Goal: Task Accomplishment & Management: Use online tool/utility

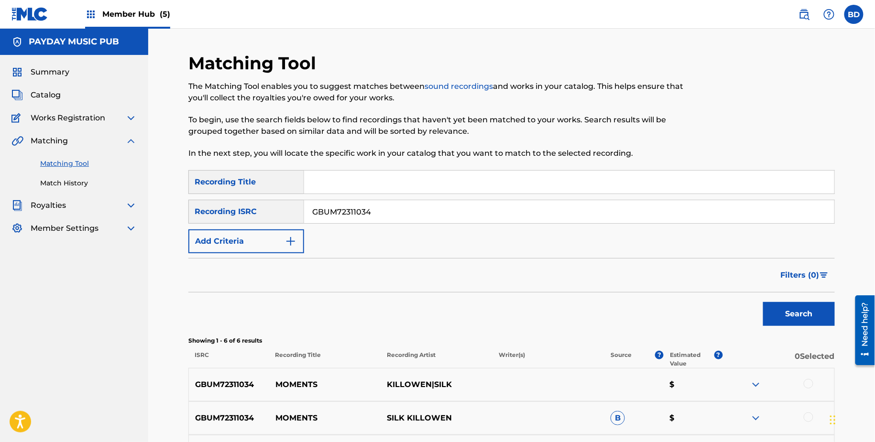
scroll to position [220, 0]
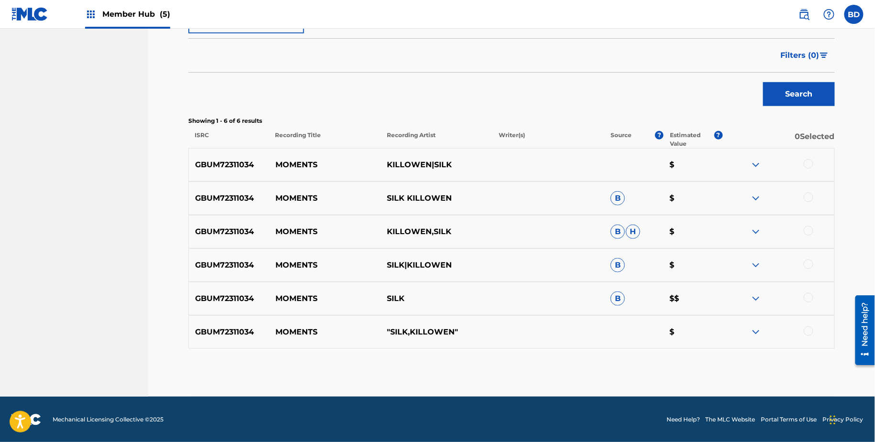
click at [758, 296] on img at bounding box center [755, 298] width 11 height 11
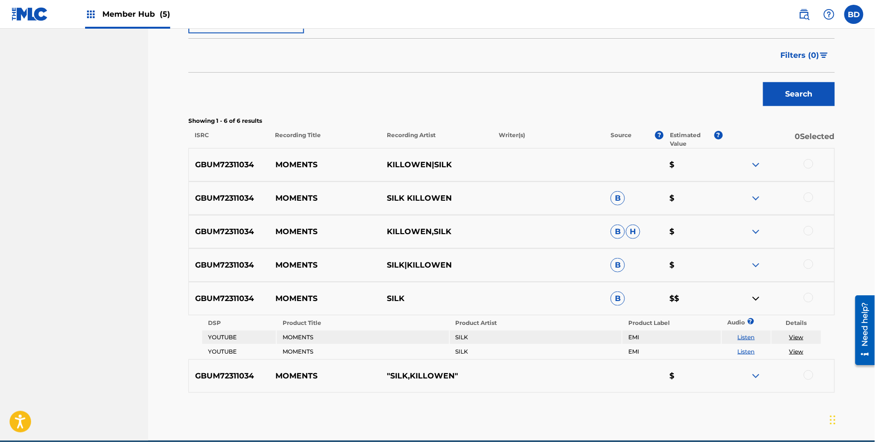
click at [755, 249] on div "GBUM72311034 MOMENTS SILK|KILLOWEN B $" at bounding box center [511, 265] width 646 height 33
click at [755, 260] on img at bounding box center [755, 265] width 11 height 11
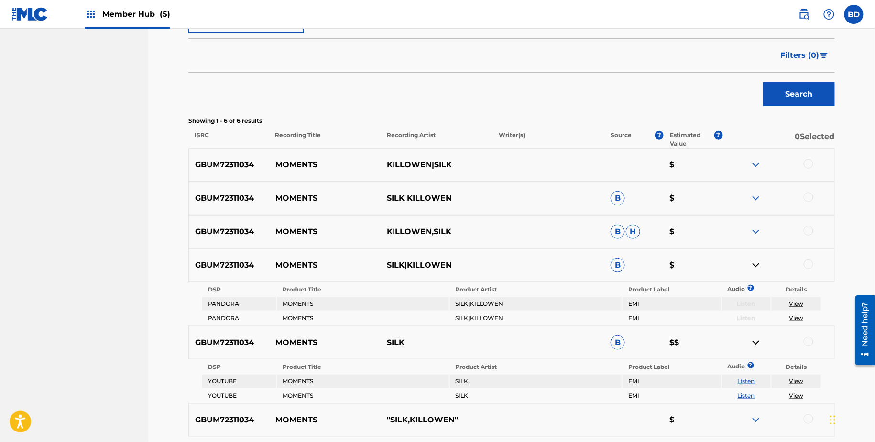
click at [755, 231] on img at bounding box center [755, 231] width 11 height 11
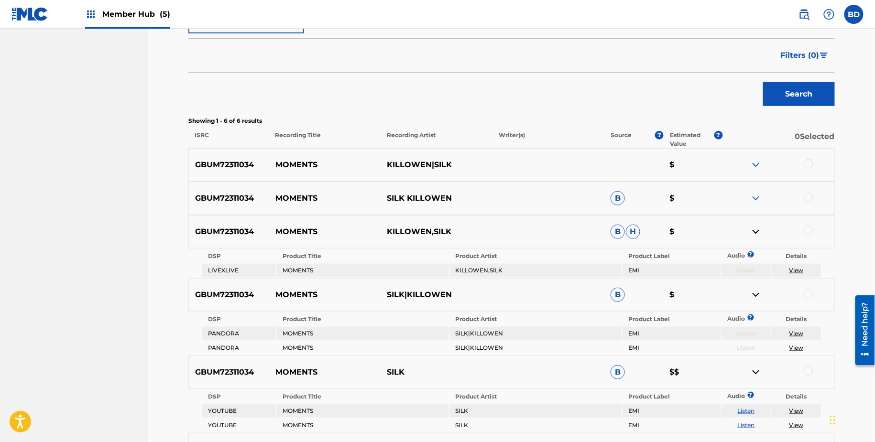
click at [755, 188] on div "GBUM72311034 MOMENTS SILK KILLOWEN B $" at bounding box center [511, 198] width 646 height 33
click at [755, 196] on img at bounding box center [755, 198] width 11 height 11
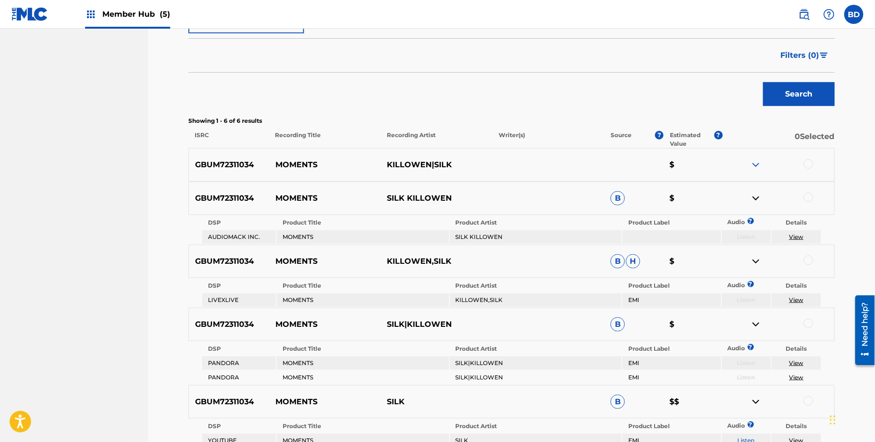
click at [289, 197] on p "MOMENTS" at bounding box center [325, 198] width 112 height 11
copy p "MOMENTS"
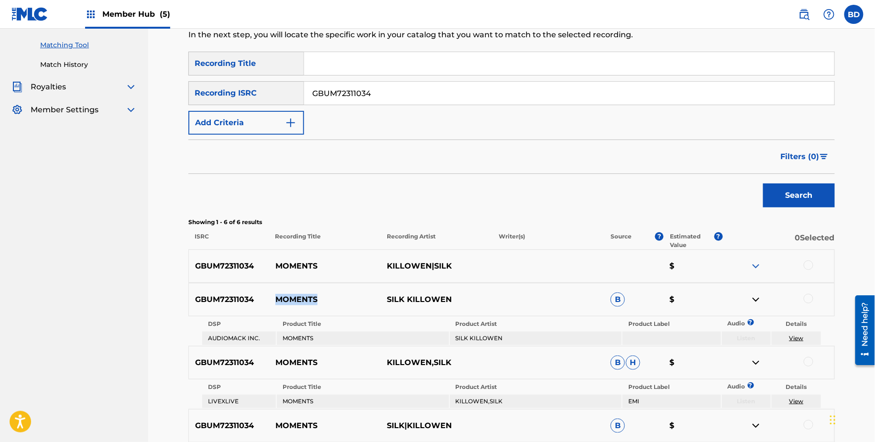
scroll to position [0, 0]
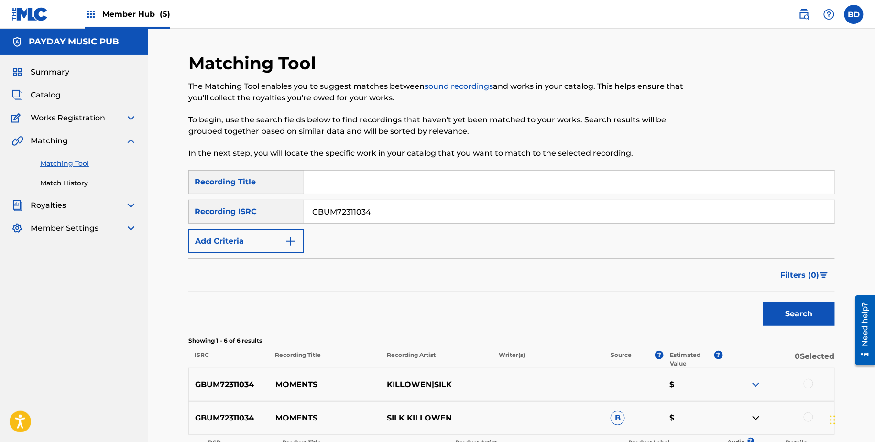
click at [347, 225] on div "SearchWithCriteriac6e71679-68da-47b2-92f1-3b4f2b7987ee Recording Title SearchWi…" at bounding box center [511, 211] width 646 height 83
click at [347, 210] on input "GBUM72311034" at bounding box center [569, 211] width 530 height 23
click at [303, 377] on div "GBUM72311034 MOMENTS KILLOWEN|SILK $" at bounding box center [511, 384] width 646 height 33
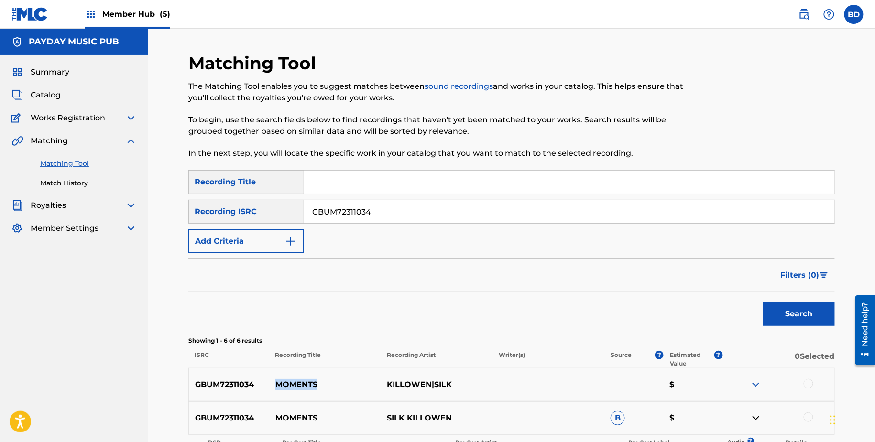
click at [303, 377] on div "GBUM72311034 MOMENTS KILLOWEN|SILK $" at bounding box center [511, 384] width 646 height 33
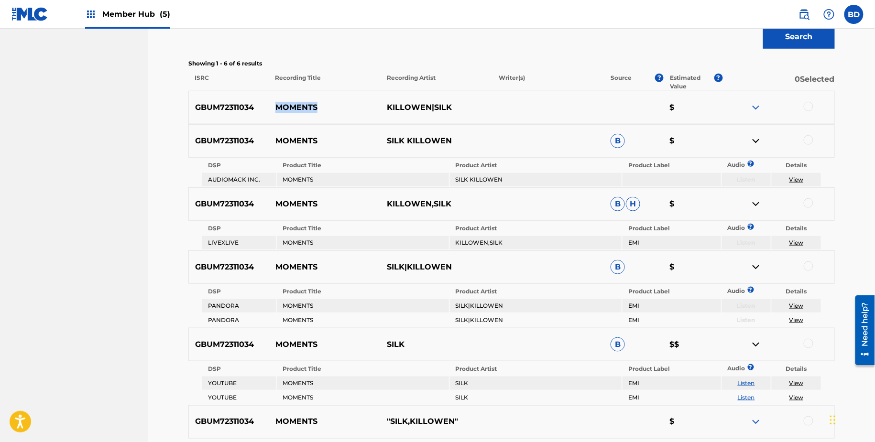
scroll to position [154, 0]
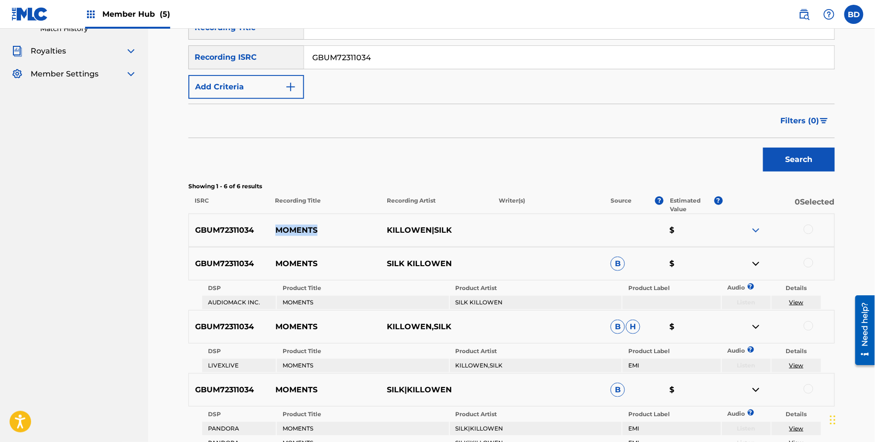
copy p "MOMENTS"
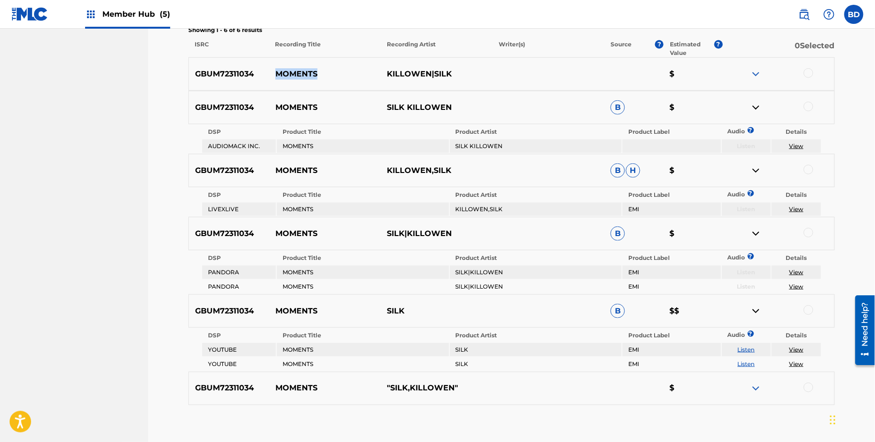
scroll to position [323, 0]
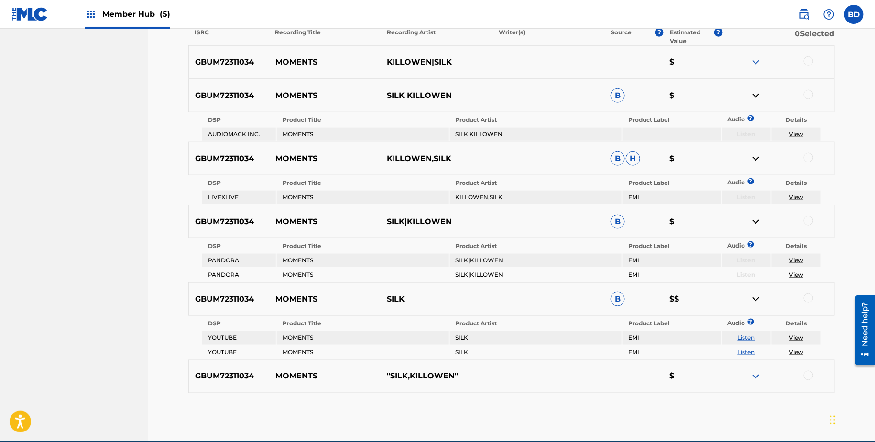
click at [808, 99] on div at bounding box center [778, 95] width 112 height 11
click at [808, 94] on div at bounding box center [809, 95] width 10 height 10
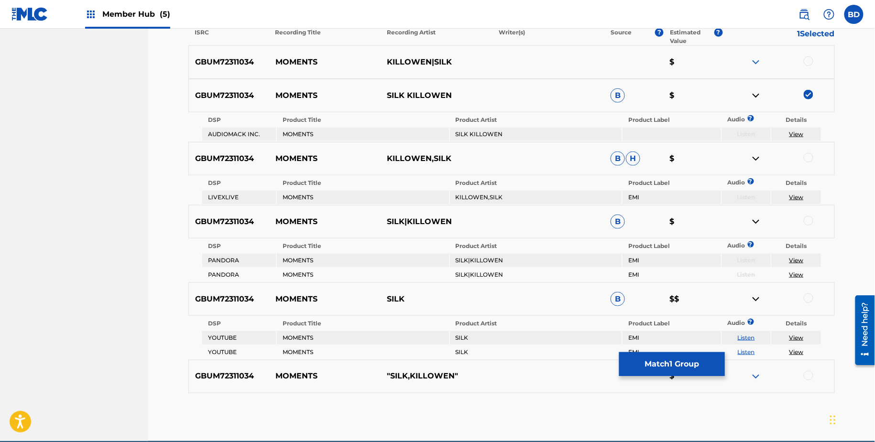
click at [754, 92] on img at bounding box center [755, 95] width 11 height 11
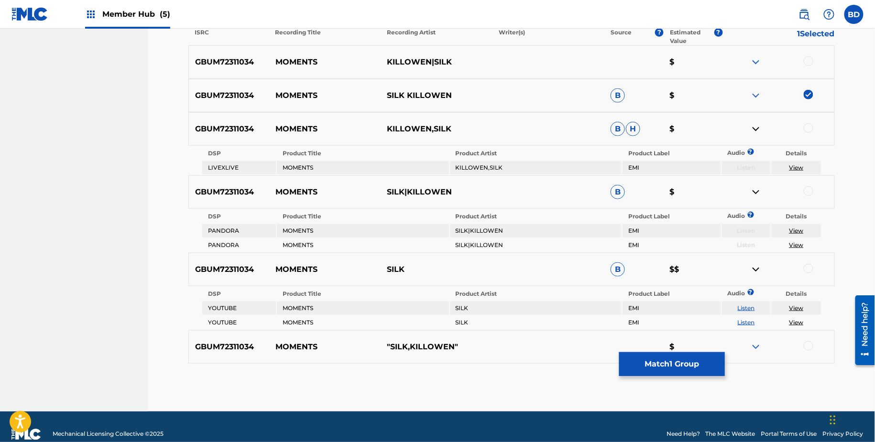
click at [474, 234] on td "SILK|KILLOWEN" at bounding box center [536, 230] width 172 height 13
copy td "SILK|KILLOWEN"
click at [810, 185] on div "GBUM72311034 MOMENTS SILK|KILLOWEN B $" at bounding box center [511, 191] width 646 height 33
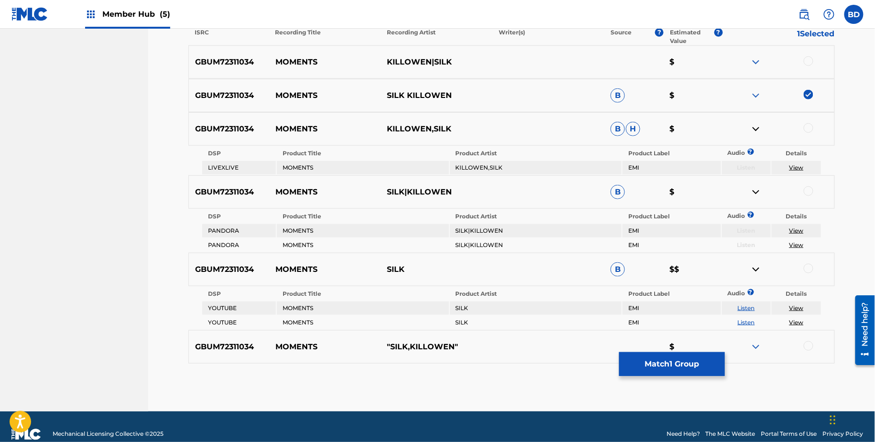
click at [809, 192] on div at bounding box center [809, 191] width 10 height 10
click at [758, 189] on img at bounding box center [755, 191] width 11 height 11
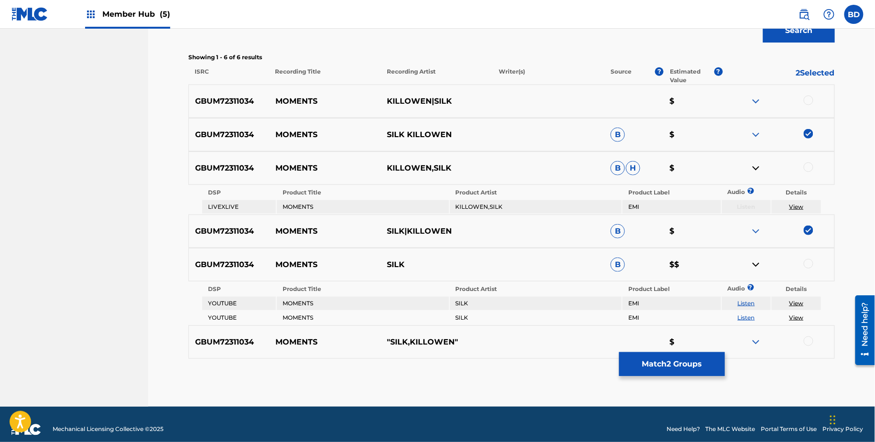
scroll to position [293, 0]
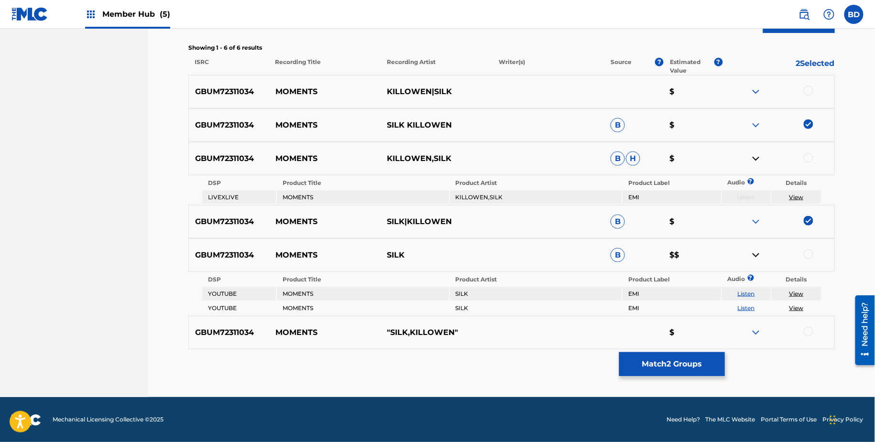
click at [809, 160] on div at bounding box center [809, 158] width 10 height 10
click at [465, 196] on td "KILLOWEN,SILK" at bounding box center [536, 197] width 172 height 13
copy td "KILLOWEN,SILK"
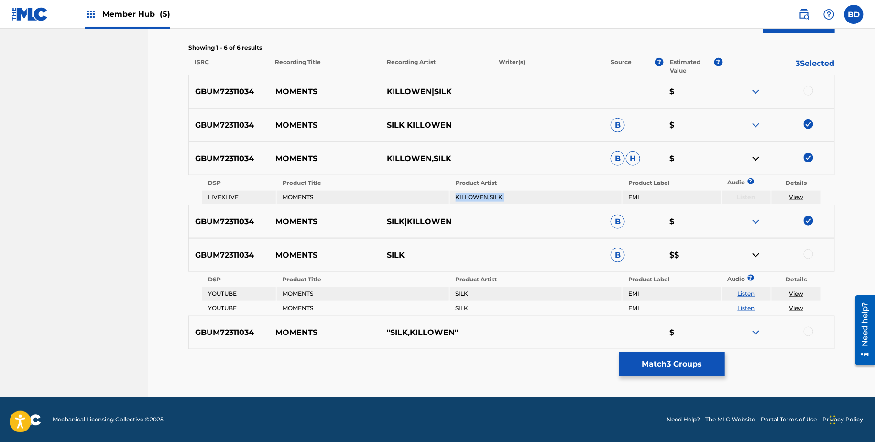
click at [751, 158] on img at bounding box center [755, 158] width 11 height 11
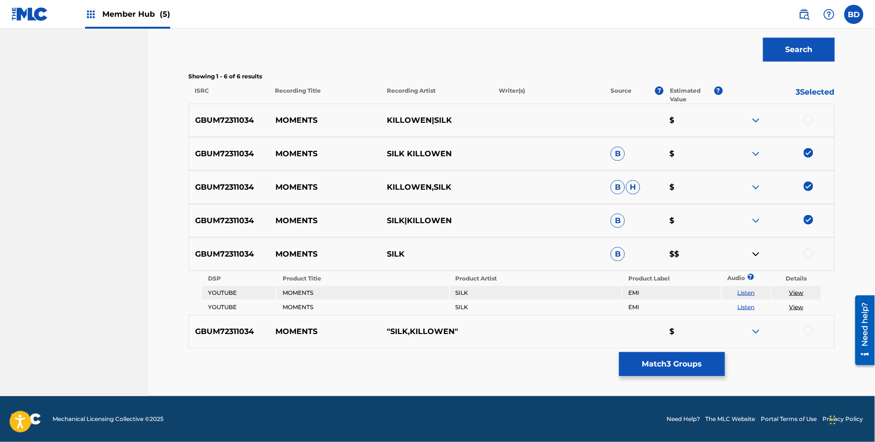
scroll to position [263, 0]
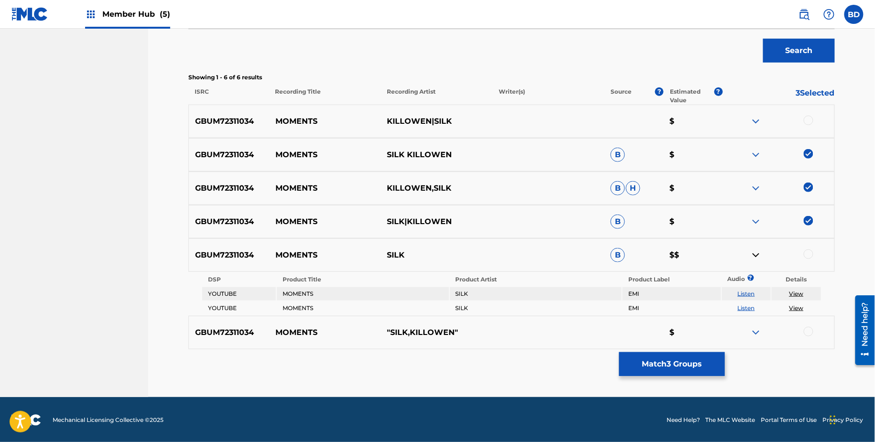
click at [810, 253] on div at bounding box center [809, 255] width 10 height 10
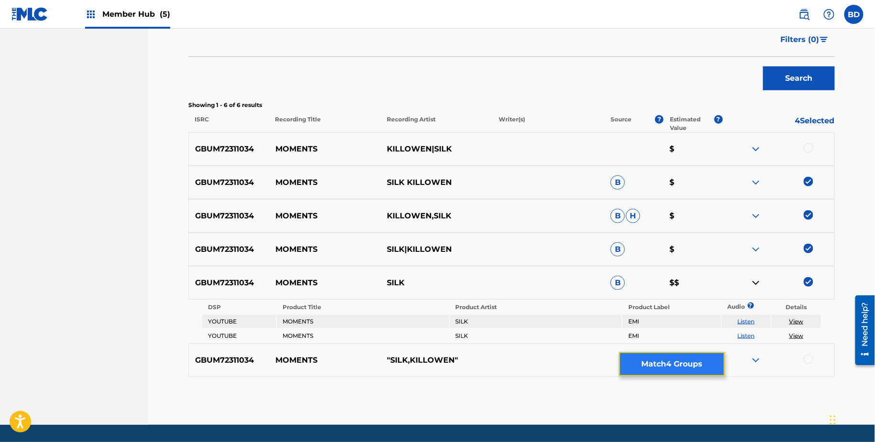
click at [637, 361] on button "Match 4 Groups" at bounding box center [672, 364] width 106 height 24
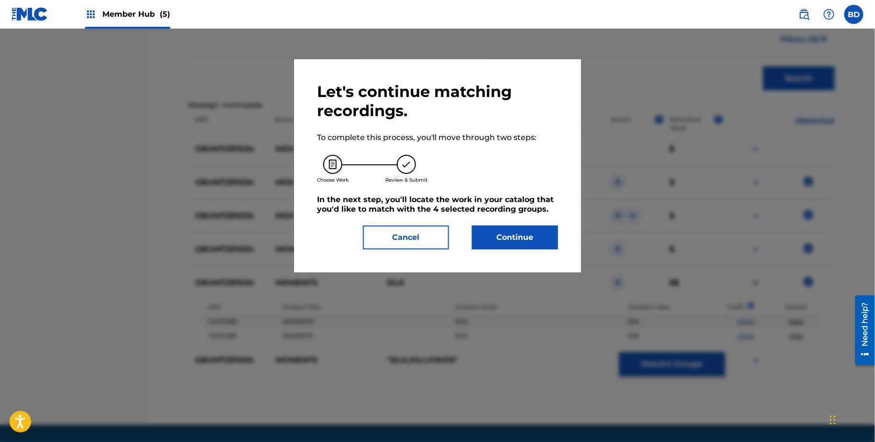
click at [502, 251] on div "Let's continue matching recordings. To complete this process, you'll move throu…" at bounding box center [437, 165] width 287 height 213
click at [502, 233] on button "Continue" at bounding box center [515, 238] width 86 height 24
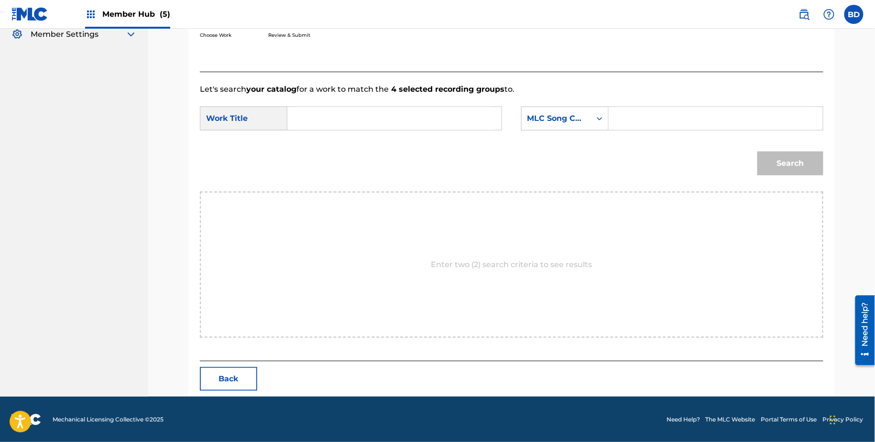
click at [627, 142] on div "Search" at bounding box center [512, 167] width 624 height 50
click at [627, 129] on input "Search Form" at bounding box center [716, 118] width 198 height 23
paste input "MR3L00"
type input "MR3L00"
click at [446, 127] on input "Search Form" at bounding box center [395, 118] width 198 height 23
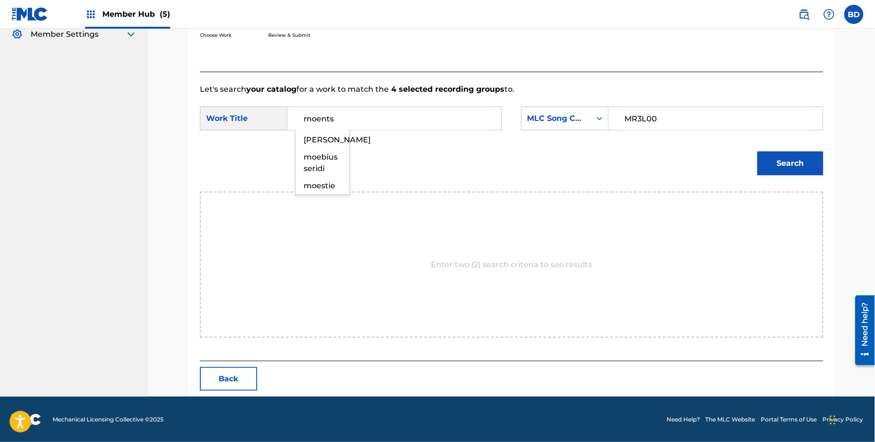
click at [757, 152] on button "Search" at bounding box center [790, 164] width 66 height 24
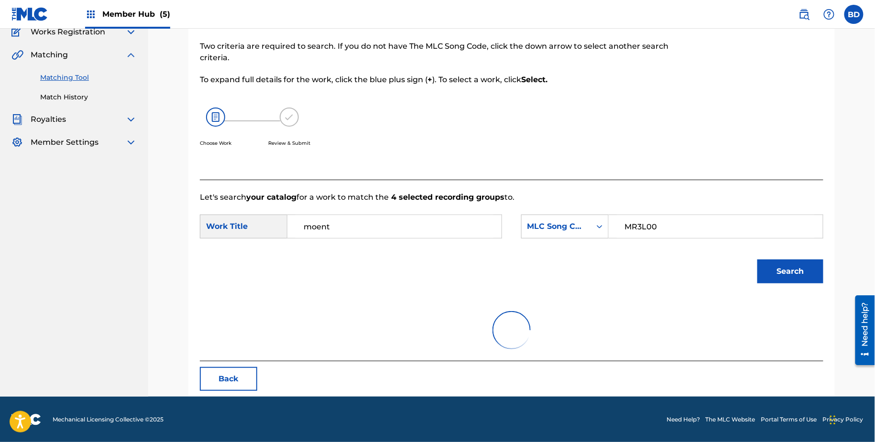
scroll to position [45, 0]
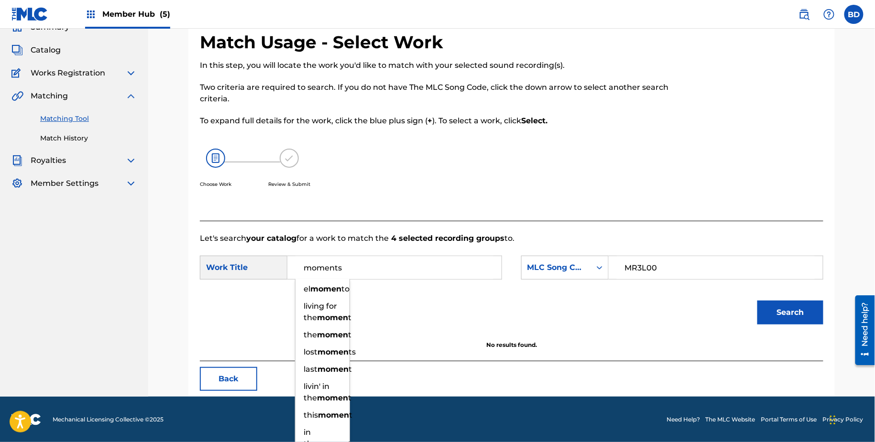
type input "moments"
click at [757, 301] on button "Search" at bounding box center [790, 313] width 66 height 24
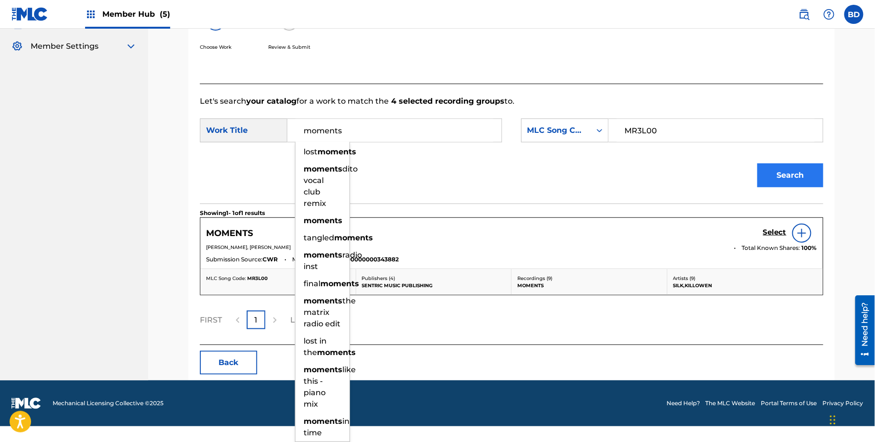
scroll to position [165, 0]
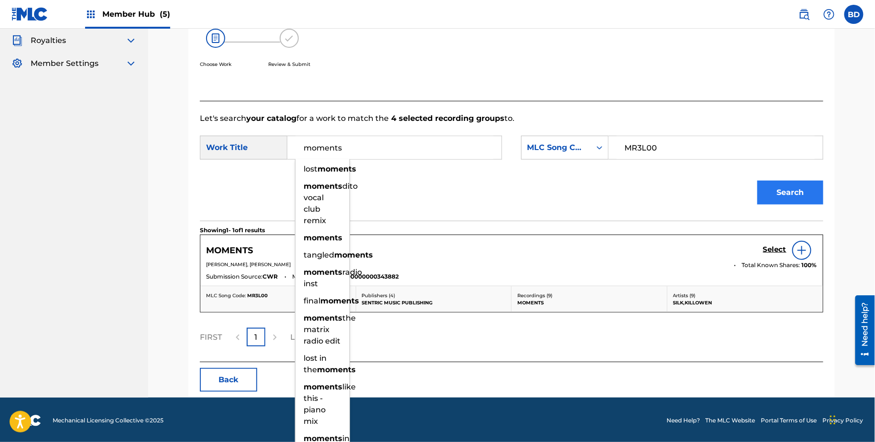
click at [770, 195] on div "Let's search your catalog for a work to match the 4 selected recording groups t…" at bounding box center [512, 232] width 624 height 262
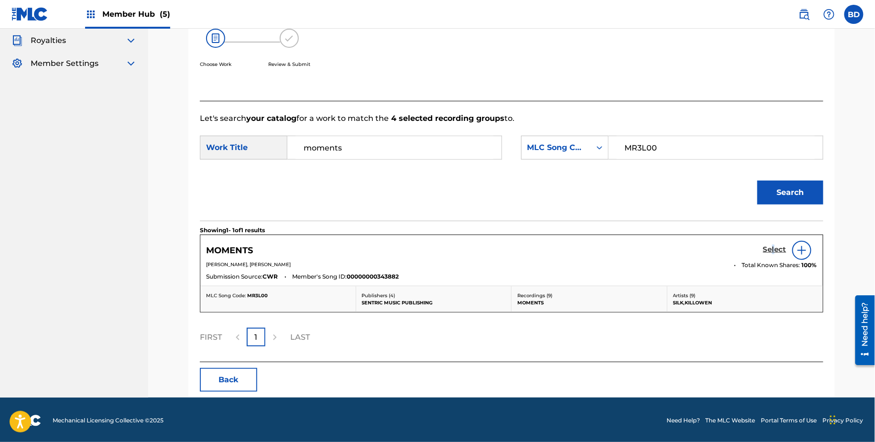
click at [774, 250] on h5 "Select" at bounding box center [774, 249] width 23 height 9
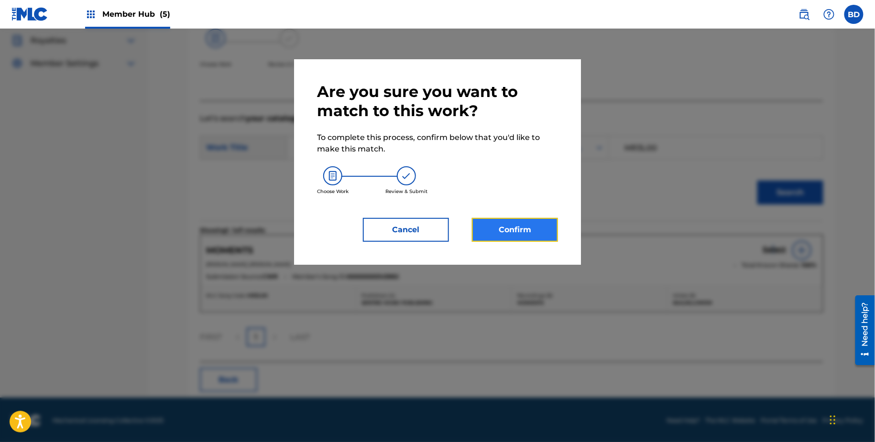
click at [521, 234] on button "Confirm" at bounding box center [515, 230] width 86 height 24
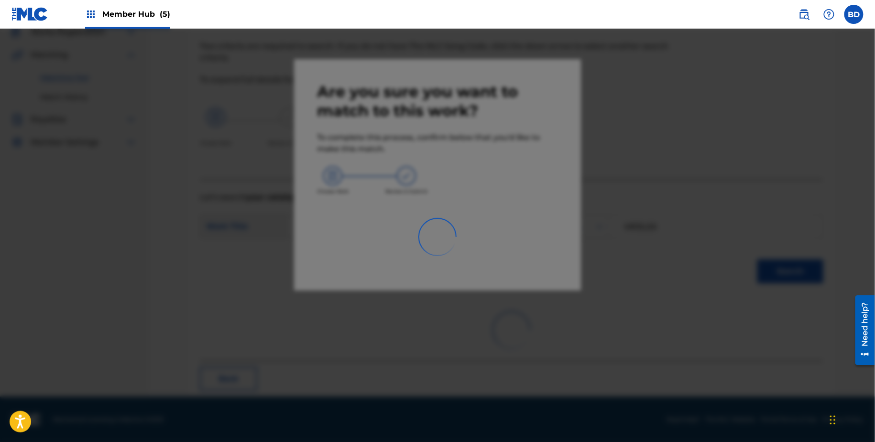
scroll to position [25, 0]
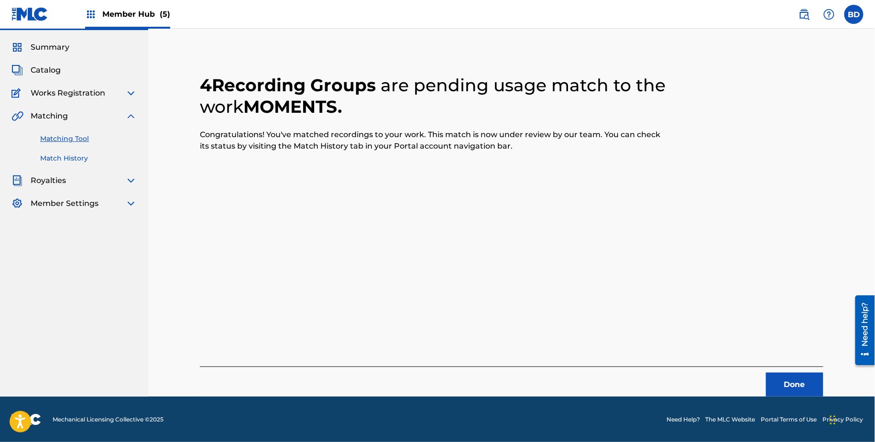
click at [89, 161] on link "Match History" at bounding box center [88, 158] width 97 height 10
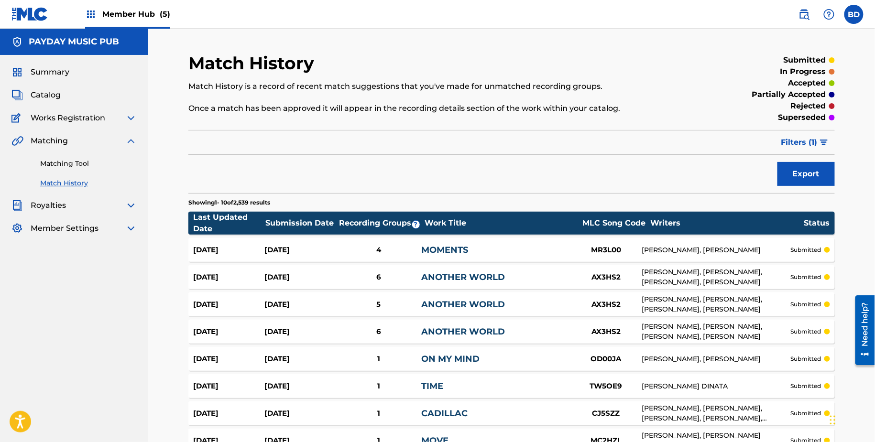
click at [343, 243] on div "Sep 24, 2025 Sep 24, 2025 4 MOMENTS MR3L00 OLIVER ETTRIDGE, OWEN LUKE PICKSTON …" at bounding box center [511, 250] width 646 height 24
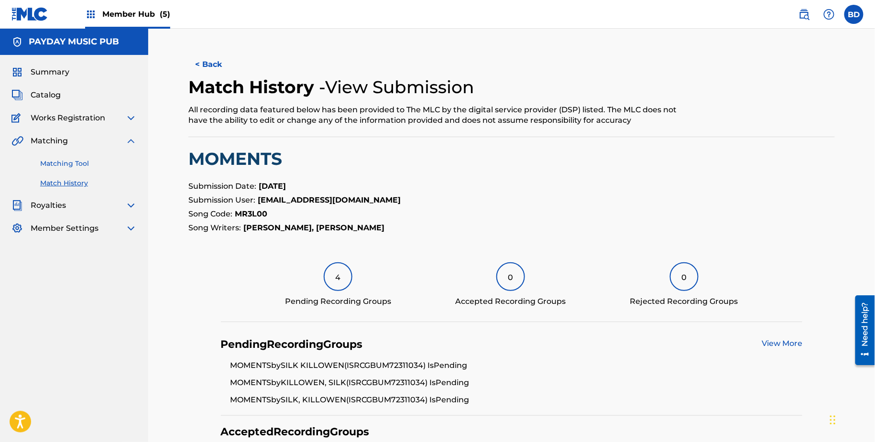
click at [44, 159] on link "Matching Tool" at bounding box center [88, 164] width 97 height 10
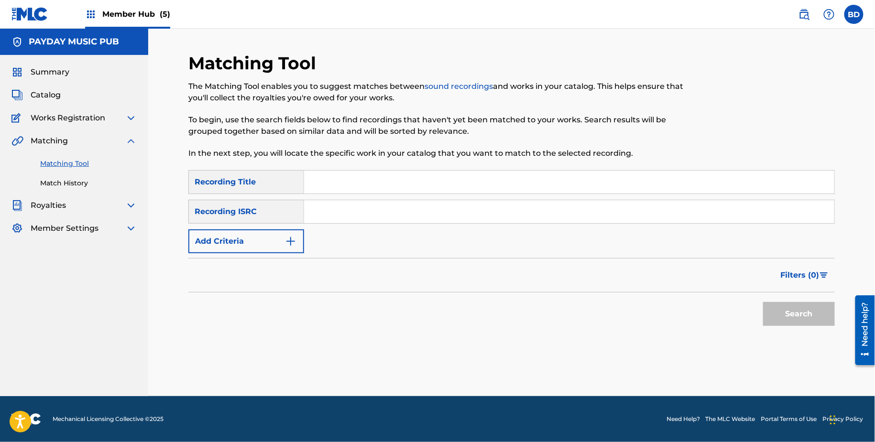
click at [348, 206] on input "Search Form" at bounding box center [569, 211] width 530 height 23
paste input "GBUHG1104402"
click at [763, 302] on button "Search" at bounding box center [799, 314] width 72 height 24
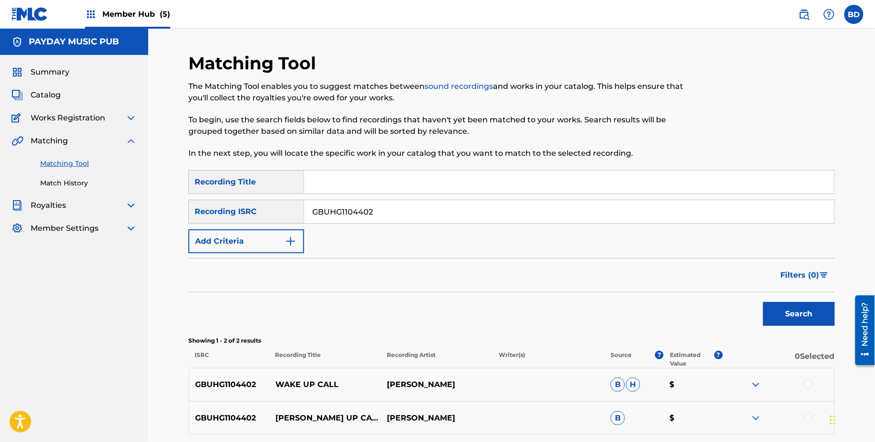
scroll to position [86, 0]
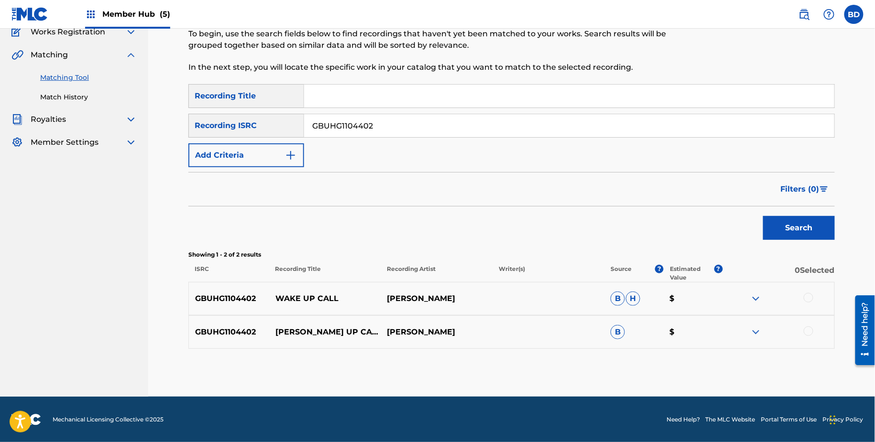
click at [301, 302] on p "WAKE UP CALL" at bounding box center [325, 298] width 112 height 11
copy p "WAKE UP CALL"
click at [414, 120] on input "GBUHG1104402" at bounding box center [569, 125] width 530 height 23
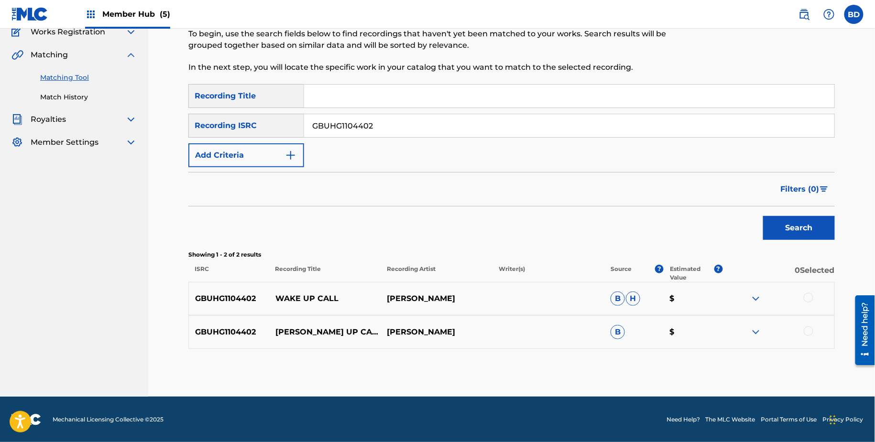
click at [414, 120] on input "GBUHG1104402" at bounding box center [569, 125] width 530 height 23
paste input "TDG1302576"
click at [763, 216] on button "Search" at bounding box center [799, 228] width 72 height 24
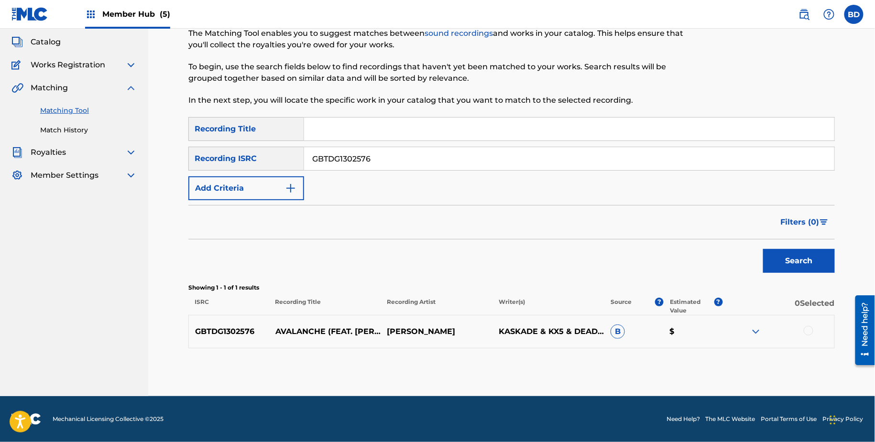
scroll to position [53, 0]
click at [297, 327] on p "AVALANCHE (FEAT. JAMES FRENCH)" at bounding box center [325, 332] width 112 height 23
copy p "AVALANCHE"
click at [756, 335] on img at bounding box center [755, 332] width 11 height 11
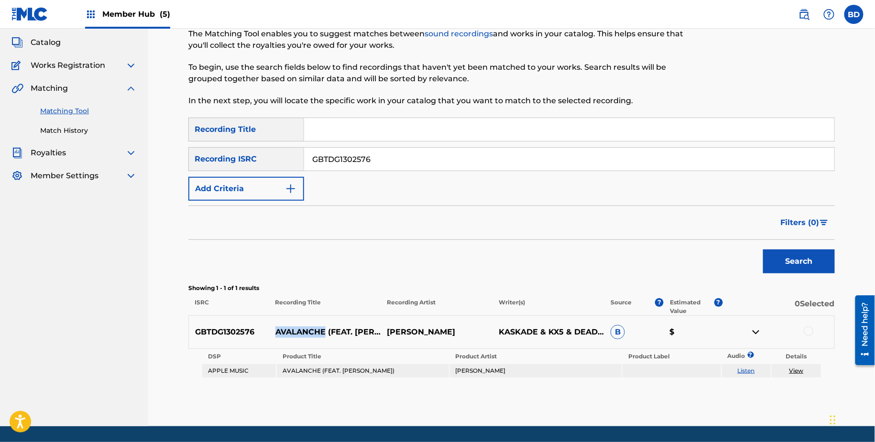
scroll to position [82, 0]
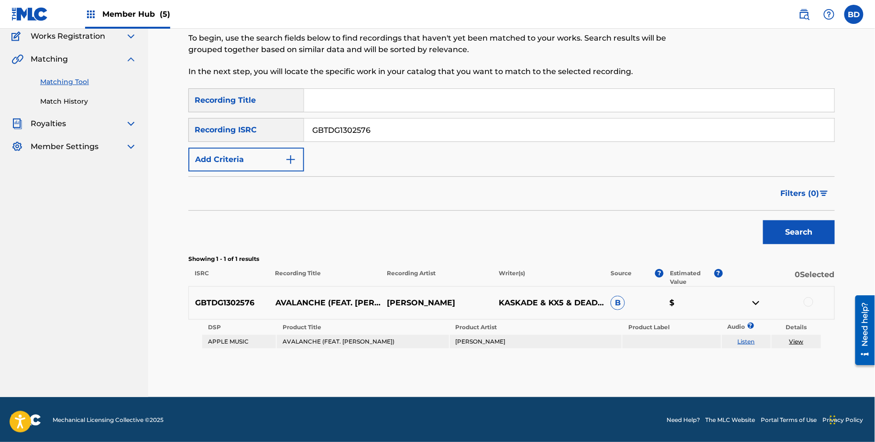
click at [389, 113] on div "SearchWithCriteriac6e71679-68da-47b2-92f1-3b4f2b7987ee Recording Title SearchWi…" at bounding box center [511, 129] width 646 height 83
click at [389, 114] on div "SearchWithCriteriac6e71679-68da-47b2-92f1-3b4f2b7987ee Recording Title SearchWi…" at bounding box center [511, 129] width 646 height 83
click at [389, 126] on input "GBTDG1302576" at bounding box center [569, 130] width 530 height 23
paste input "PWR2200110"
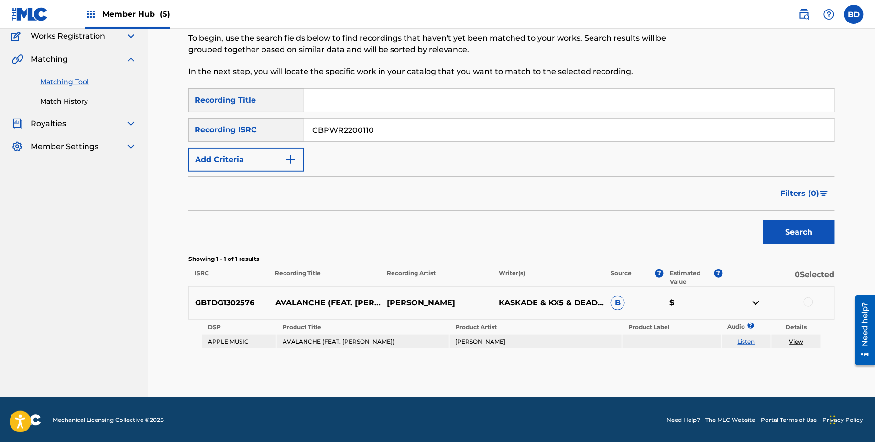
click at [763, 220] on button "Search" at bounding box center [799, 232] width 72 height 24
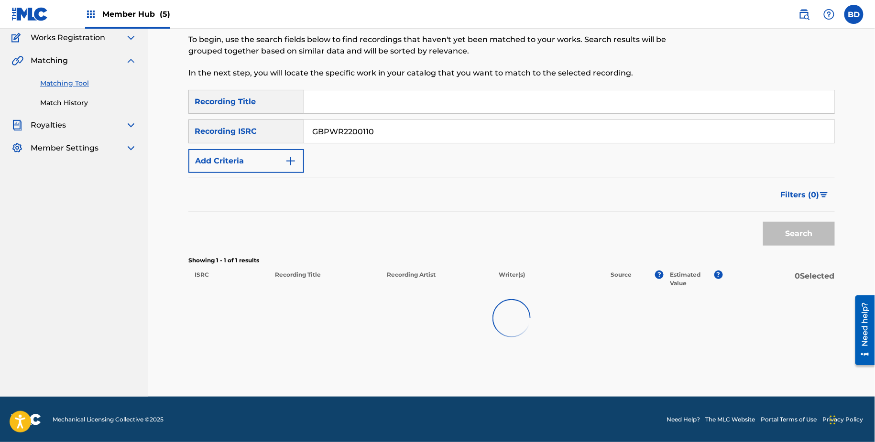
scroll to position [79, 0]
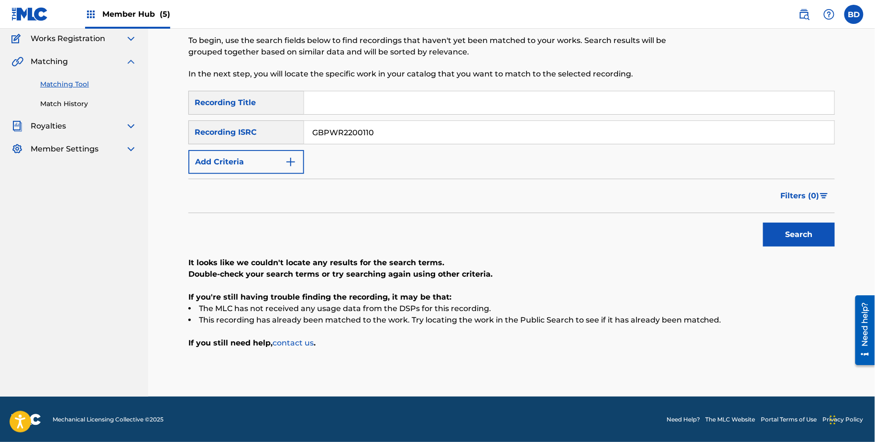
click at [401, 135] on input "GBPWR2200110" at bounding box center [569, 132] width 530 height 23
paste input "QS2300325"
click at [763, 223] on button "Search" at bounding box center [799, 235] width 72 height 24
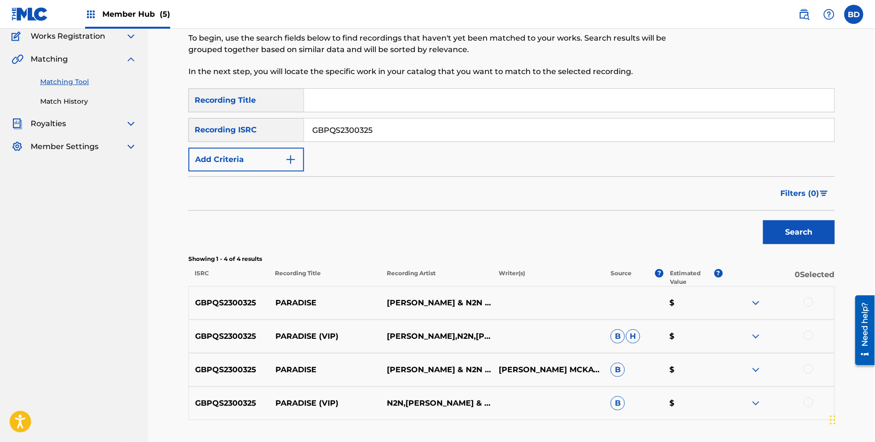
scroll to position [153, 0]
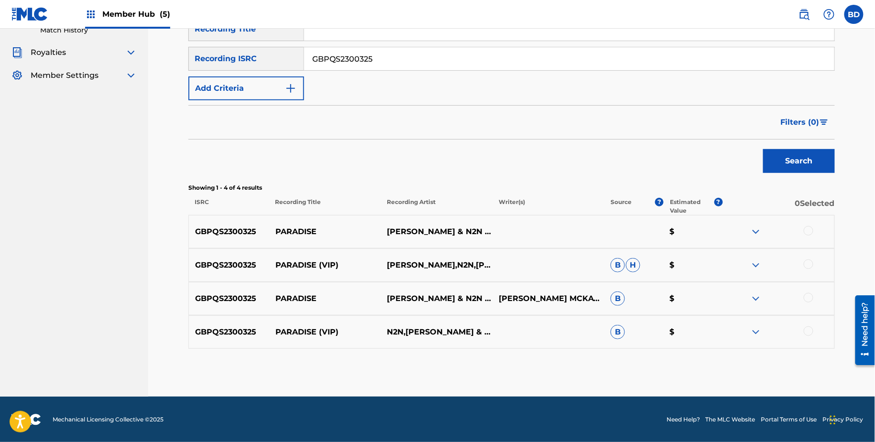
click at [756, 333] on img at bounding box center [755, 332] width 11 height 11
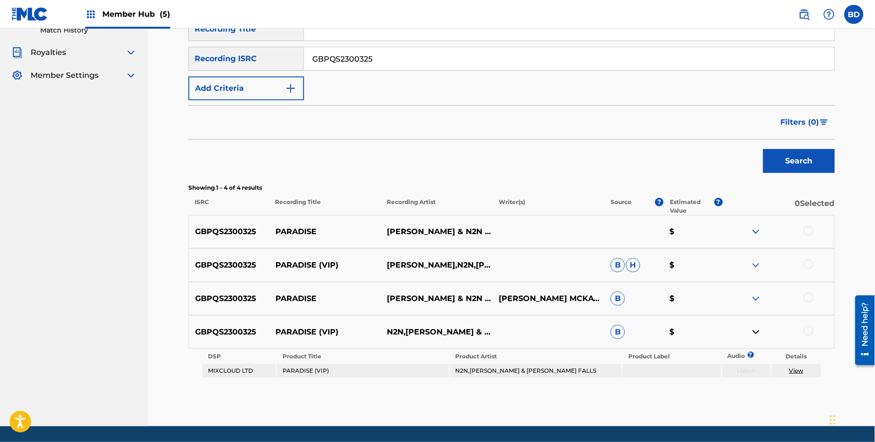
click at [756, 297] on img at bounding box center [755, 298] width 11 height 11
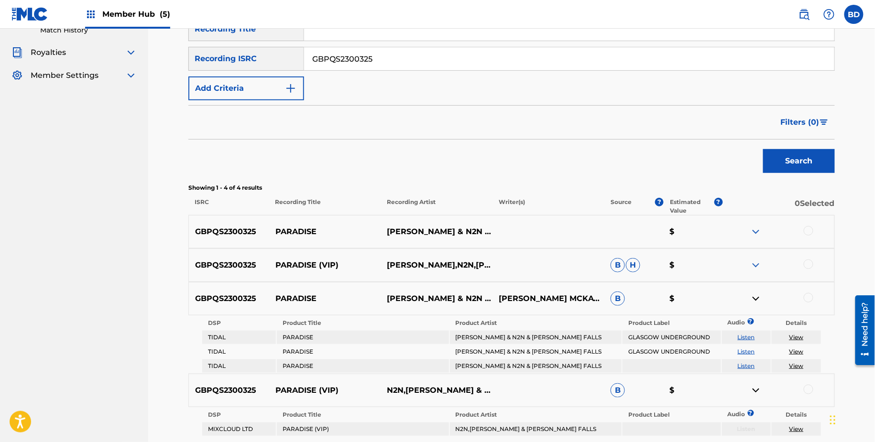
click at [756, 268] on img at bounding box center [755, 265] width 11 height 11
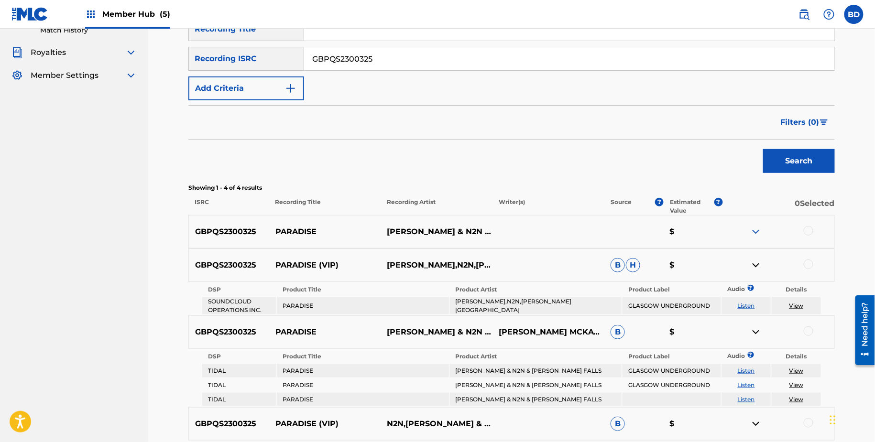
click at [286, 261] on p "PARADISE (VIP)" at bounding box center [325, 265] width 112 height 11
copy p "PARADISE"
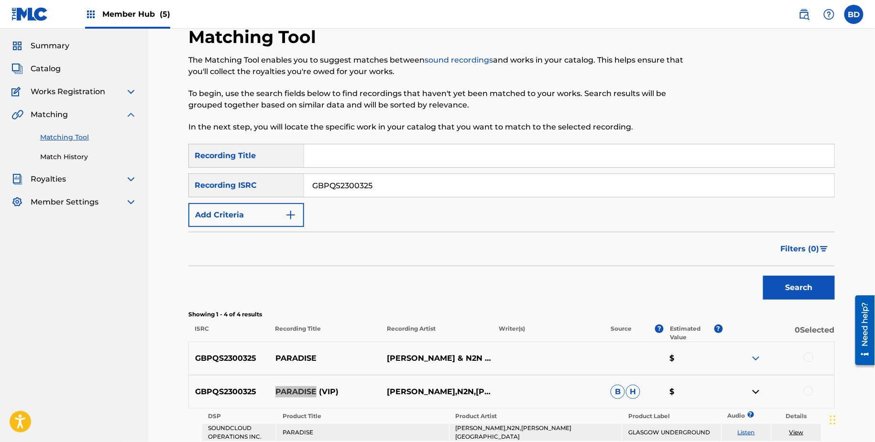
scroll to position [0, 0]
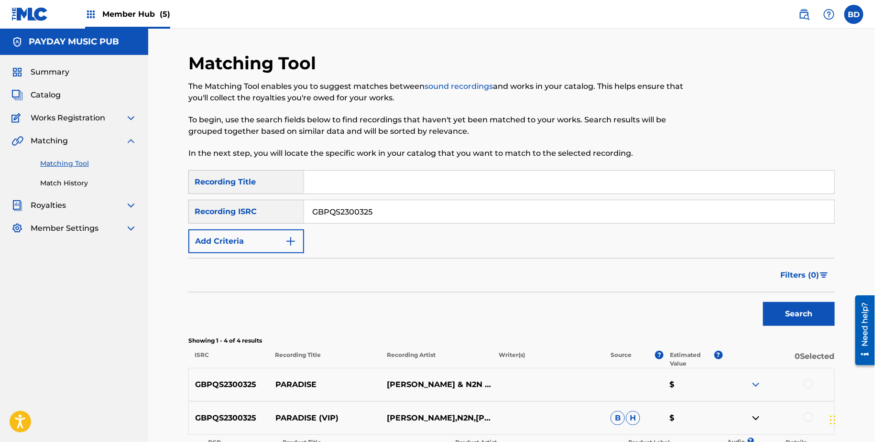
click at [329, 216] on input "GBPQS2300325" at bounding box center [569, 211] width 530 height 23
paste input "4"
click at [763, 302] on button "Search" at bounding box center [799, 314] width 72 height 24
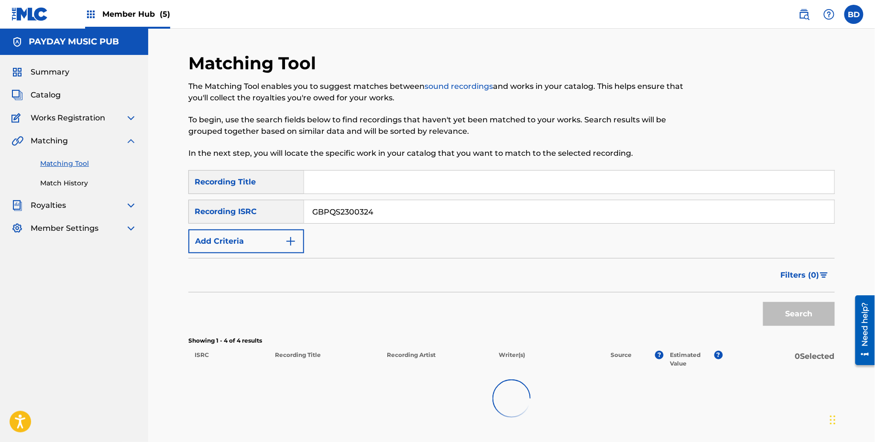
scroll to position [153, 0]
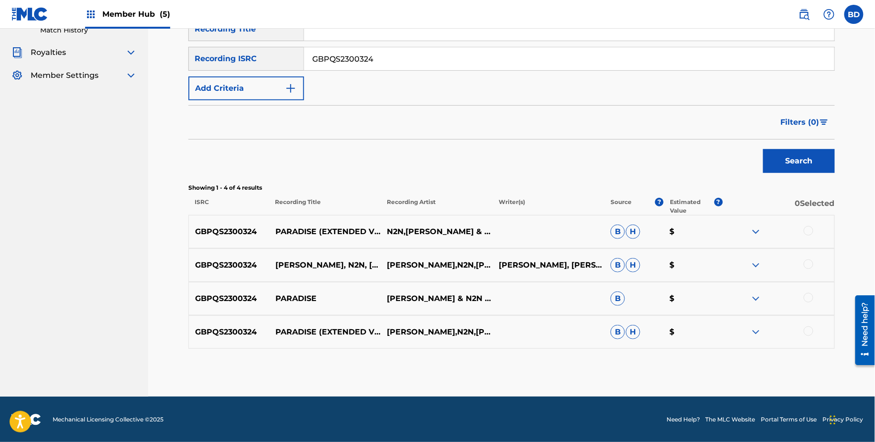
click at [761, 331] on img at bounding box center [755, 332] width 11 height 11
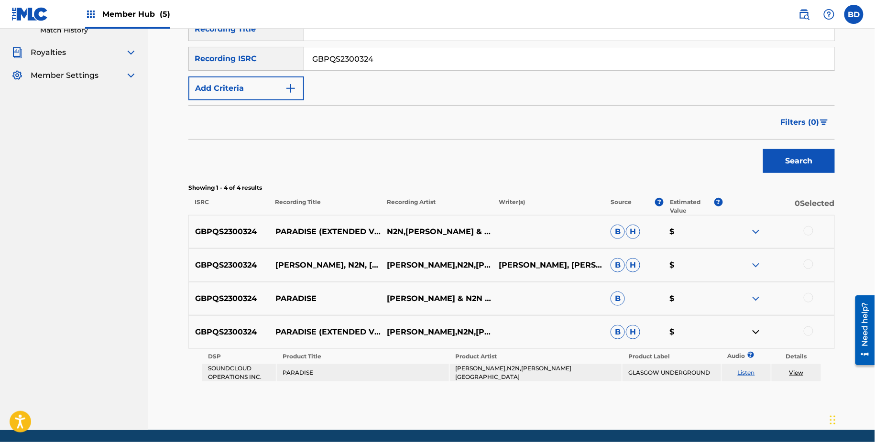
click at [754, 300] on img at bounding box center [755, 298] width 11 height 11
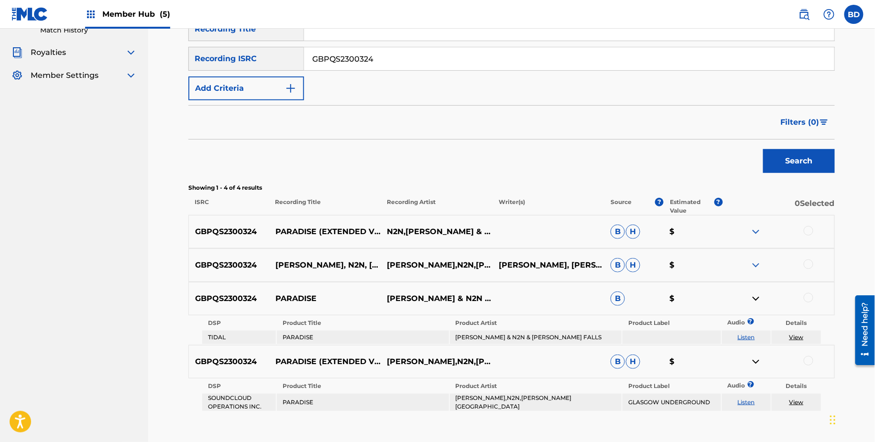
click at [759, 258] on div "GBPQS2300324 KEVIN MCKAY, N2N, MILA FALLS - PARADISE (EXTENDED VIP) KEVIN MCKAY…" at bounding box center [511, 265] width 646 height 33
click at [756, 263] on img at bounding box center [755, 265] width 11 height 11
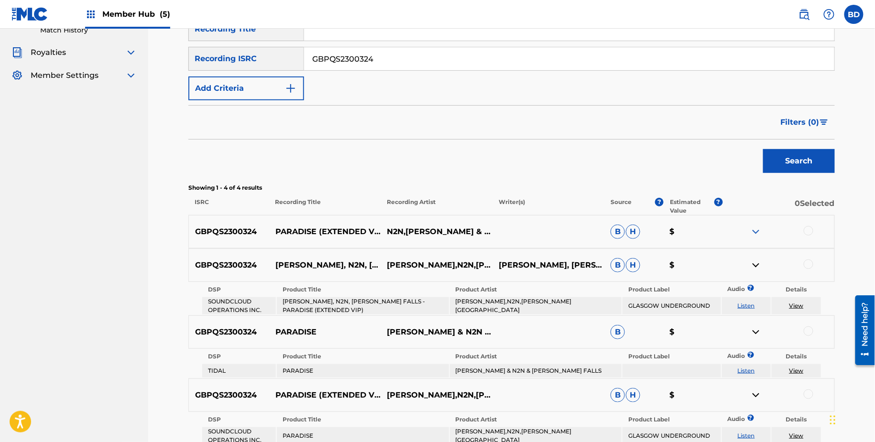
click at [756, 218] on div "GBPQS2300324 PARADISE (EXTENDED VIP) N2N,KEVIN MCKAY & MILA FALLS B H $" at bounding box center [511, 231] width 646 height 33
click at [756, 231] on img at bounding box center [755, 231] width 11 height 11
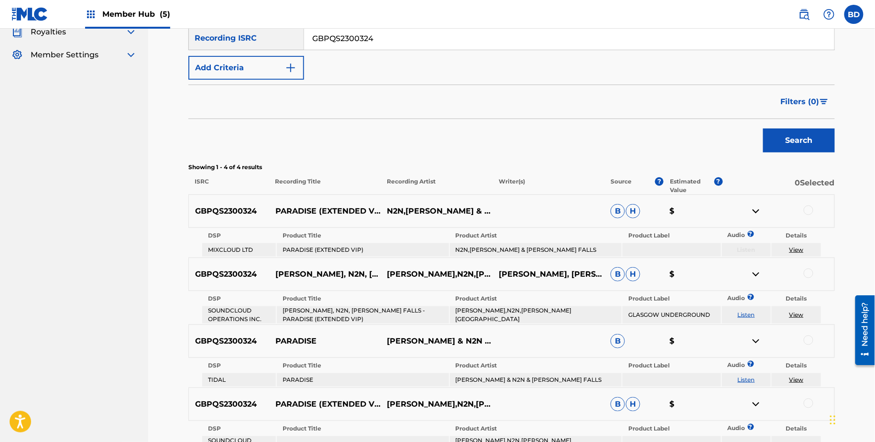
scroll to position [182, 0]
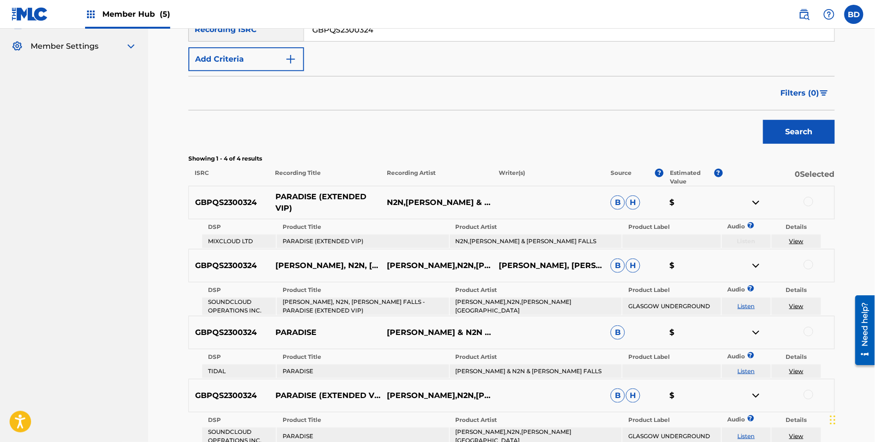
click at [295, 196] on p "PARADISE (EXTENDED VIP)" at bounding box center [325, 202] width 112 height 23
copy p "PARADISE"
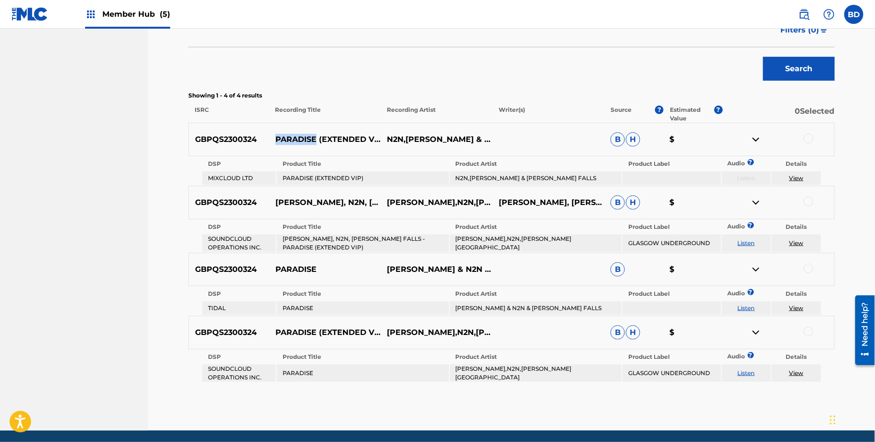
scroll to position [250, 0]
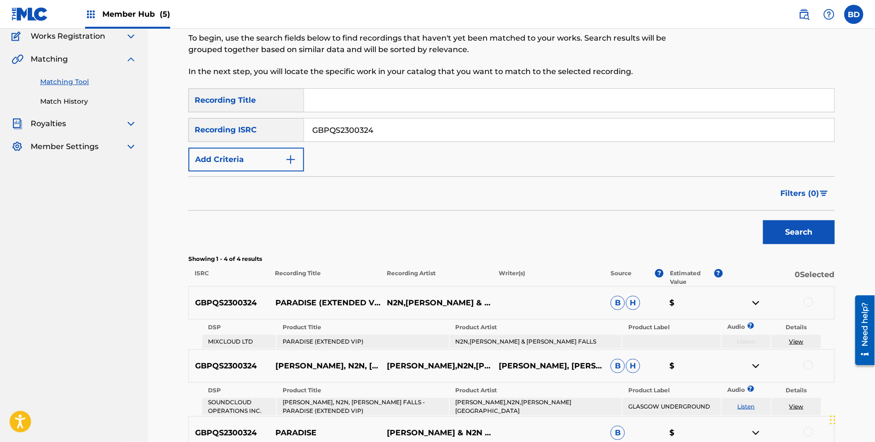
click at [339, 134] on input "GBPQS2300324" at bounding box center [569, 130] width 530 height 23
paste input "20006"
click at [763, 220] on button "Search" at bounding box center [799, 232] width 72 height 24
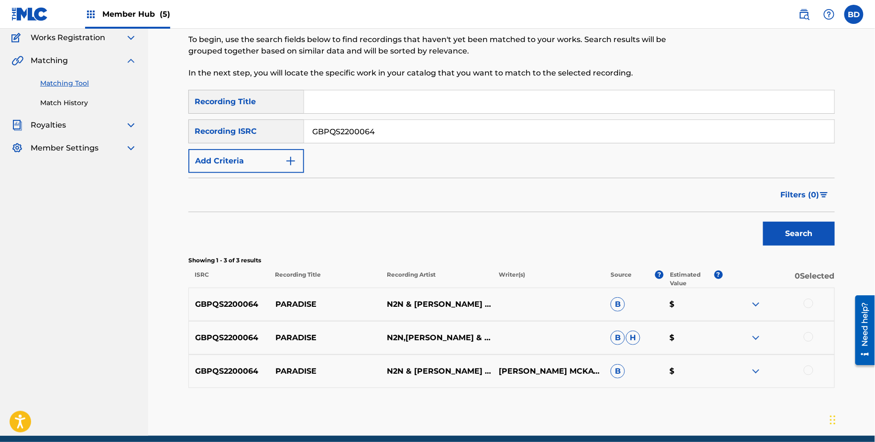
scroll to position [82, 0]
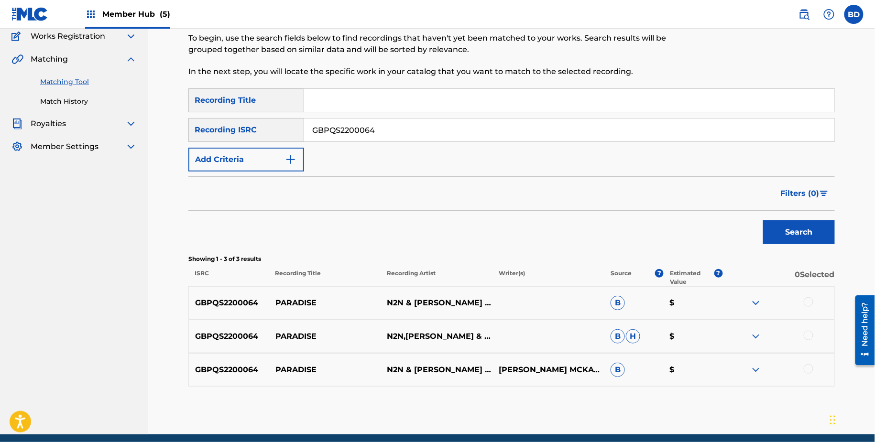
click at [328, 123] on input "GBPQS2200064" at bounding box center [569, 130] width 530 height 23
paste input "LV62009851"
type input "GBLV62009851"
click at [763, 220] on button "Search" at bounding box center [799, 232] width 72 height 24
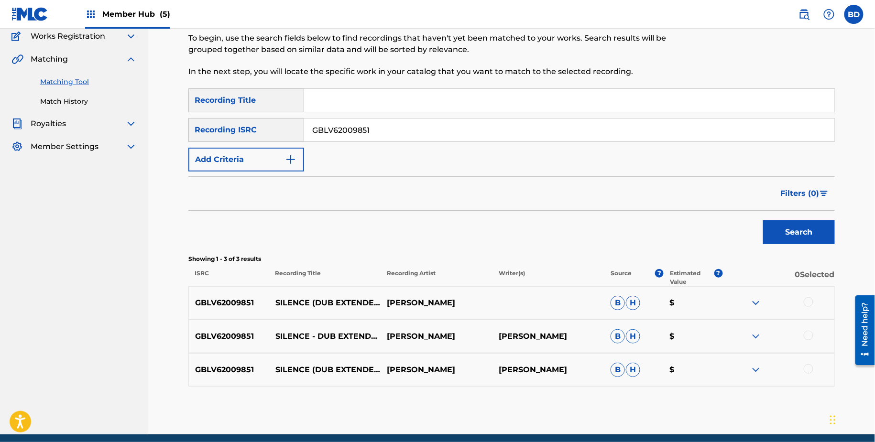
scroll to position [120, 0]
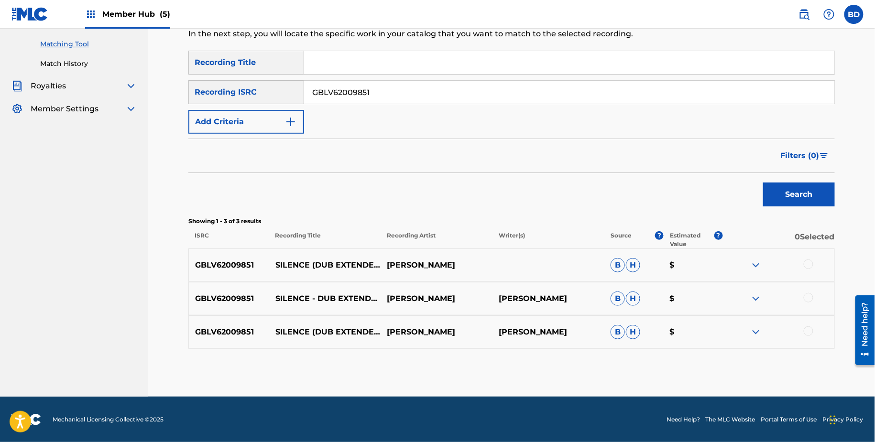
click at [757, 335] on img at bounding box center [755, 332] width 11 height 11
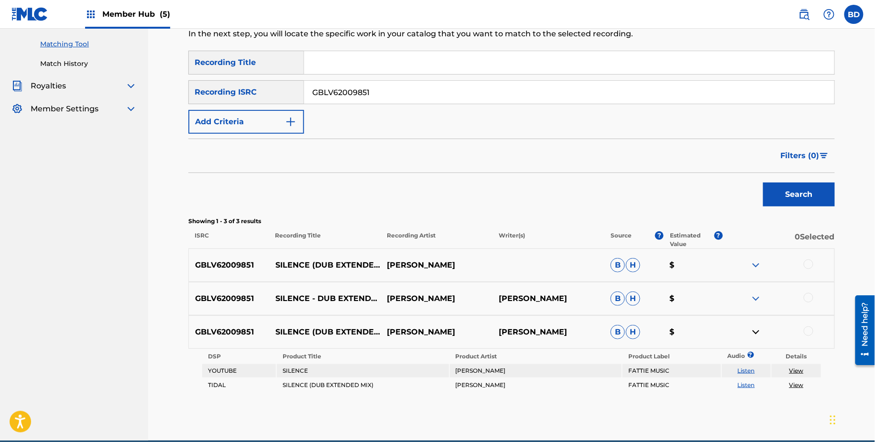
click at [756, 295] on img at bounding box center [755, 298] width 11 height 11
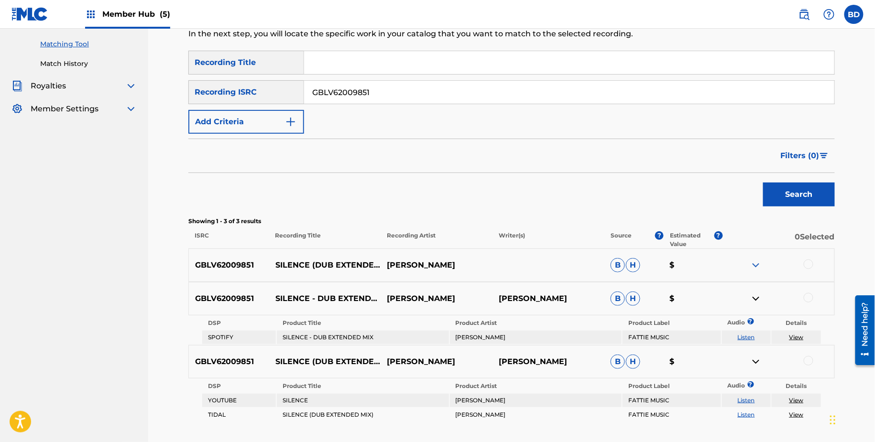
click at [756, 264] on img at bounding box center [755, 265] width 11 height 11
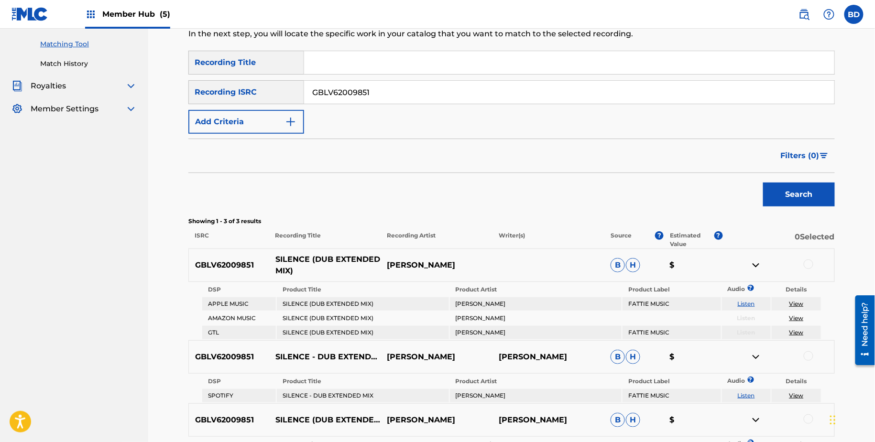
click at [281, 264] on p "SILENCE (DUB EXTENDED MIX)" at bounding box center [325, 265] width 112 height 23
copy p "SILENCE"
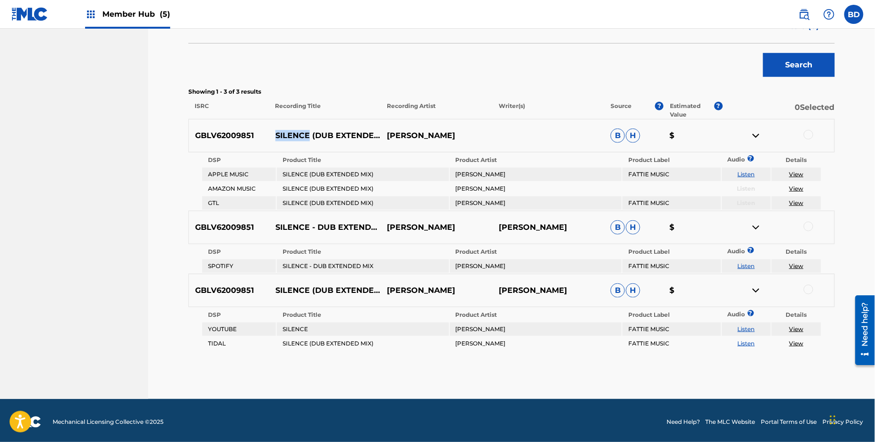
scroll to position [251, 0]
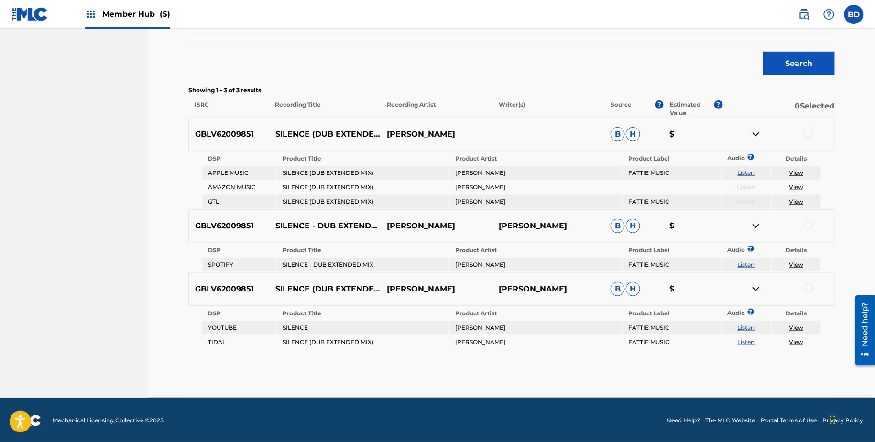
click at [811, 286] on div at bounding box center [809, 289] width 10 height 10
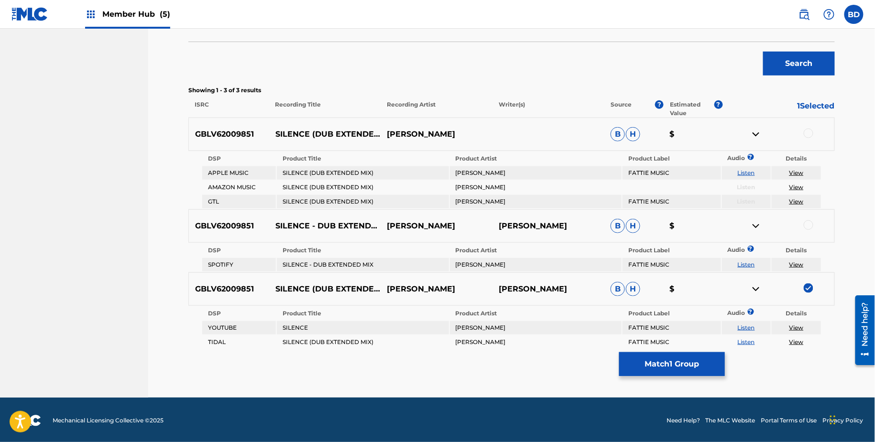
click at [755, 287] on img at bounding box center [755, 289] width 11 height 11
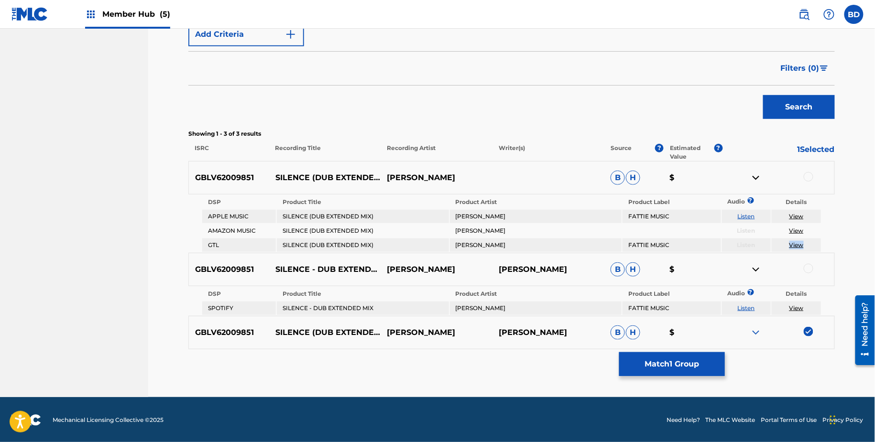
click at [806, 175] on div at bounding box center [809, 177] width 10 height 10
click at [757, 177] on img at bounding box center [755, 177] width 11 height 11
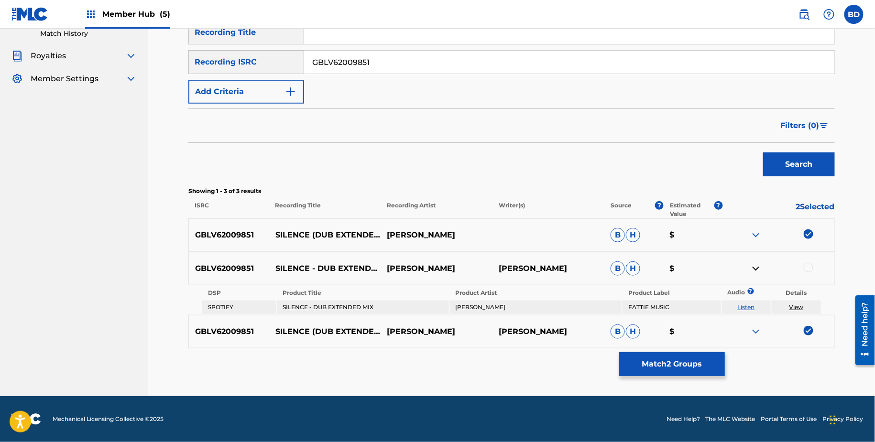
scroll to position [149, 0]
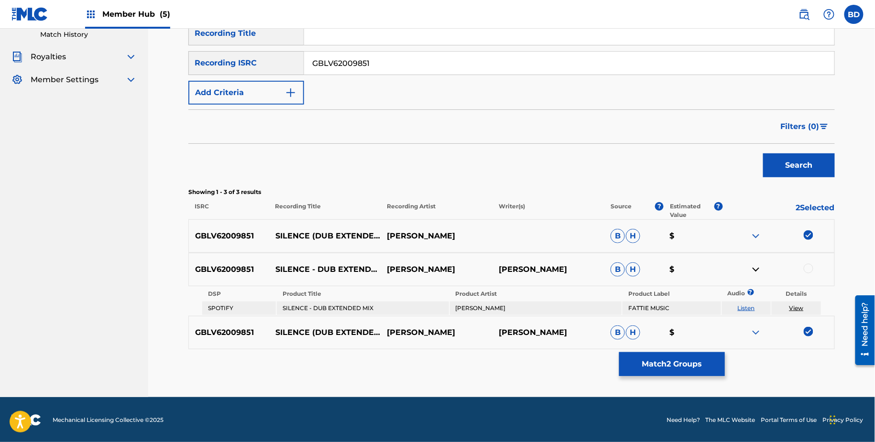
click at [327, 310] on td "SILENCE - DUB EXTENDED MIX" at bounding box center [363, 308] width 172 height 13
copy td "SILENCE - DUB EXTENDED MIX"
click at [810, 269] on div at bounding box center [809, 269] width 10 height 10
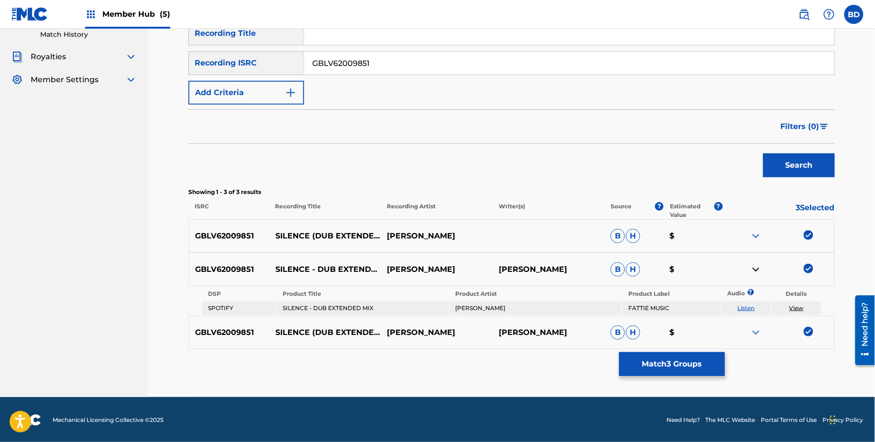
click at [796, 307] on link "View" at bounding box center [796, 308] width 14 height 7
click at [639, 382] on div "Matching Tool The Matching Tool enables you to suggest matches between sound re…" at bounding box center [511, 150] width 646 height 493
click at [627, 369] on button "Match 3 Groups" at bounding box center [672, 364] width 106 height 24
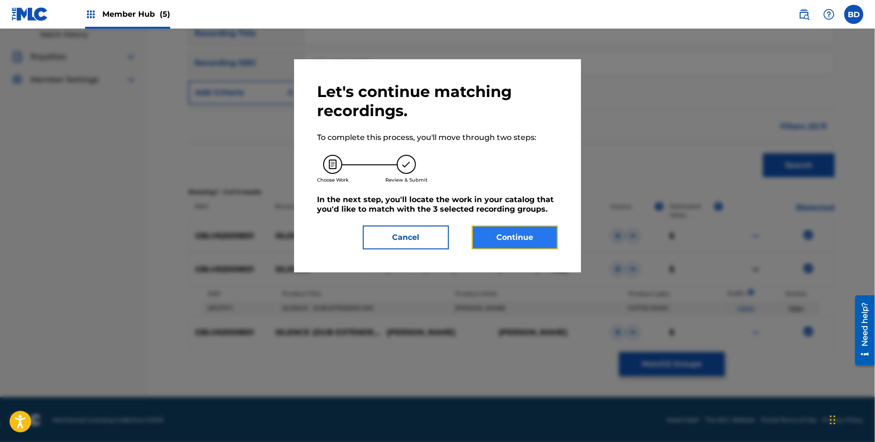
click at [517, 228] on button "Continue" at bounding box center [515, 238] width 86 height 24
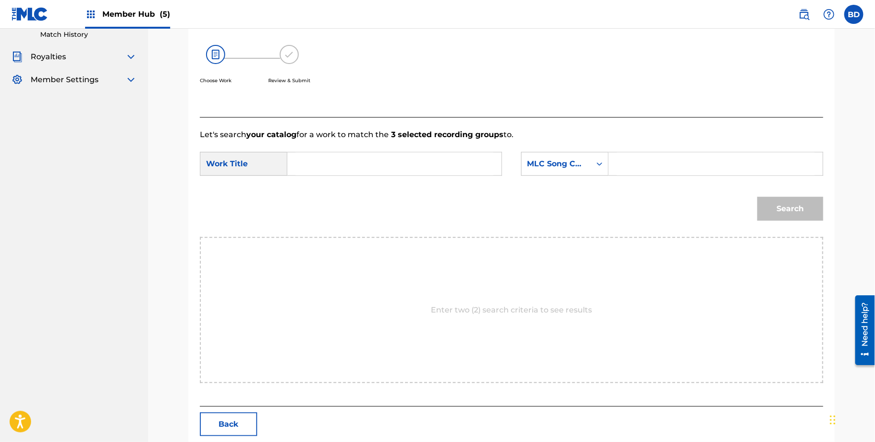
click at [660, 168] on input "Search Form" at bounding box center [716, 164] width 198 height 23
paste input "S63RMV"
type input "S63RMV"
click at [348, 168] on input "Search Form" at bounding box center [395, 164] width 198 height 23
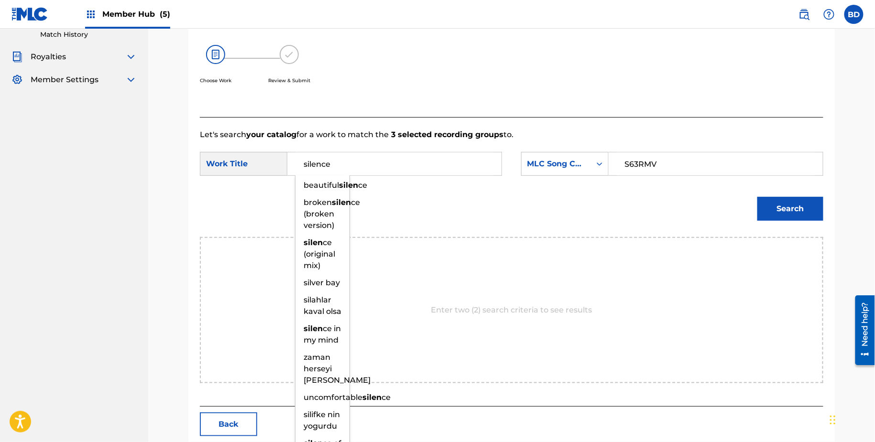
type input "silence"
click at [757, 197] on button "Search" at bounding box center [790, 209] width 66 height 24
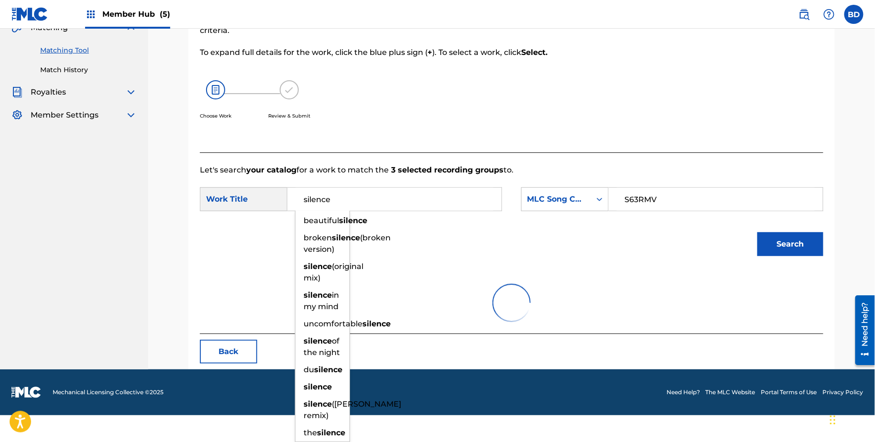
scroll to position [86, 0]
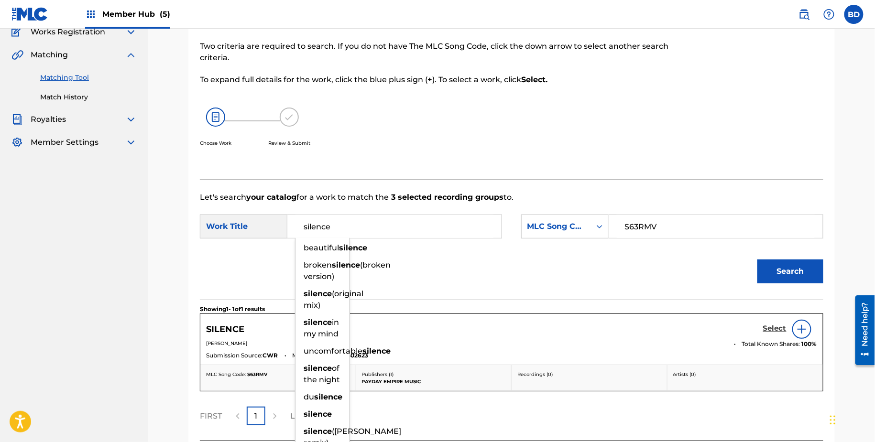
click at [779, 325] on h5 "Select" at bounding box center [774, 328] width 23 height 9
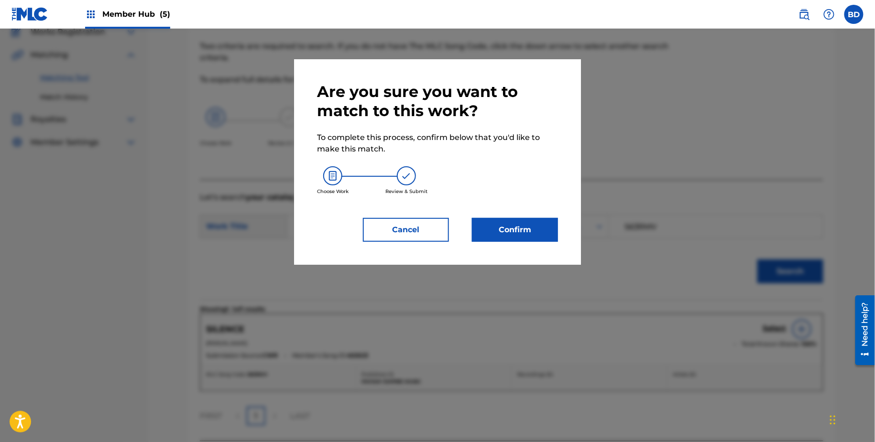
click at [473, 209] on div "Are you sure you want to match to this work? To complete this process, confirm …" at bounding box center [437, 162] width 241 height 160
click at [480, 219] on button "Confirm" at bounding box center [515, 230] width 86 height 24
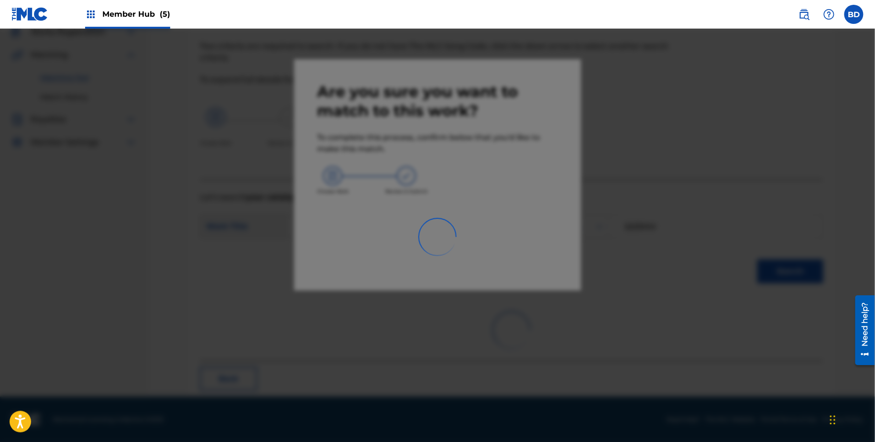
scroll to position [25, 0]
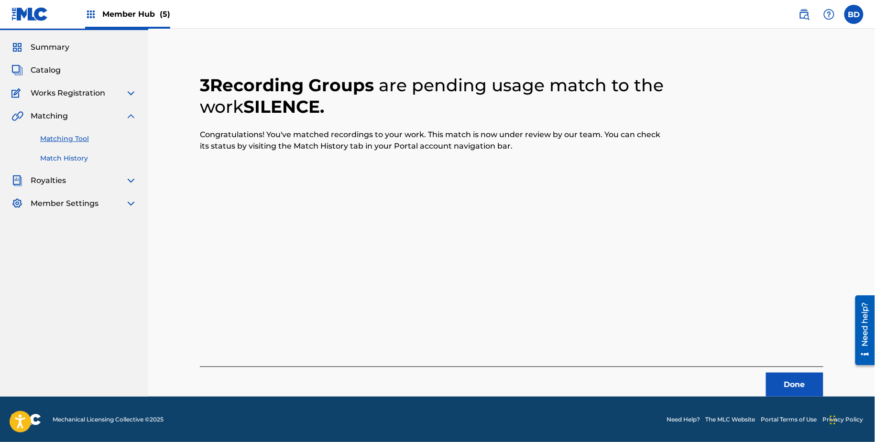
click at [79, 159] on link "Match History" at bounding box center [88, 158] width 97 height 10
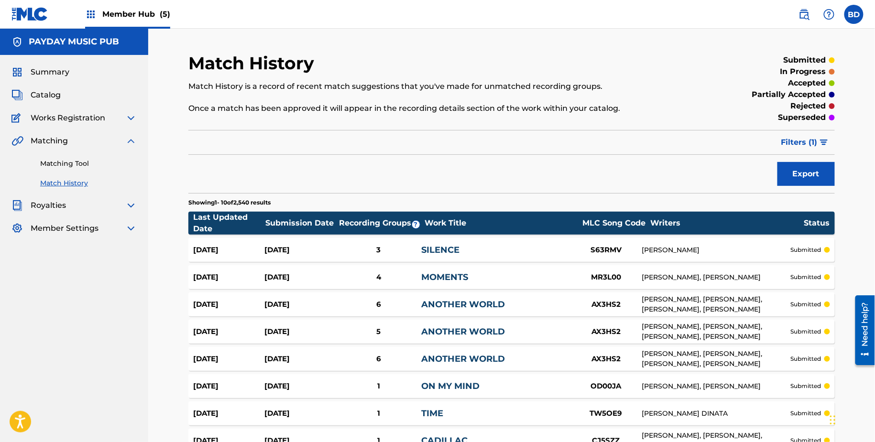
click at [466, 253] on div "SILENCE" at bounding box center [495, 250] width 149 height 13
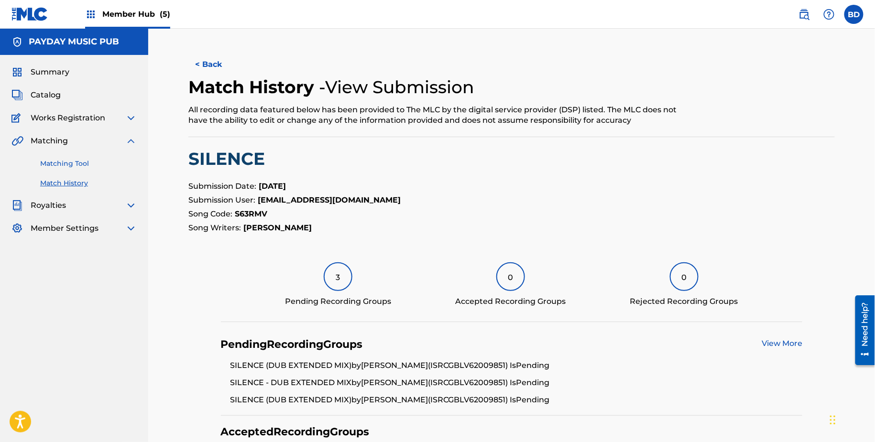
click at [98, 163] on link "Matching Tool" at bounding box center [88, 164] width 97 height 10
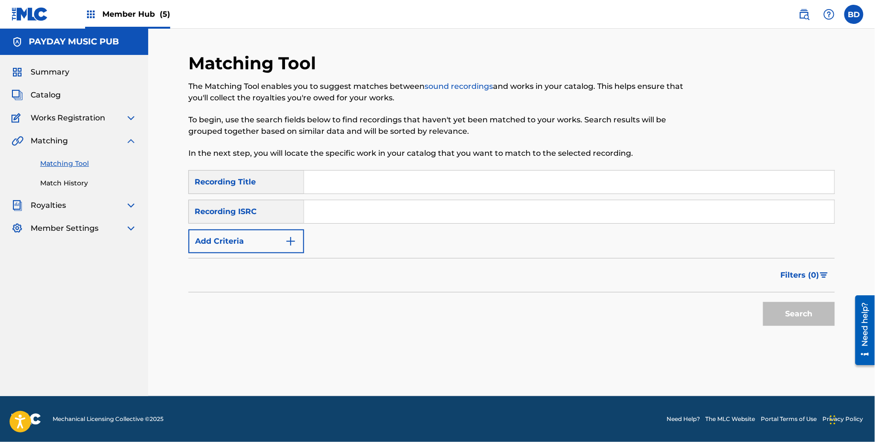
click at [393, 215] on input "Search Form" at bounding box center [569, 211] width 530 height 23
paste input "GBUM72406765"
click at [763, 302] on button "Search" at bounding box center [799, 314] width 72 height 24
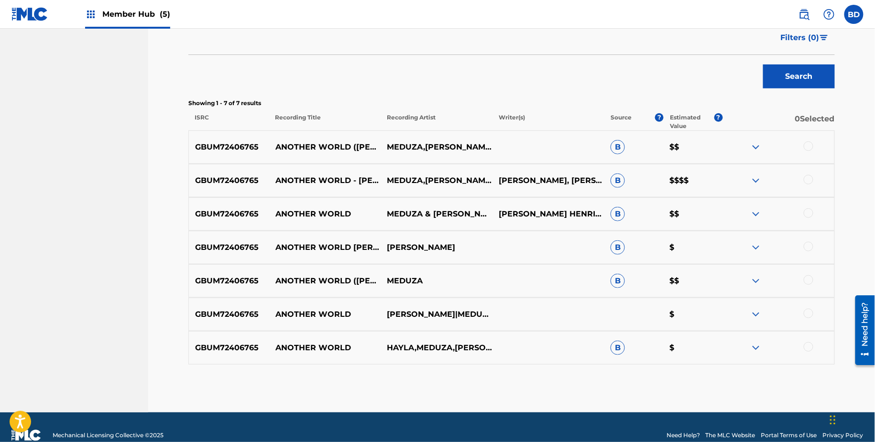
scroll to position [253, 0]
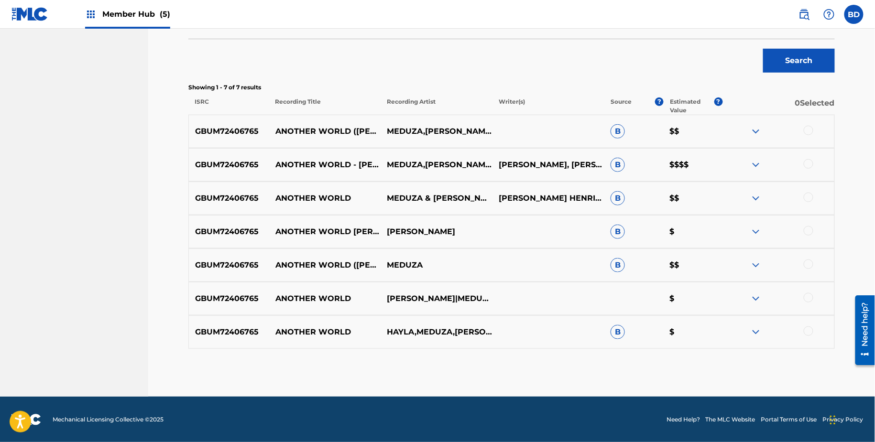
click at [761, 328] on img at bounding box center [755, 332] width 11 height 11
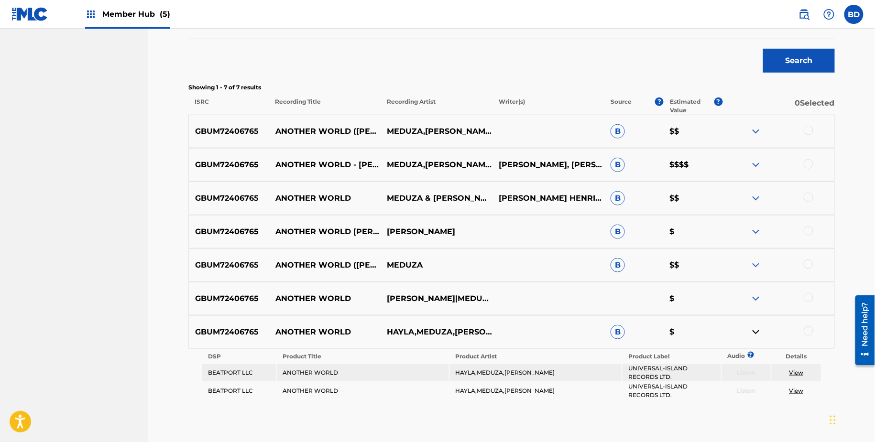
click at [761, 243] on div "GBUM72406765 ANOTHER WORLD NICO DE ANDREA REMIX MEDUZA HAYLA NICO DE ANDREA B $" at bounding box center [511, 231] width 646 height 33
click at [757, 265] on img at bounding box center [755, 265] width 11 height 11
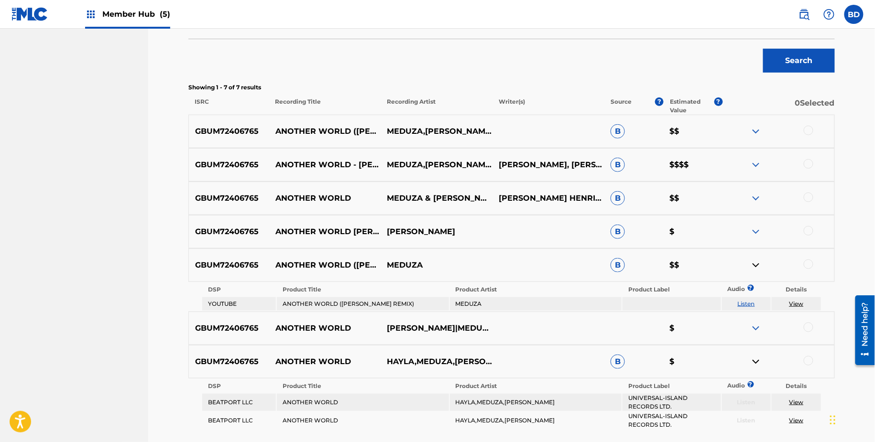
click at [757, 233] on img at bounding box center [755, 231] width 11 height 11
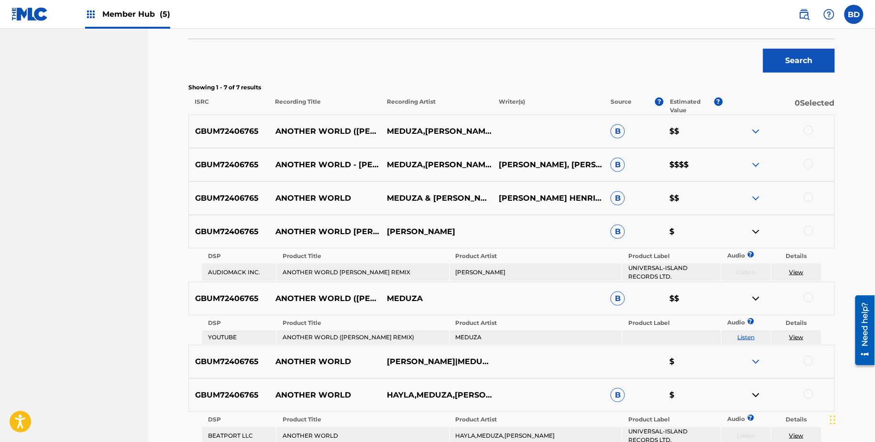
click at [756, 203] on img at bounding box center [755, 198] width 11 height 11
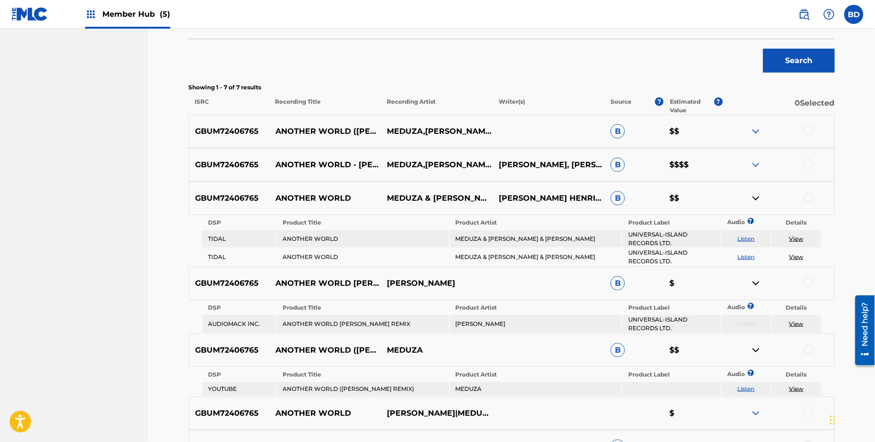
click at [757, 155] on div "GBUM72406765 ANOTHER WORLD - NICO DE ANDREA REMIX MEDUZA,HAYLA,NICO DE ANDREA H…" at bounding box center [511, 164] width 646 height 33
click at [757, 164] on img at bounding box center [755, 164] width 11 height 11
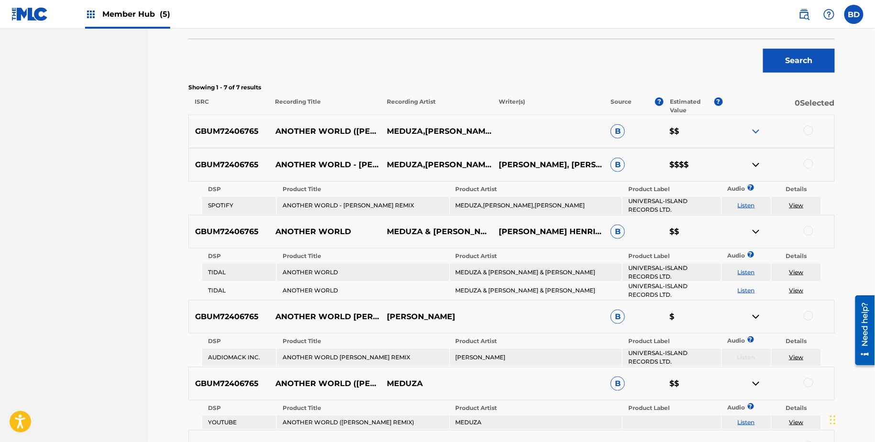
click at [757, 133] on img at bounding box center [755, 131] width 11 height 11
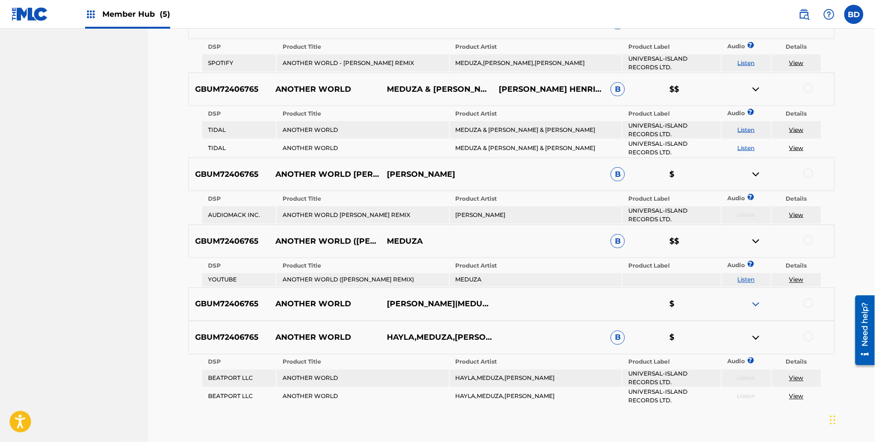
scroll to position [417, 0]
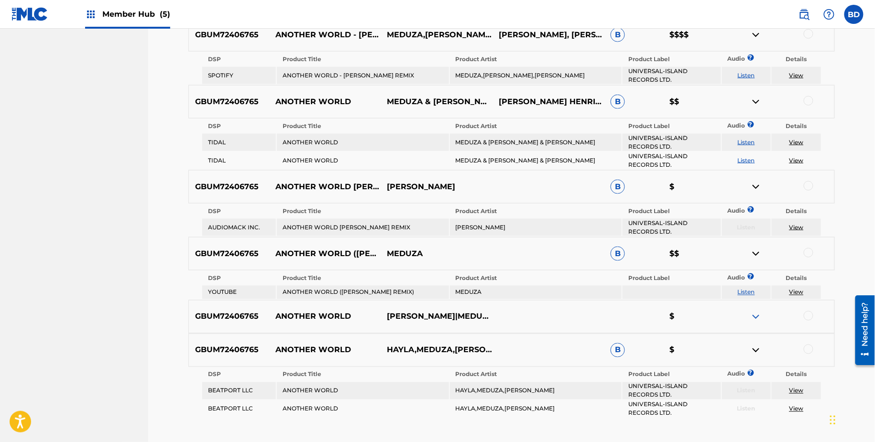
click at [810, 347] on div at bounding box center [809, 350] width 10 height 10
click at [810, 348] on img at bounding box center [809, 350] width 10 height 10
click at [754, 348] on img at bounding box center [755, 350] width 11 height 11
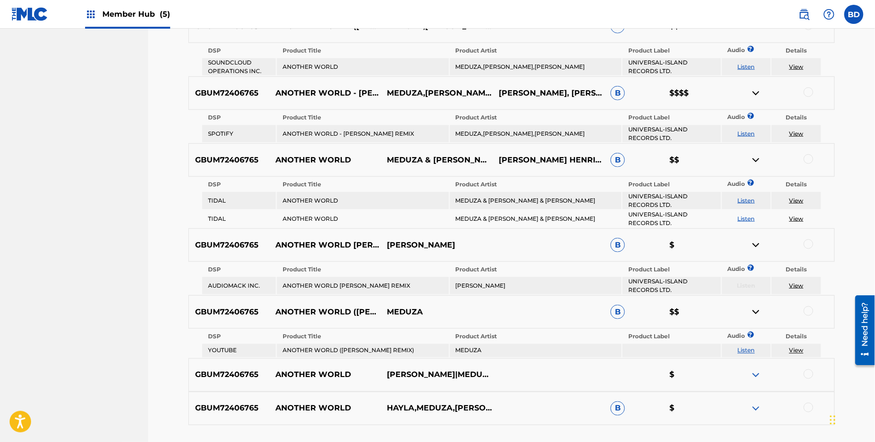
scroll to position [371, 0]
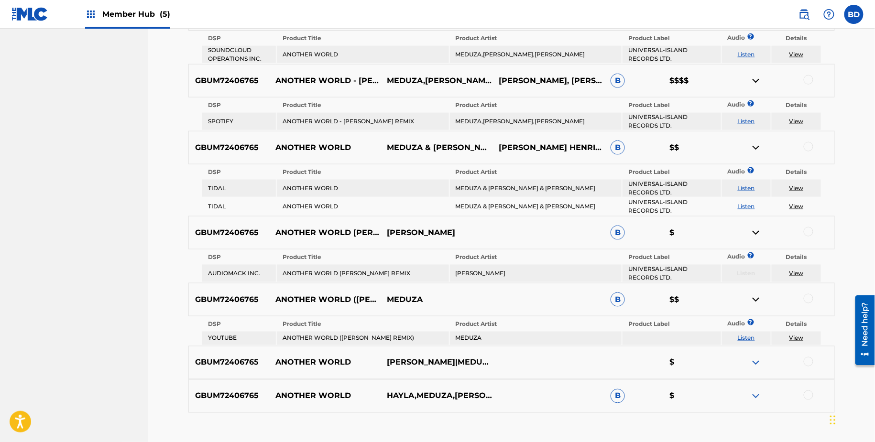
click at [760, 237] on img at bounding box center [755, 232] width 11 height 11
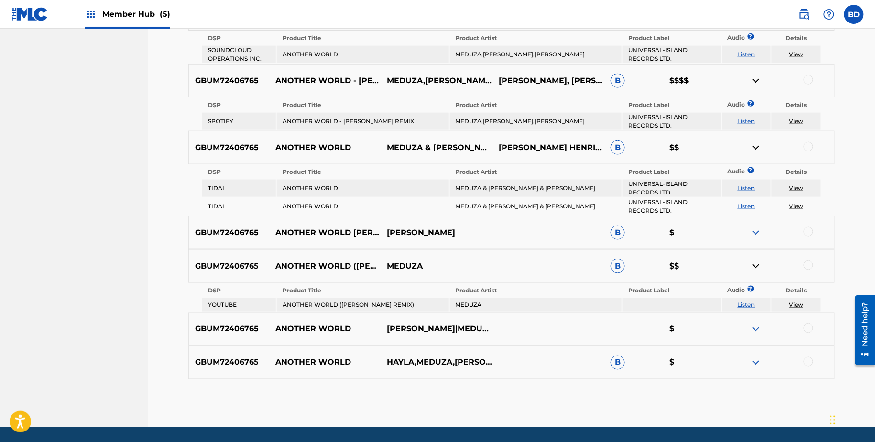
scroll to position [300, 0]
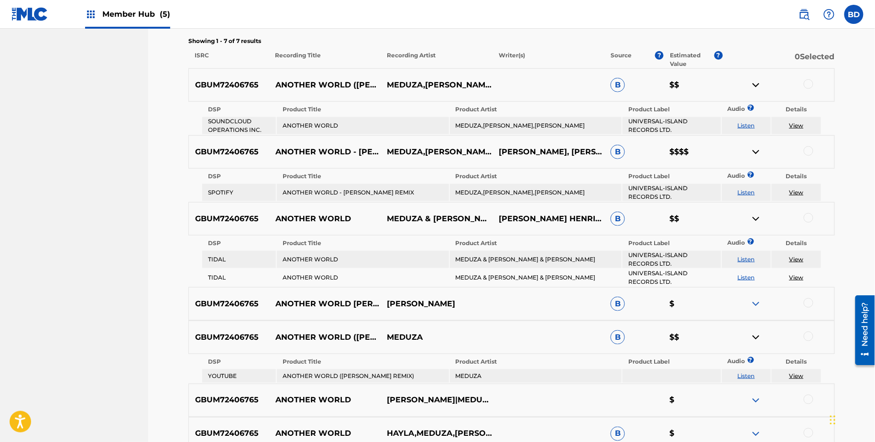
click at [756, 150] on img at bounding box center [755, 151] width 11 height 11
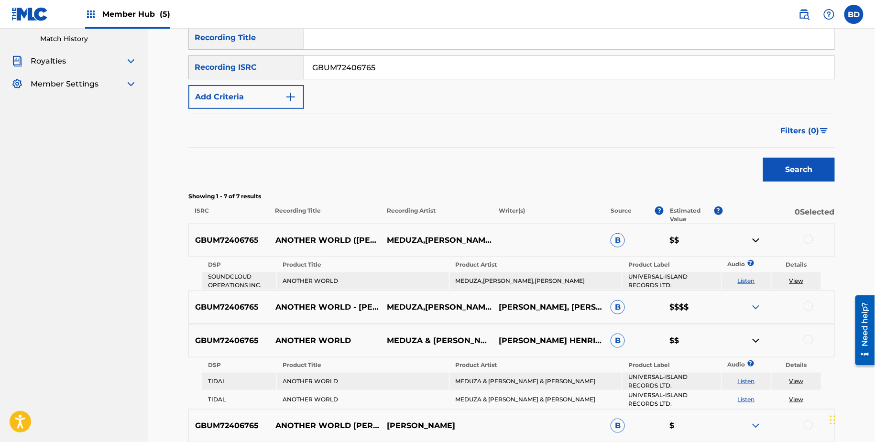
scroll to position [36, 0]
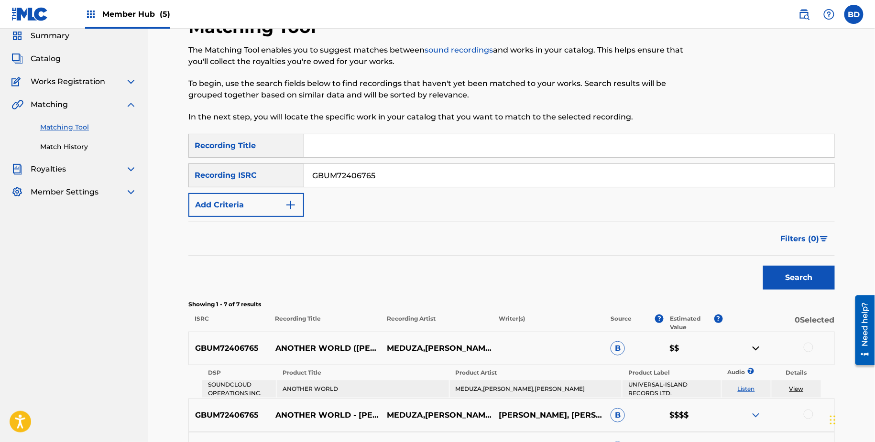
click at [381, 163] on div "SearchWithCriteriac6e71679-68da-47b2-92f1-3b4f2b7987ee Recording Title SearchWi…" at bounding box center [511, 175] width 646 height 83
click at [381, 164] on div "GBUM72406765" at bounding box center [569, 176] width 531 height 24
click at [381, 170] on input "GBUM72406765" at bounding box center [569, 175] width 530 height 23
paste input "6"
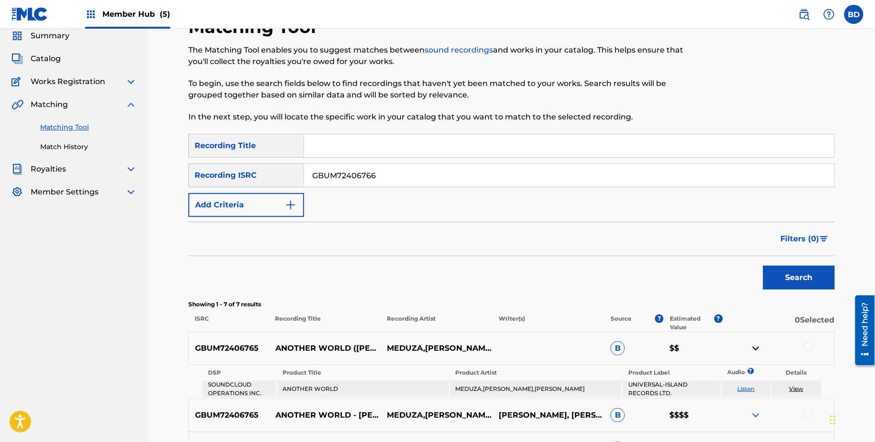
click at [763, 266] on button "Search" at bounding box center [799, 278] width 72 height 24
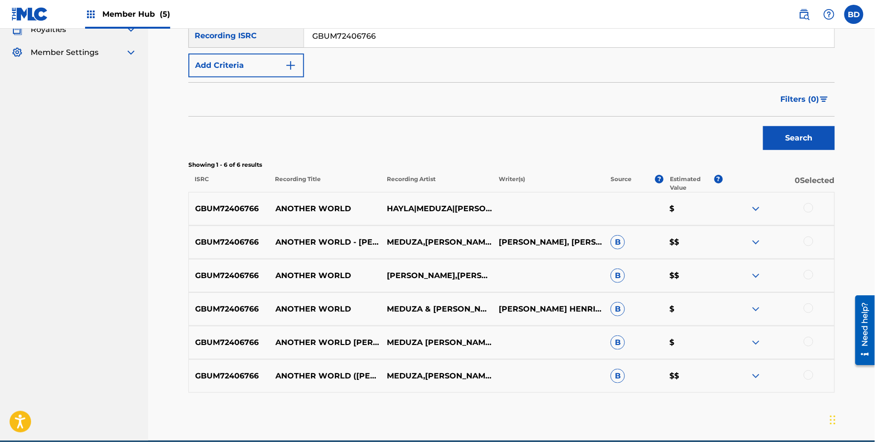
scroll to position [220, 0]
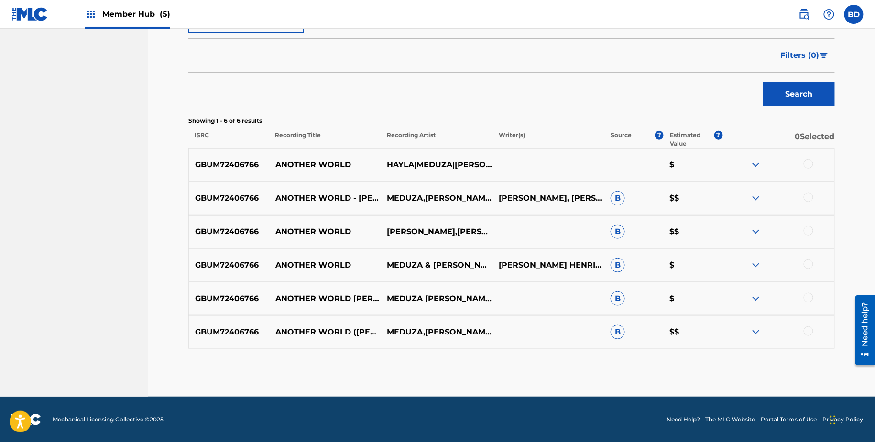
click at [756, 328] on img at bounding box center [755, 332] width 11 height 11
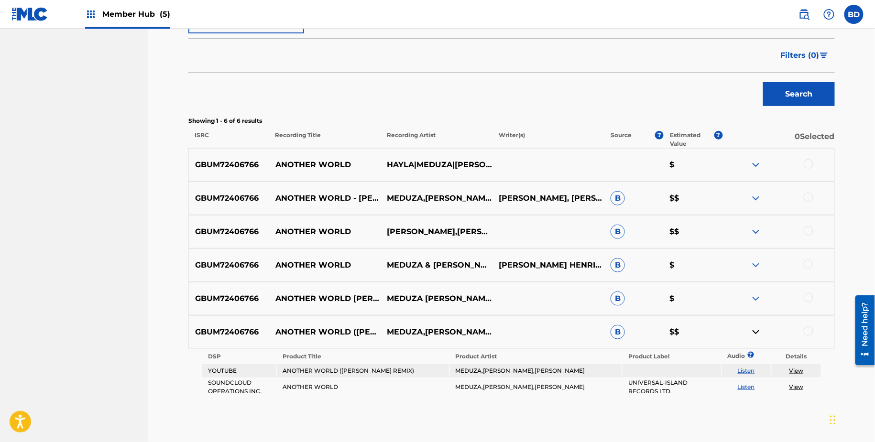
click at [755, 232] on img at bounding box center [755, 231] width 11 height 11
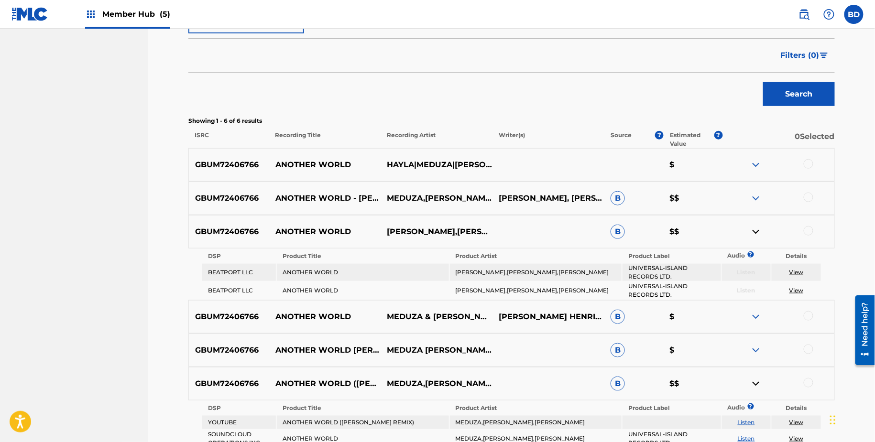
click at [755, 196] on img at bounding box center [755, 198] width 11 height 11
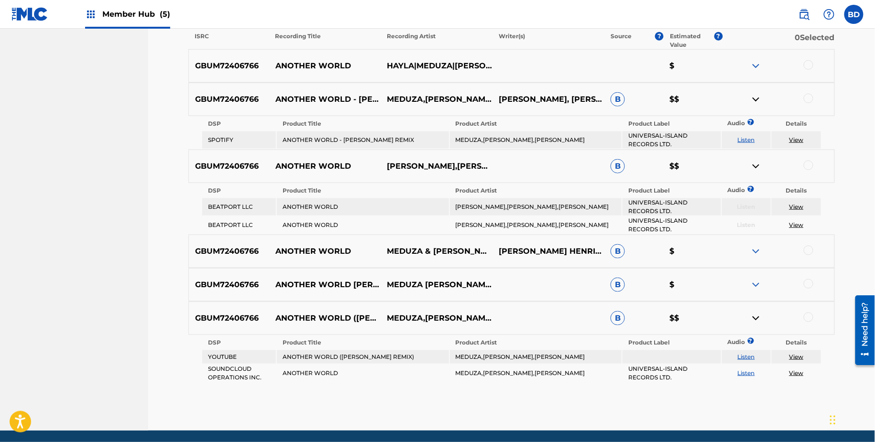
scroll to position [321, 0]
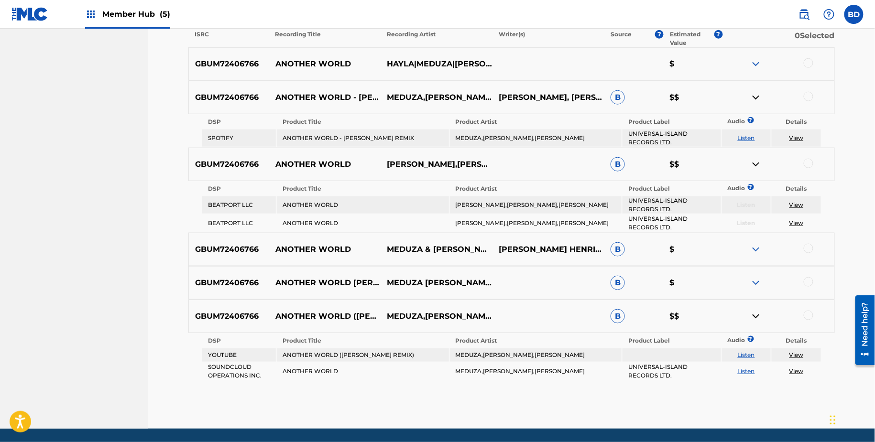
click at [762, 95] on div at bounding box center [778, 97] width 112 height 11
click at [758, 100] on img at bounding box center [755, 97] width 11 height 11
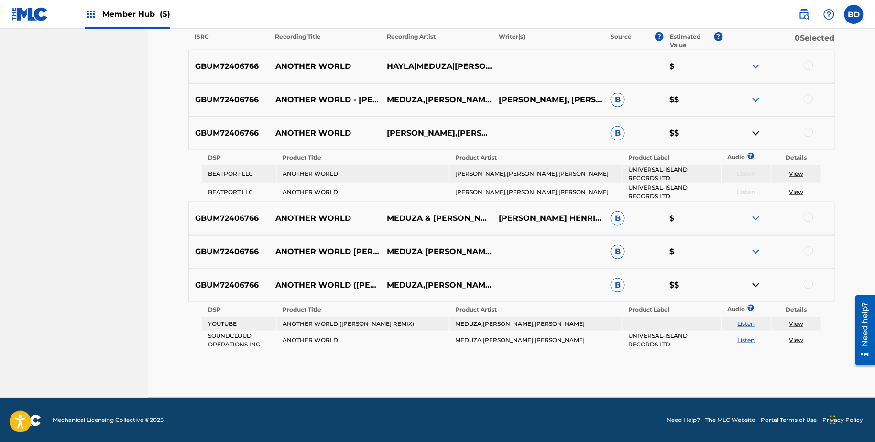
click at [756, 130] on img at bounding box center [755, 133] width 11 height 11
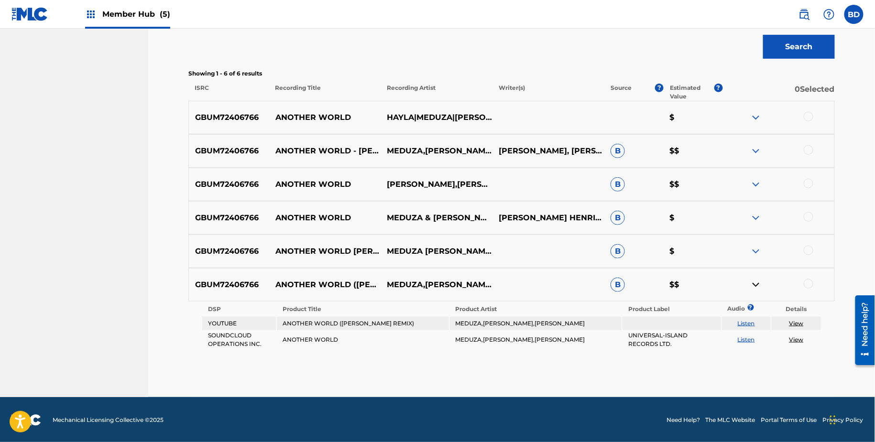
scroll to position [162, 0]
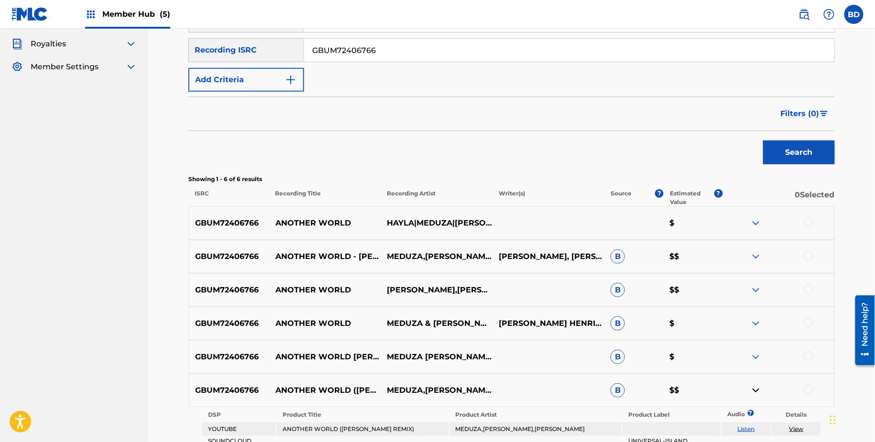
click at [331, 51] on input "GBUM72406766" at bounding box center [569, 50] width 530 height 23
paste input "311034"
click at [763, 141] on button "Search" at bounding box center [799, 153] width 72 height 24
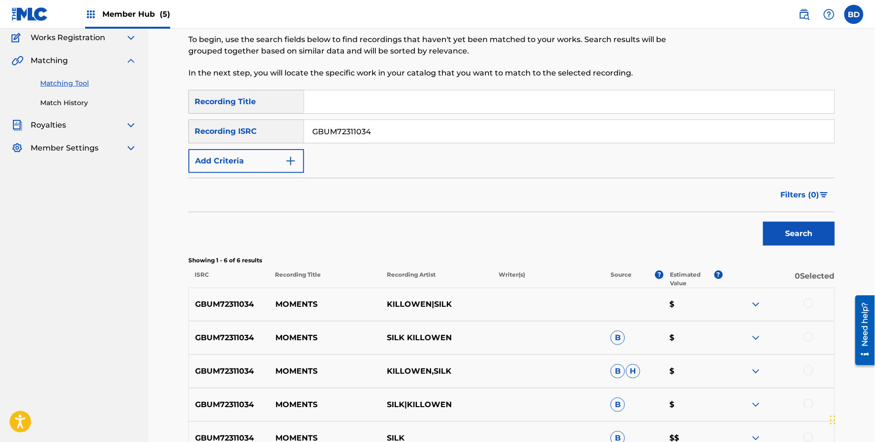
scroll to position [163, 0]
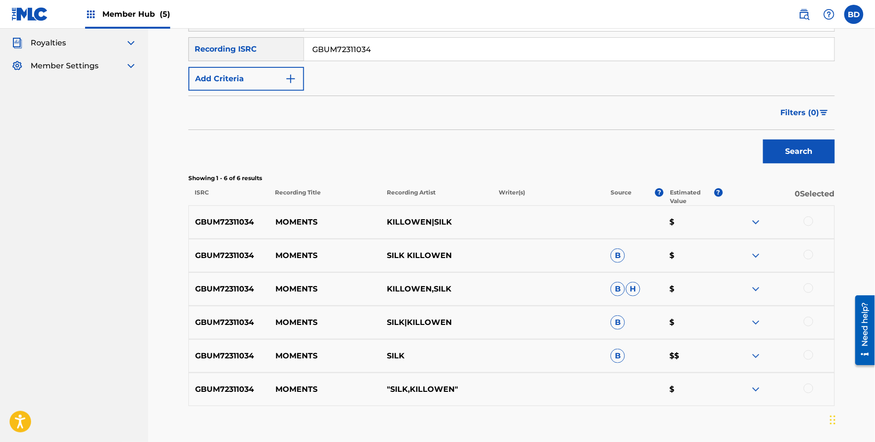
click at [757, 352] on img at bounding box center [755, 355] width 11 height 11
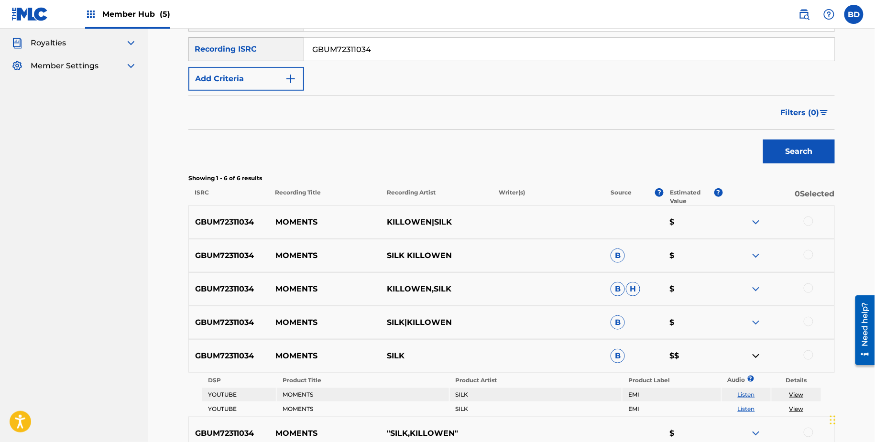
click at [757, 318] on img at bounding box center [755, 322] width 11 height 11
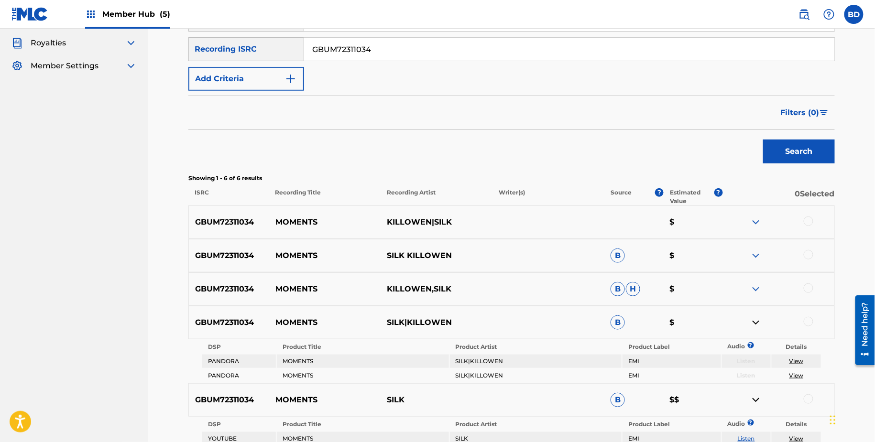
click at [757, 280] on div "GBUM72311034 MOMENTS KILLOWEN,SILK B H $" at bounding box center [511, 289] width 646 height 33
click at [757, 287] on img at bounding box center [755, 289] width 11 height 11
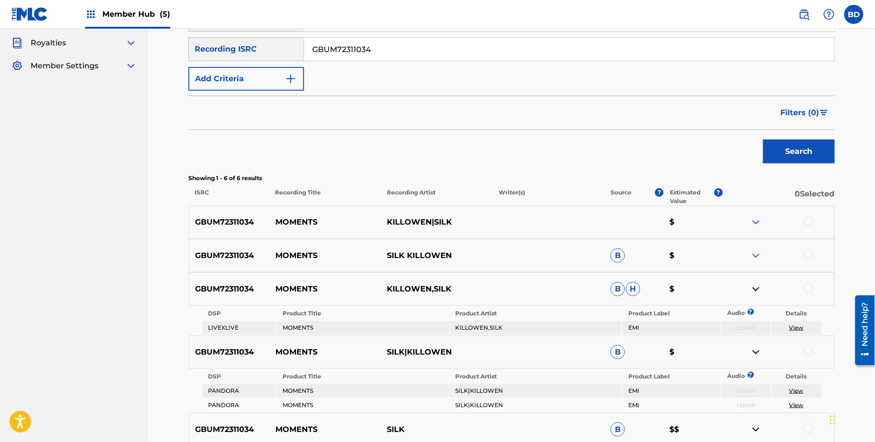
click at [757, 252] on img at bounding box center [755, 255] width 11 height 11
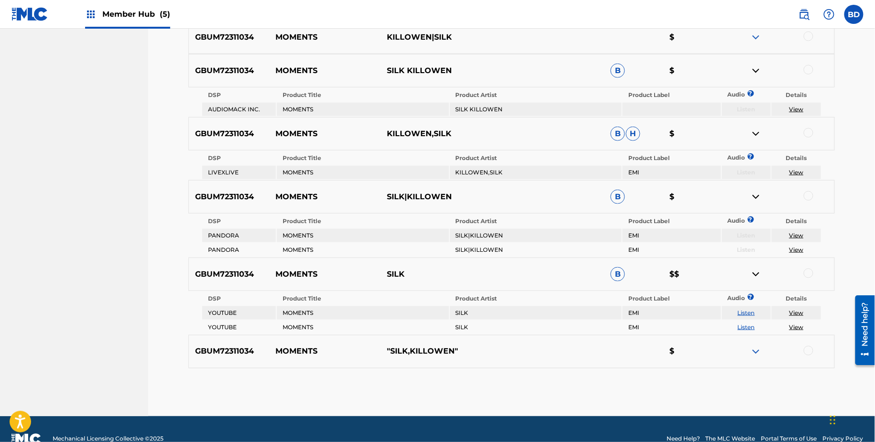
scroll to position [354, 0]
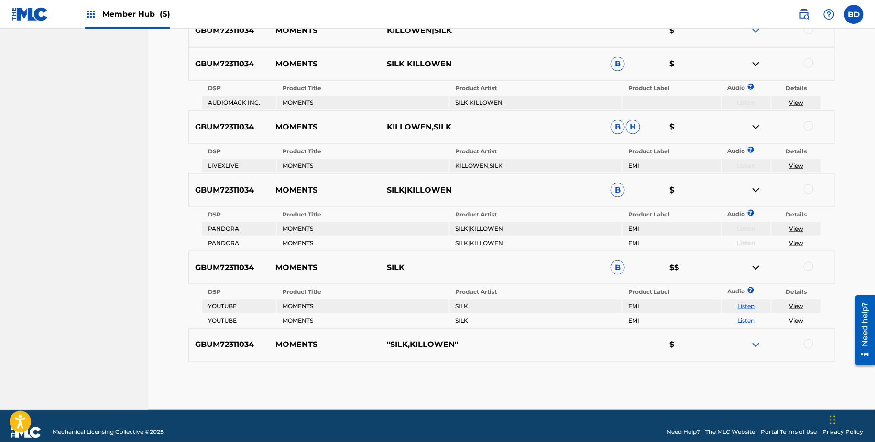
click at [754, 65] on img at bounding box center [755, 63] width 11 height 11
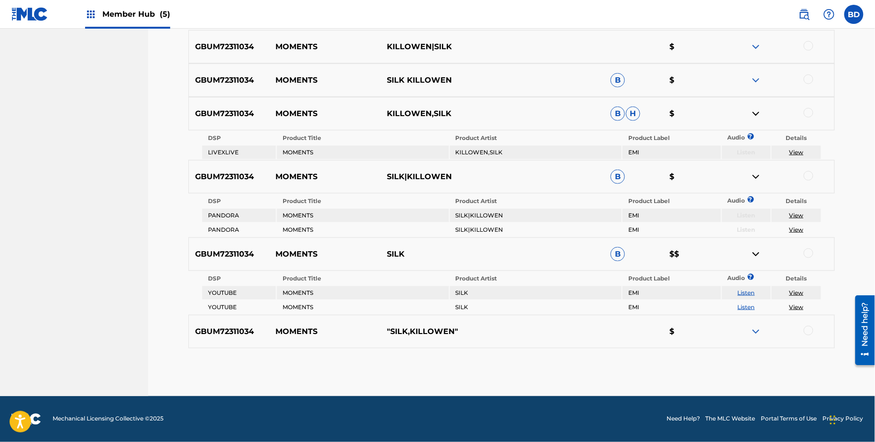
scroll to position [337, 0]
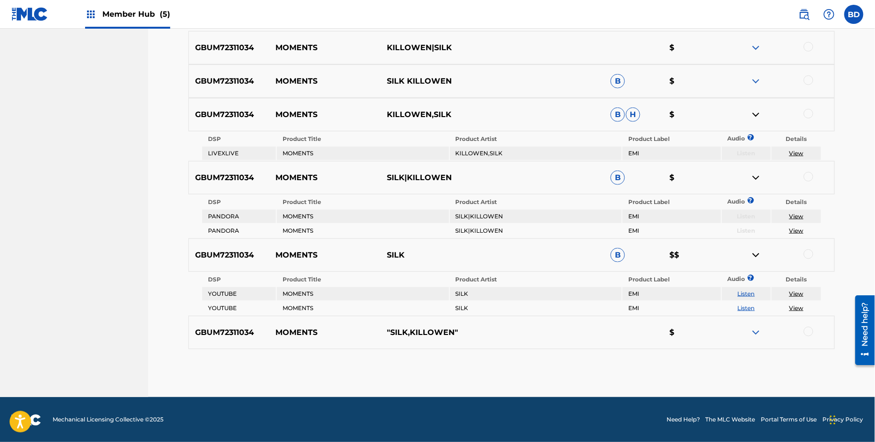
click at [756, 175] on img at bounding box center [755, 177] width 11 height 11
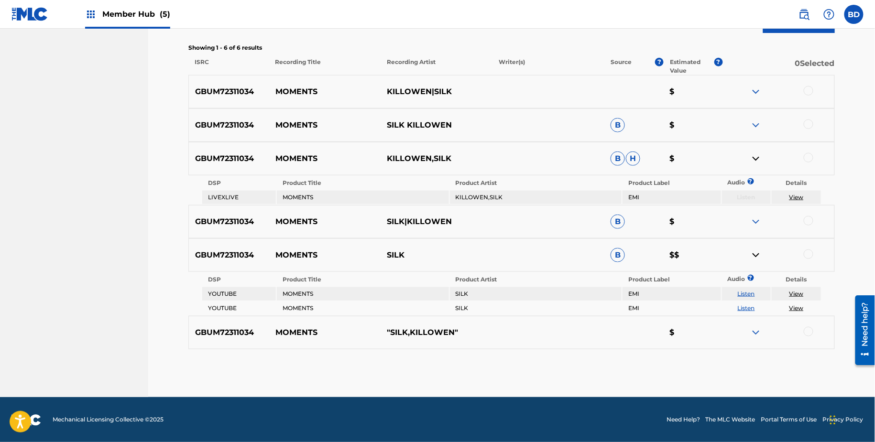
click at [759, 155] on img at bounding box center [755, 158] width 11 height 11
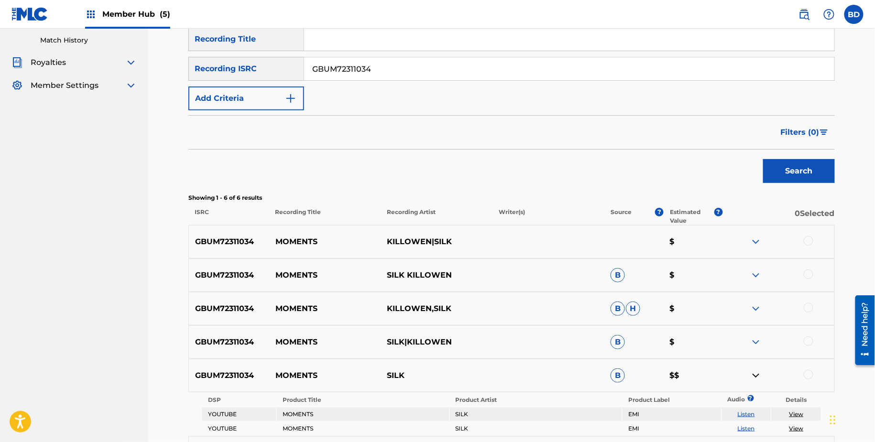
click at [377, 71] on input "GBUM72311034" at bounding box center [569, 68] width 530 height 23
paste input "LV62009851"
click at [763, 159] on button "Search" at bounding box center [799, 171] width 72 height 24
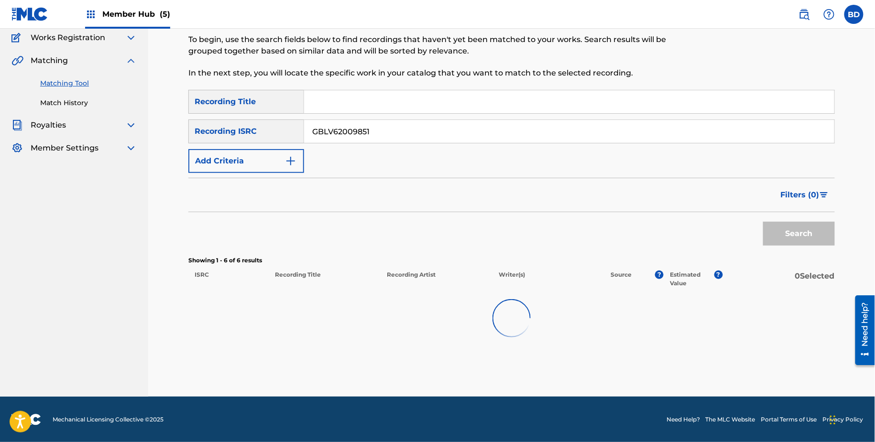
scroll to position [120, 0]
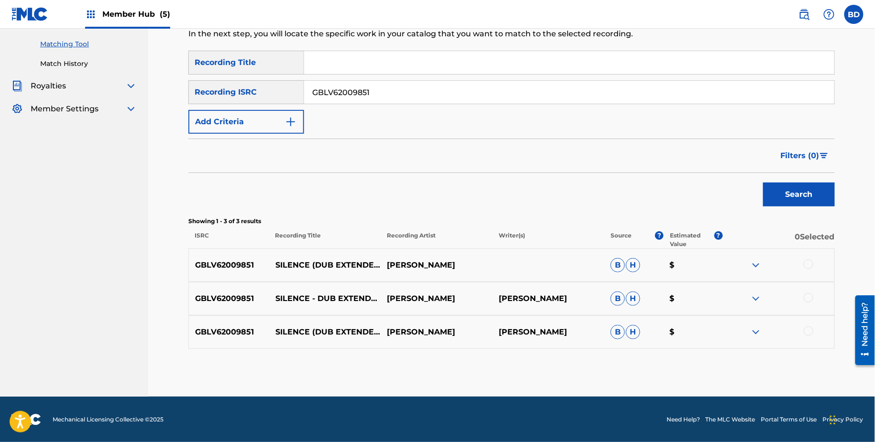
click at [355, 95] on input "GBLV62009851" at bounding box center [569, 92] width 530 height 23
paste input "1921598"
click at [763, 183] on button "Search" at bounding box center [799, 195] width 72 height 24
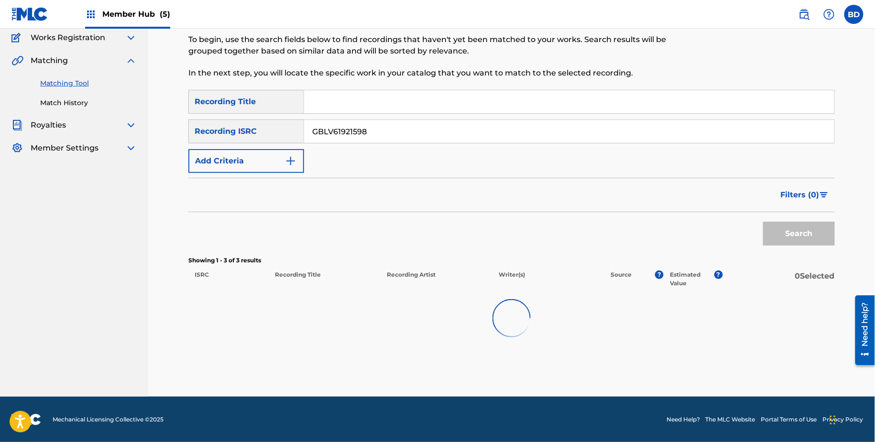
scroll to position [143, 0]
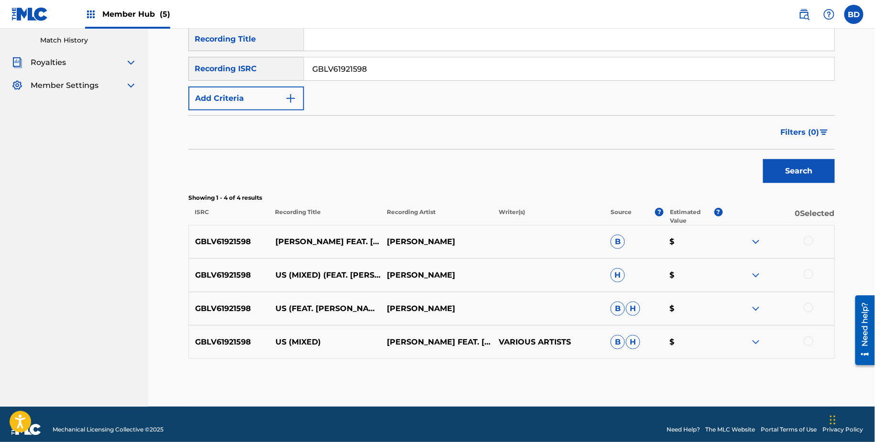
click at [282, 344] on p "US (MIXED)" at bounding box center [325, 342] width 112 height 11
click at [755, 348] on div "GBLV61921598 US (MIXED) STEVE BRIAN FEAT. CHRISTIAN CARCAMO VARIOUS ARTISTS B H…" at bounding box center [511, 342] width 646 height 33
click at [755, 340] on img at bounding box center [755, 342] width 11 height 11
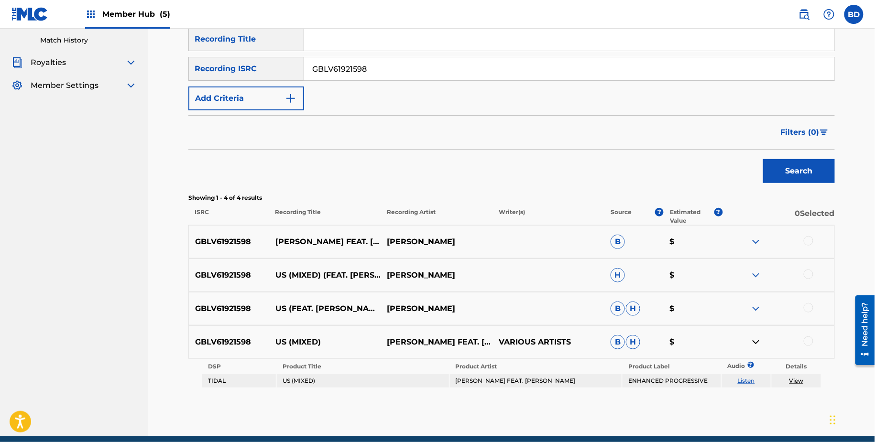
click at [755, 301] on div "GBLV61921598 US (FEAT. CHRISTIAN CARCAMO) [MIXED] STEVE BRIAN B H $" at bounding box center [511, 308] width 646 height 33
click at [755, 306] on img at bounding box center [755, 308] width 11 height 11
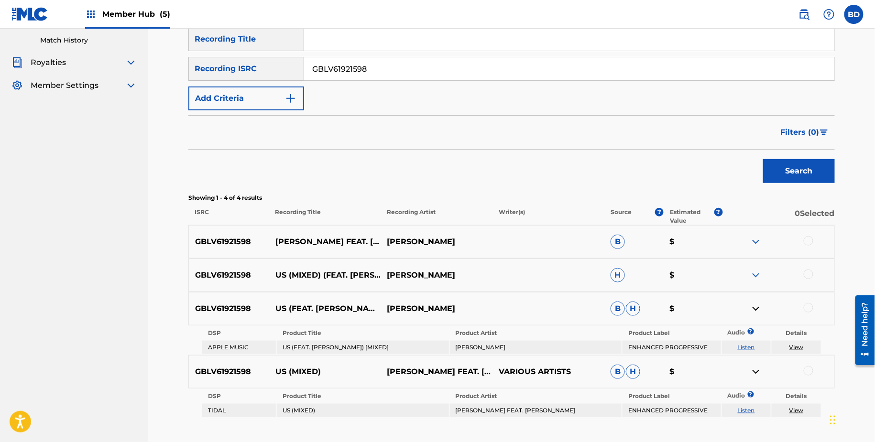
click at [755, 275] on img at bounding box center [755, 275] width 11 height 11
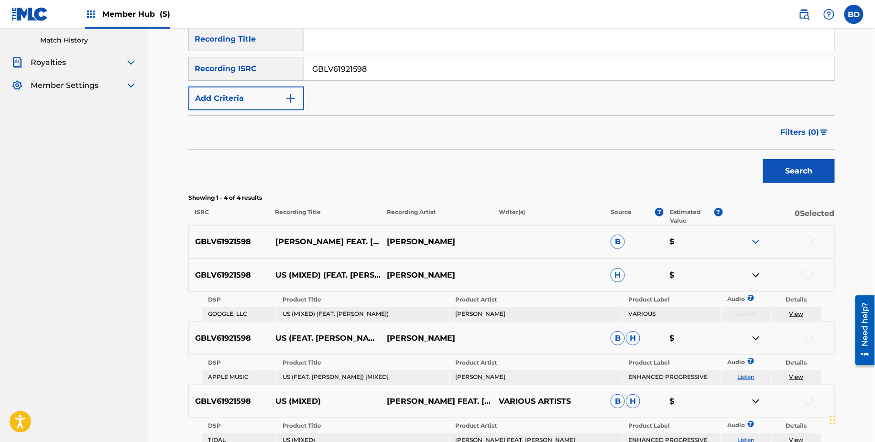
click at [755, 246] on img at bounding box center [755, 241] width 11 height 11
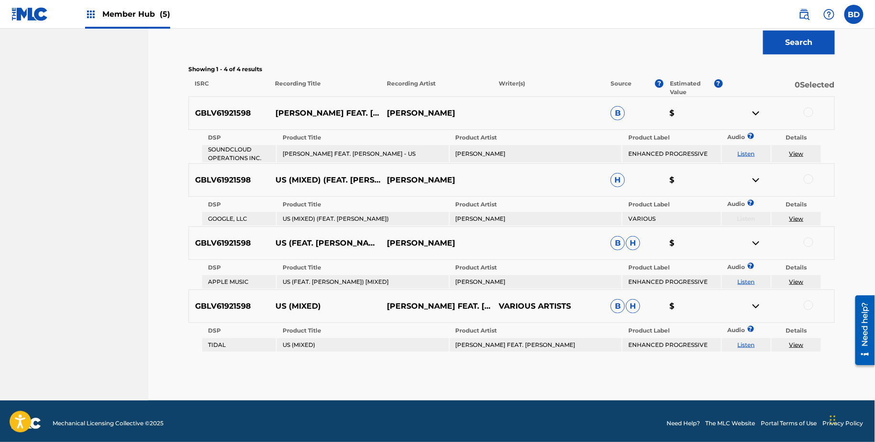
scroll to position [274, 0]
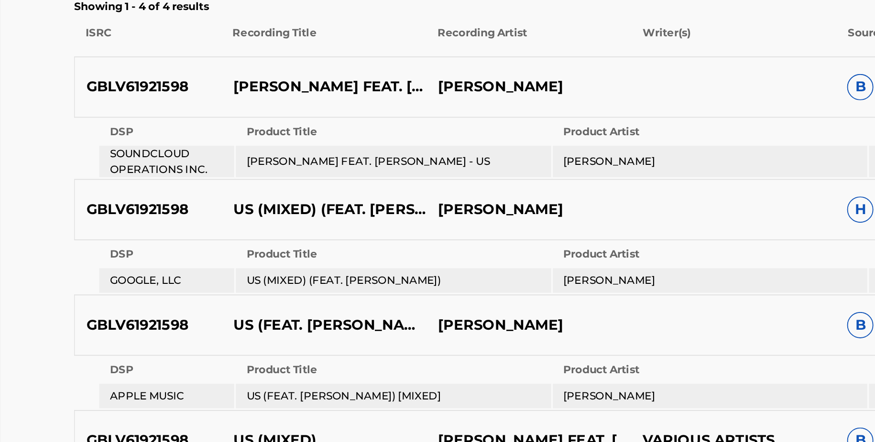
click at [286, 216] on td "US (MIXED) (FEAT. CHRISTIAN CARCAMO)" at bounding box center [363, 215] width 172 height 13
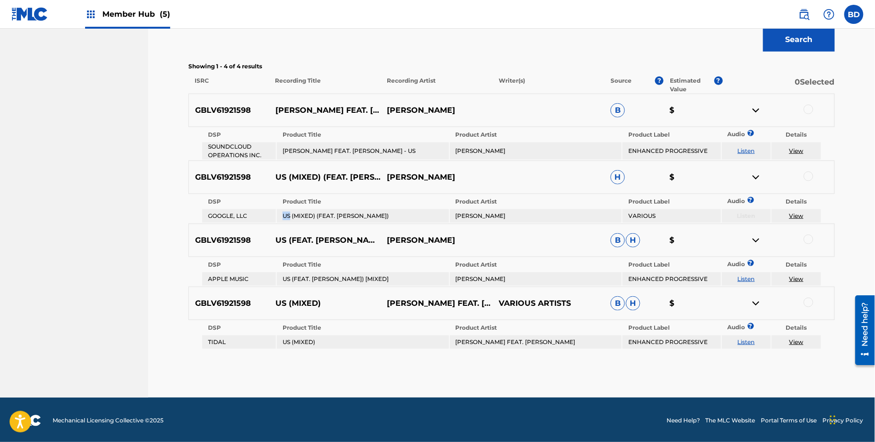
scroll to position [151, 0]
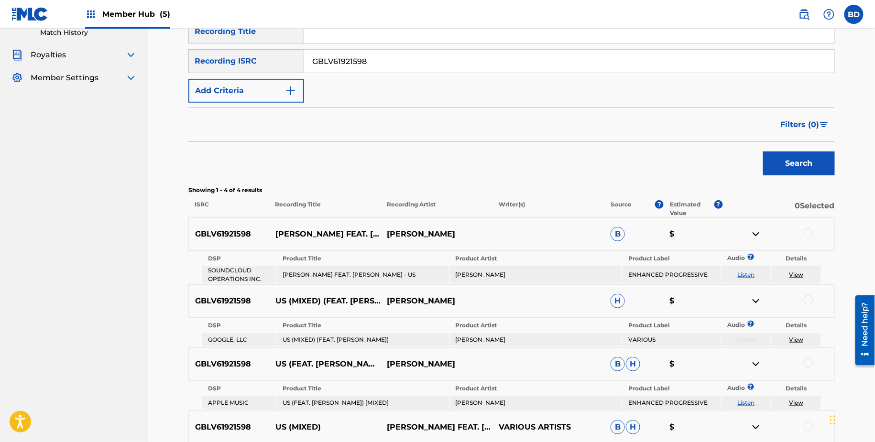
click at [370, 50] on input "GBLV61921598" at bounding box center [569, 61] width 530 height 23
paste input "08911"
click at [763, 152] on button "Search" at bounding box center [799, 164] width 72 height 24
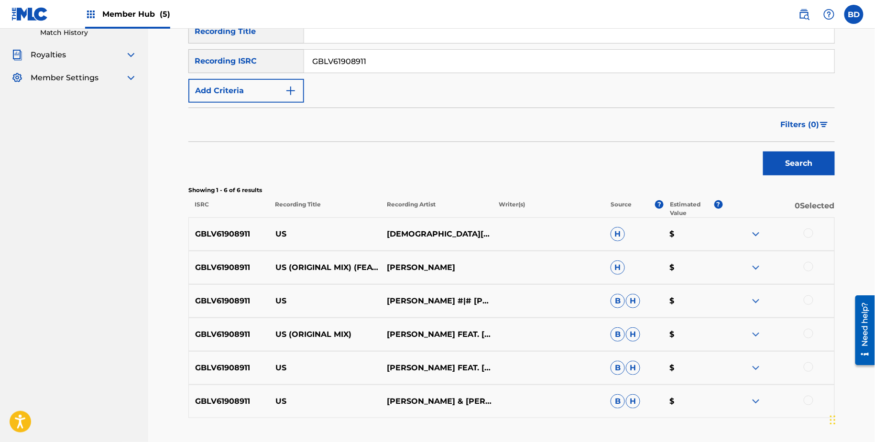
scroll to position [220, 0]
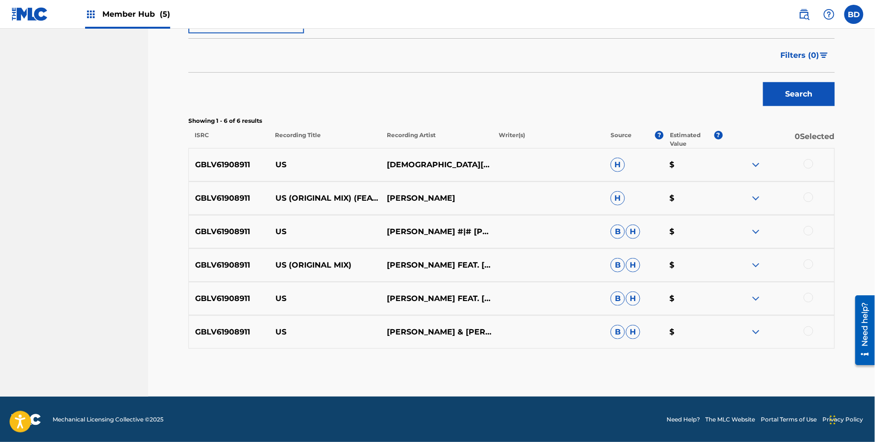
click at [757, 332] on img at bounding box center [755, 332] width 11 height 11
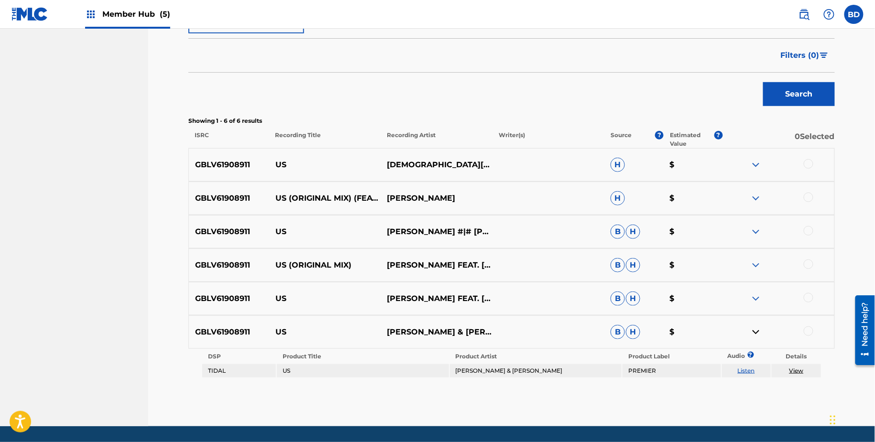
click at [757, 295] on img at bounding box center [755, 298] width 11 height 11
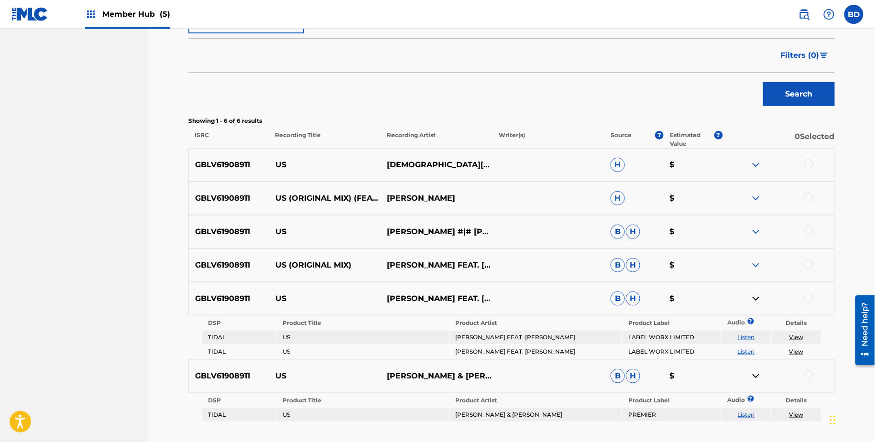
click at [760, 269] on img at bounding box center [755, 265] width 11 height 11
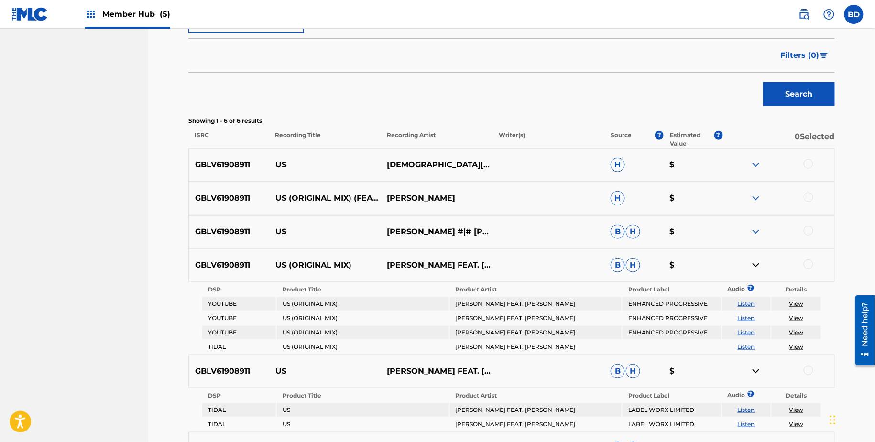
click at [753, 233] on img at bounding box center [755, 231] width 11 height 11
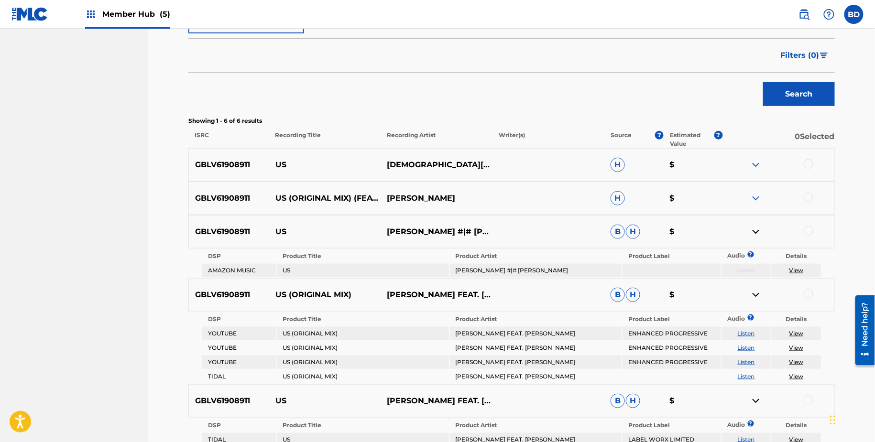
click at [753, 195] on img at bounding box center [755, 198] width 11 height 11
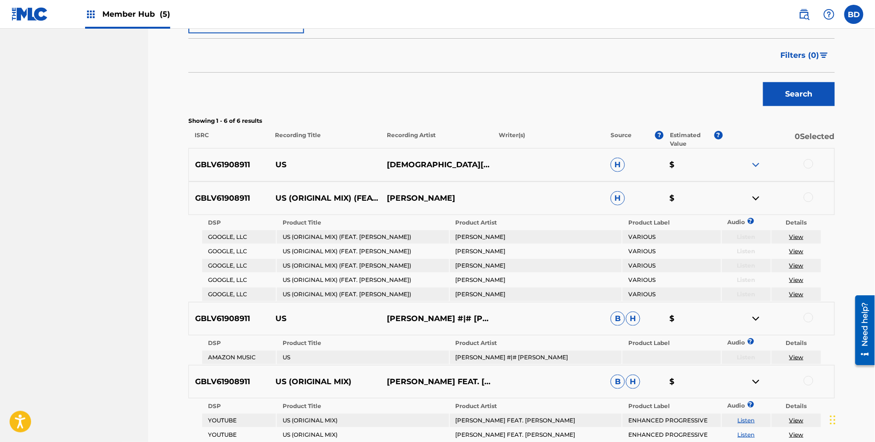
click at [756, 155] on div "GBLV61908911 US CHRISTIAN CARCAMO,STEVE BRIAN H $" at bounding box center [511, 164] width 646 height 33
click at [759, 160] on img at bounding box center [755, 164] width 11 height 11
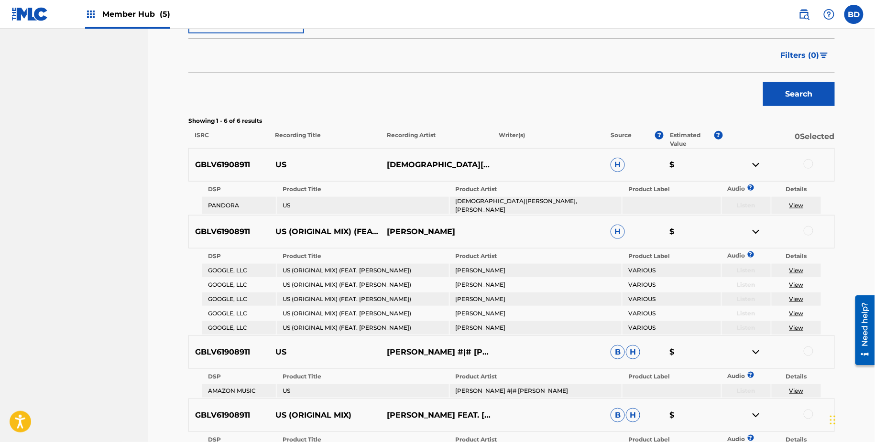
click at [282, 164] on p "US" at bounding box center [325, 164] width 112 height 11
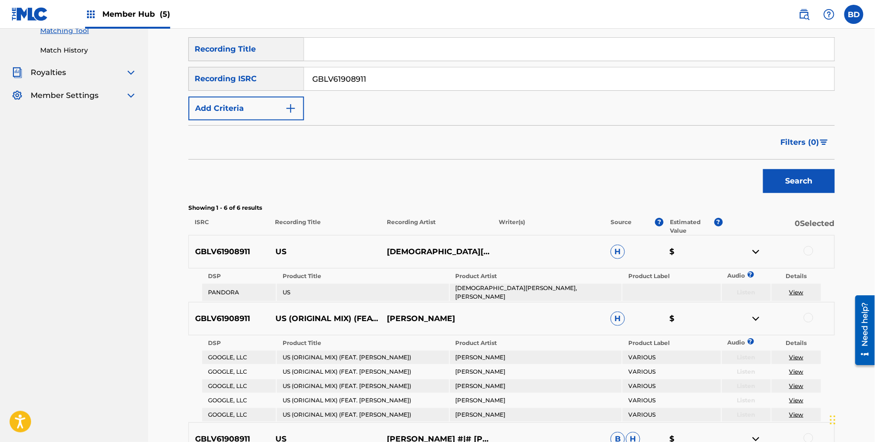
click at [355, 77] on input "GBLV61908911" at bounding box center [569, 78] width 530 height 23
paste input "KQU2417746"
click at [763, 169] on button "Search" at bounding box center [799, 181] width 72 height 24
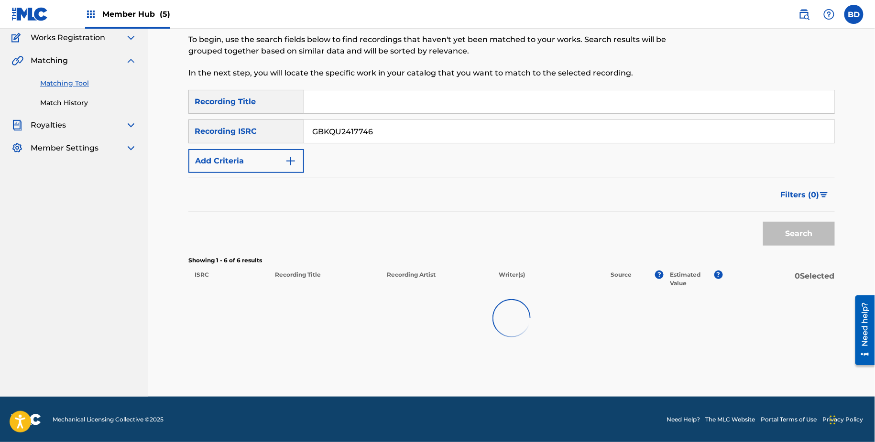
scroll to position [53, 0]
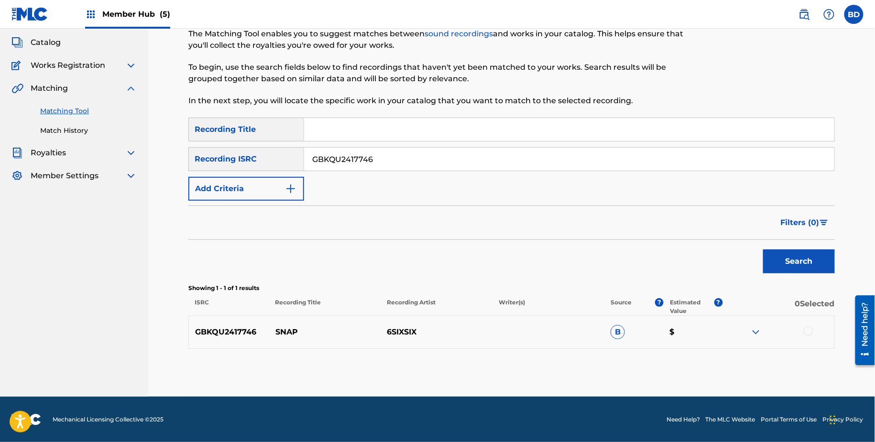
click at [287, 334] on p "SNAP" at bounding box center [325, 332] width 112 height 11
click at [755, 332] on img at bounding box center [755, 332] width 11 height 11
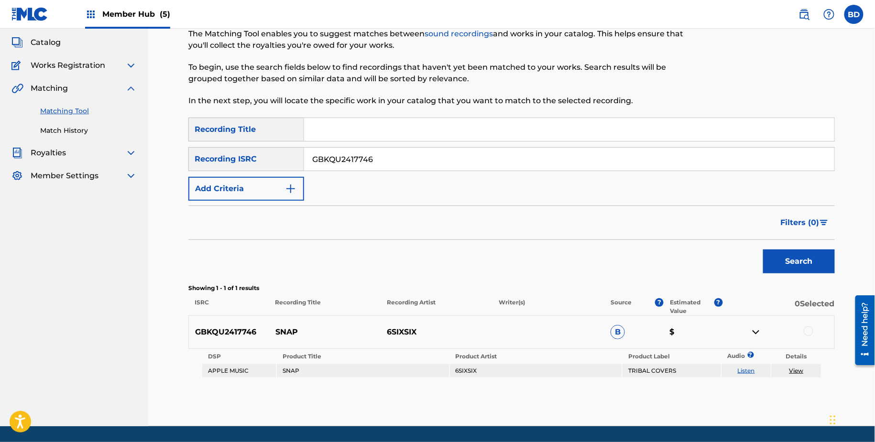
click at [349, 161] on input "GBKQU2417746" at bounding box center [569, 159] width 530 height 23
paste input "202705"
type input "GBKQU2202705"
click at [763, 250] on button "Search" at bounding box center [799, 262] width 72 height 24
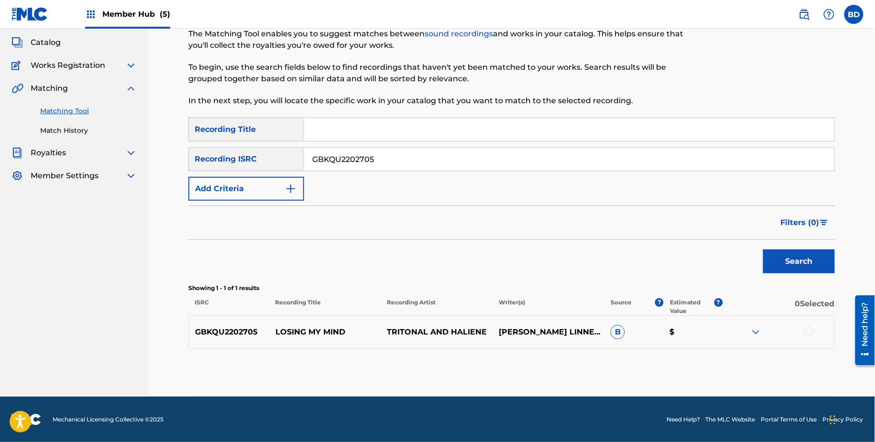
click at [753, 334] on img at bounding box center [755, 332] width 11 height 11
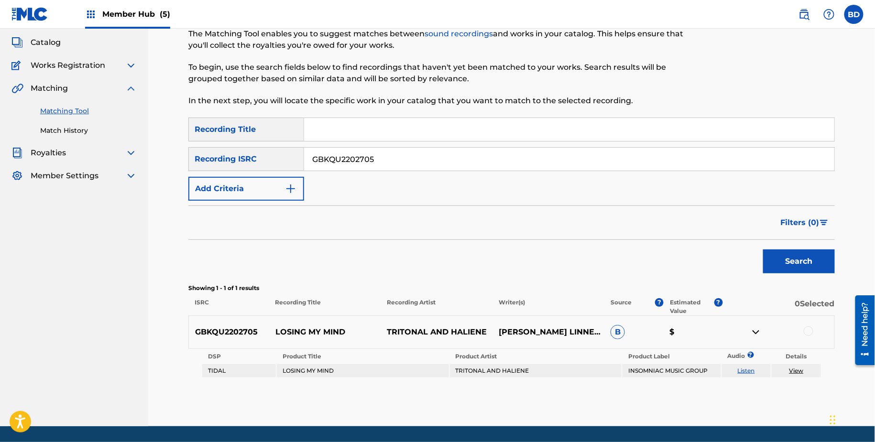
click at [283, 337] on p "LOSING MY MIND" at bounding box center [325, 332] width 112 height 11
click at [808, 331] on div at bounding box center [809, 332] width 10 height 10
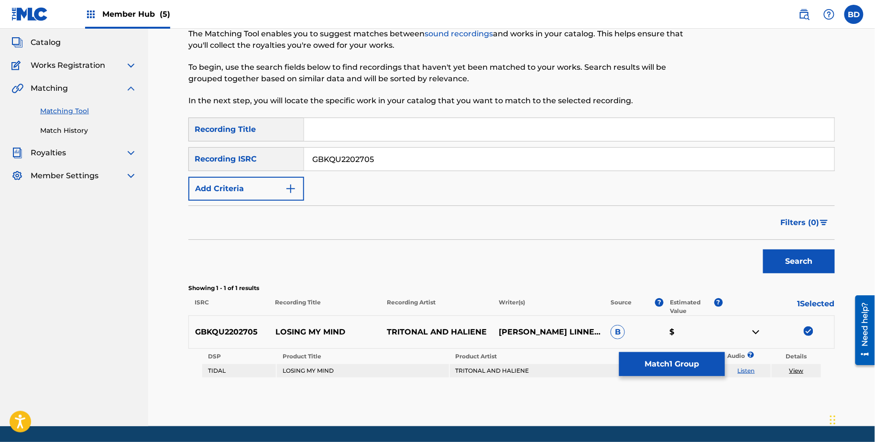
click at [796, 371] on link "View" at bounding box center [796, 370] width 14 height 7
click at [678, 357] on button "Match 1 Group" at bounding box center [672, 364] width 106 height 24
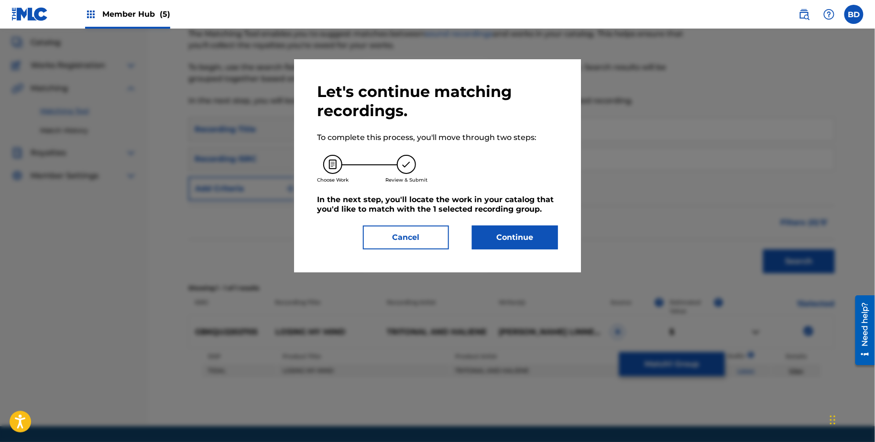
click at [523, 250] on div "Let's continue matching recordings. To complete this process, you'll move throu…" at bounding box center [437, 165] width 287 height 213
click at [525, 230] on button "Continue" at bounding box center [515, 238] width 86 height 24
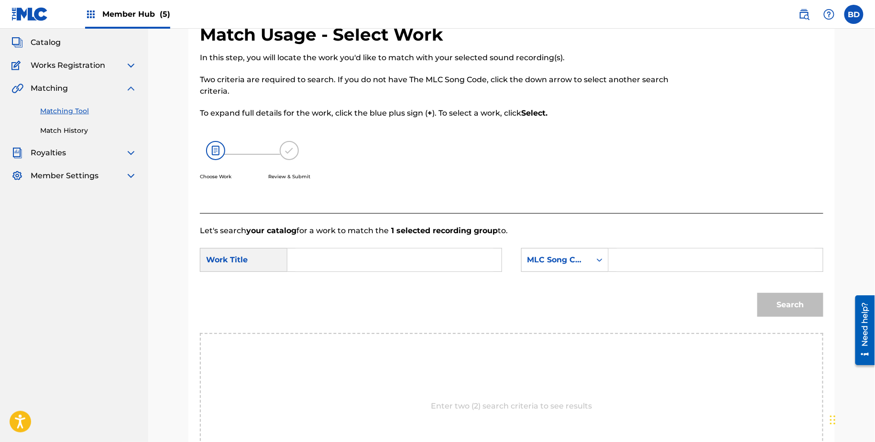
click at [625, 268] on input "Search Form" at bounding box center [716, 260] width 198 height 23
paste input "LF0NLG"
type input "LF0NLG"
click at [406, 259] on input "Search Form" at bounding box center [395, 260] width 198 height 23
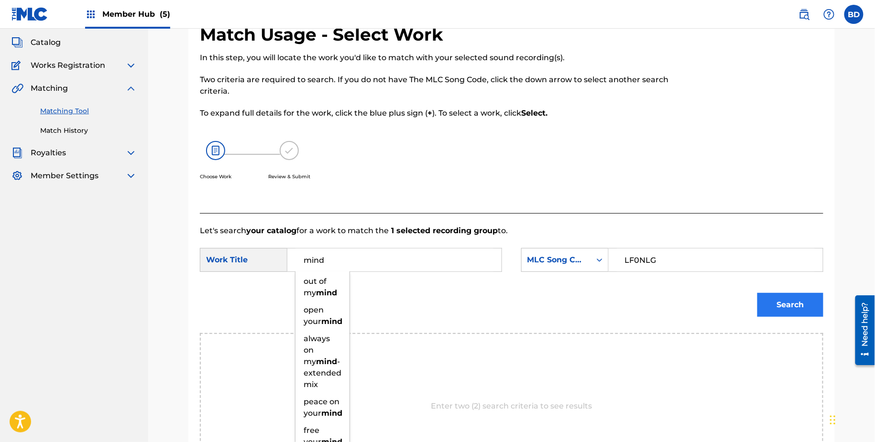
type input "mind"
click at [778, 295] on button "Search" at bounding box center [790, 305] width 66 height 24
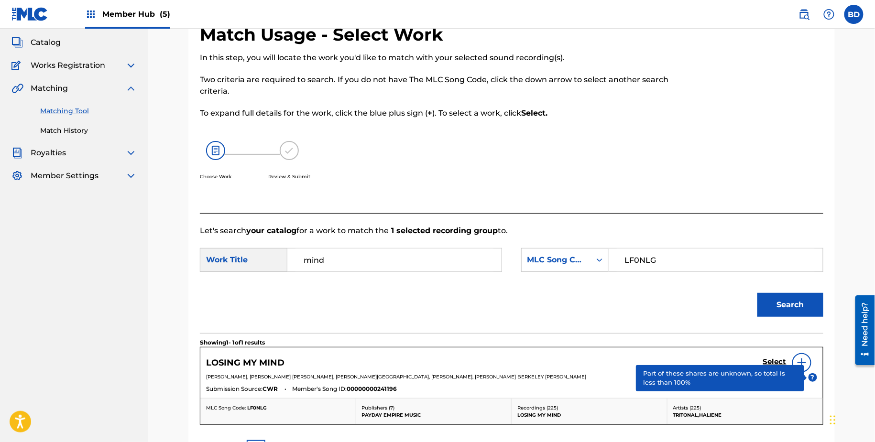
click at [787, 363] on div "Select" at bounding box center [790, 362] width 54 height 19
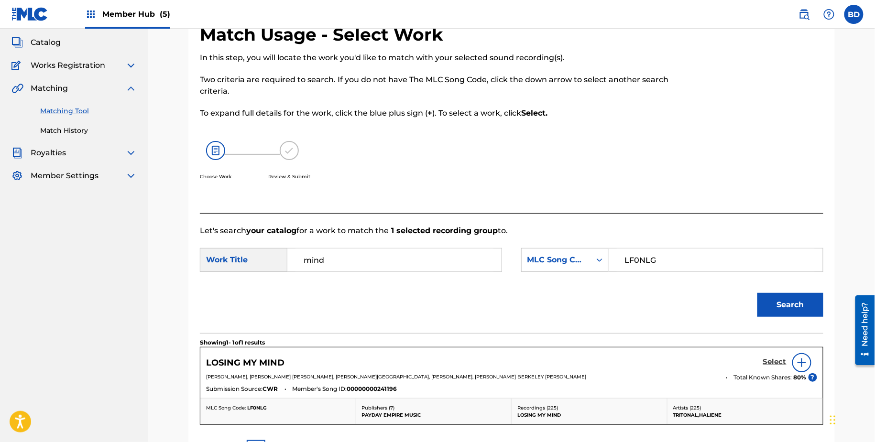
click at [780, 359] on h5 "Select" at bounding box center [774, 362] width 23 height 9
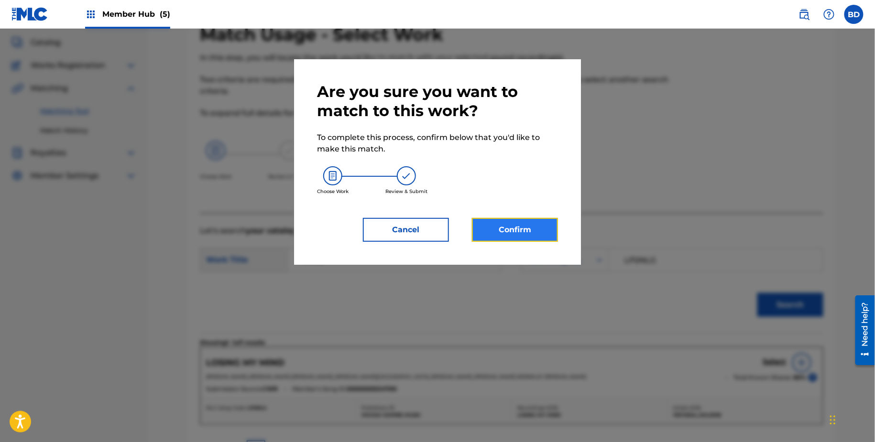
click at [494, 224] on button "Confirm" at bounding box center [515, 230] width 86 height 24
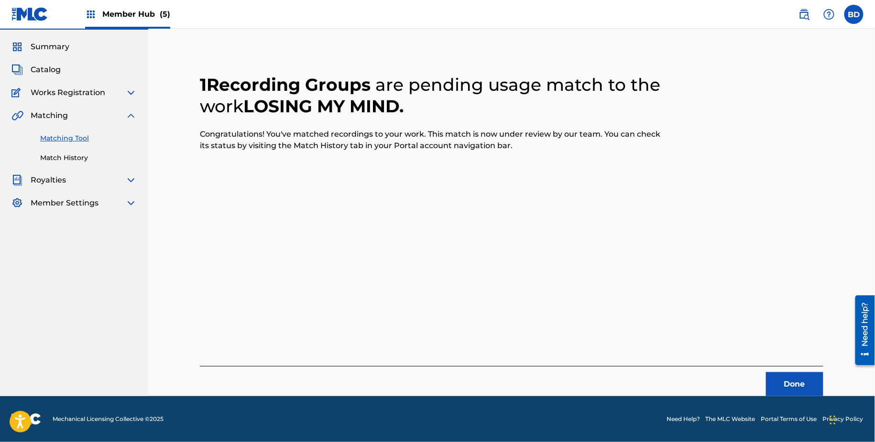
scroll to position [25, 0]
click at [44, 158] on link "Match History" at bounding box center [88, 158] width 97 height 10
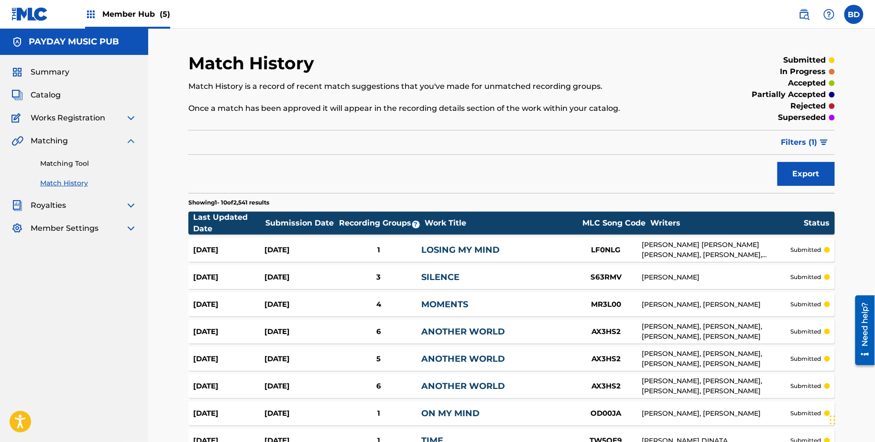
click at [485, 244] on div "LOSING MY MIND" at bounding box center [495, 250] width 149 height 13
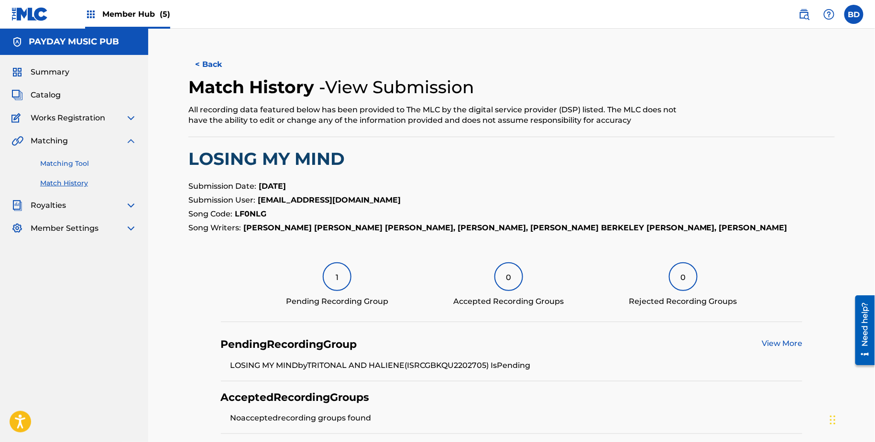
click at [80, 163] on link "Matching Tool" at bounding box center [88, 164] width 97 height 10
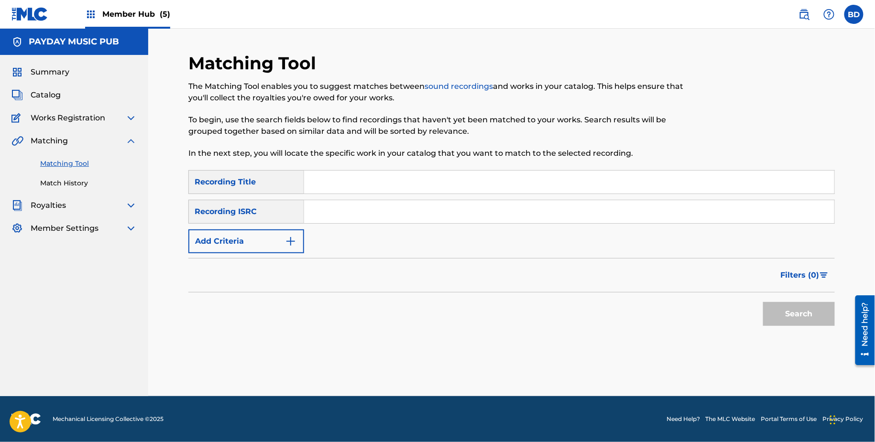
click at [375, 209] on input "Search Form" at bounding box center [569, 211] width 530 height 23
paste input "GBKQU1960793"
click at [763, 302] on button "Search" at bounding box center [799, 314] width 72 height 24
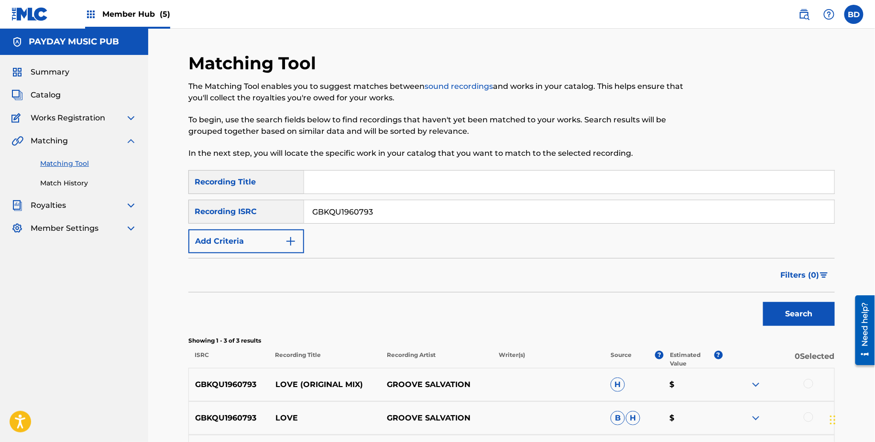
scroll to position [120, 0]
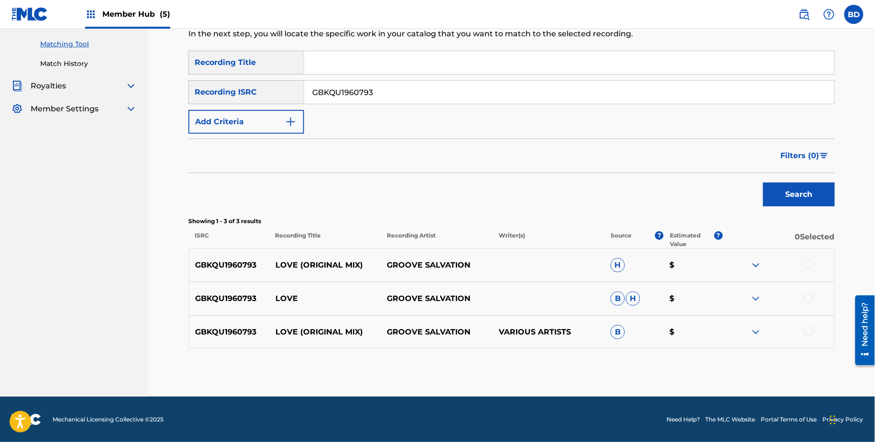
click at [755, 330] on img at bounding box center [755, 332] width 11 height 11
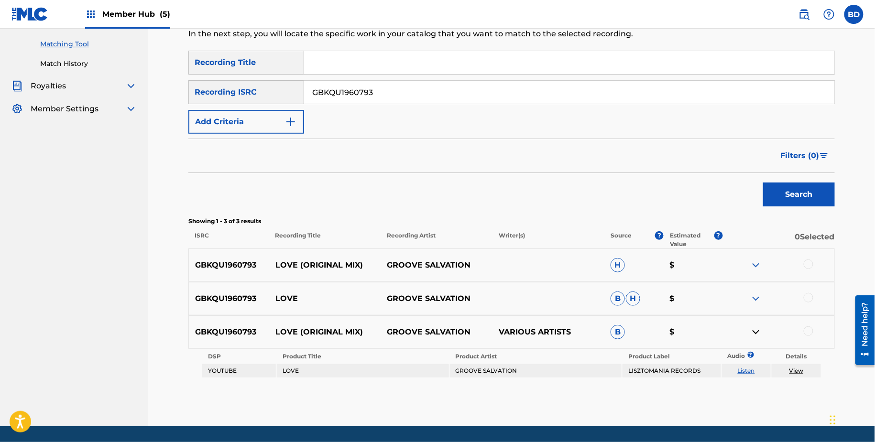
click at [755, 298] on img at bounding box center [755, 298] width 11 height 11
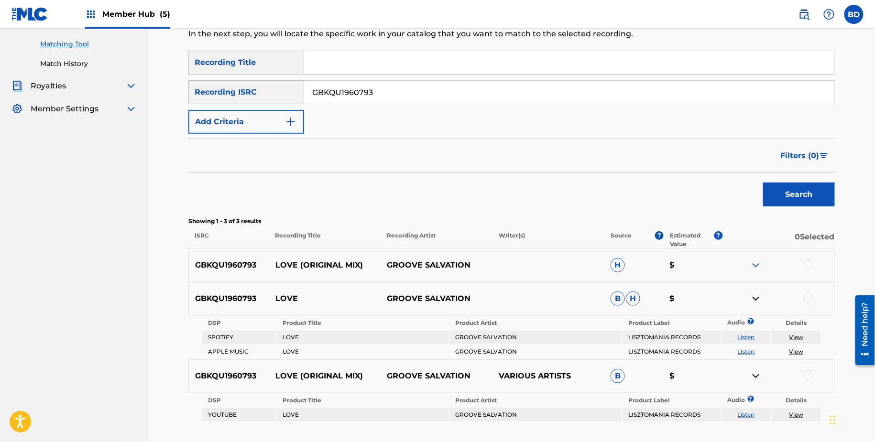
click at [755, 265] on img at bounding box center [755, 265] width 11 height 11
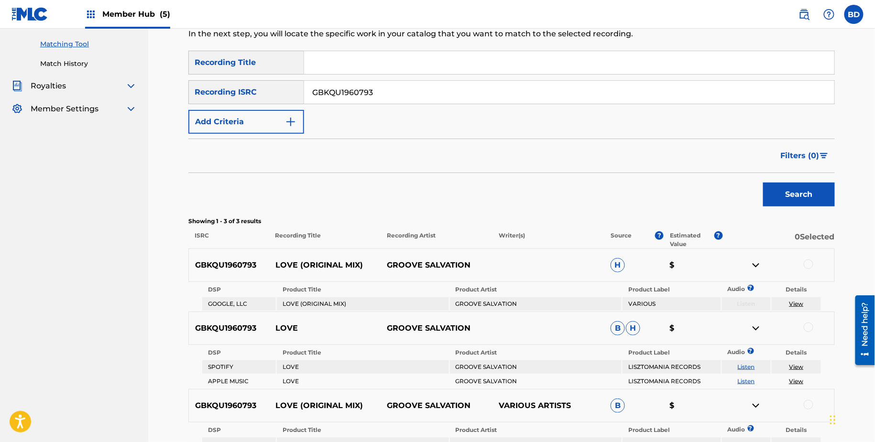
scroll to position [222, 0]
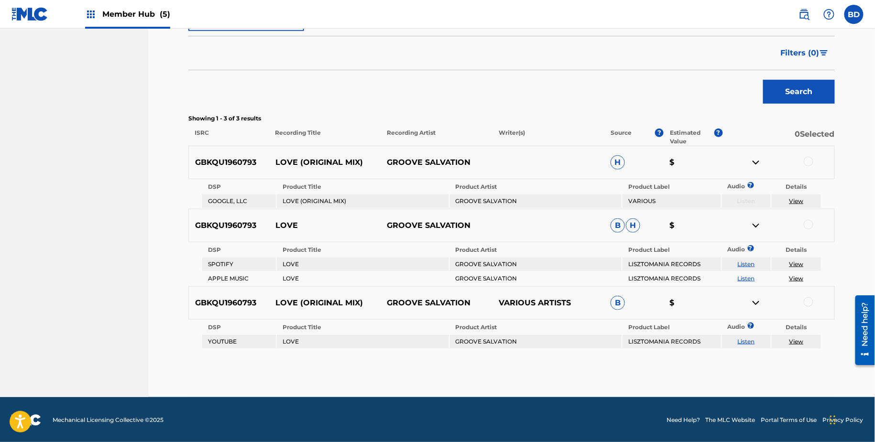
click at [287, 160] on p "LOVE (ORIGINAL MIX)" at bounding box center [325, 162] width 112 height 11
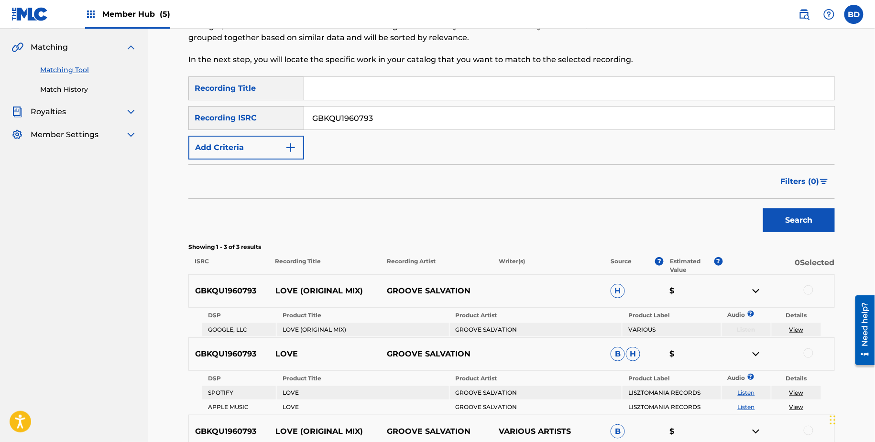
click at [382, 119] on input "GBKQU1960793" at bounding box center [569, 118] width 530 height 23
paste input "35335"
click at [763, 208] on button "Search" at bounding box center [799, 220] width 72 height 24
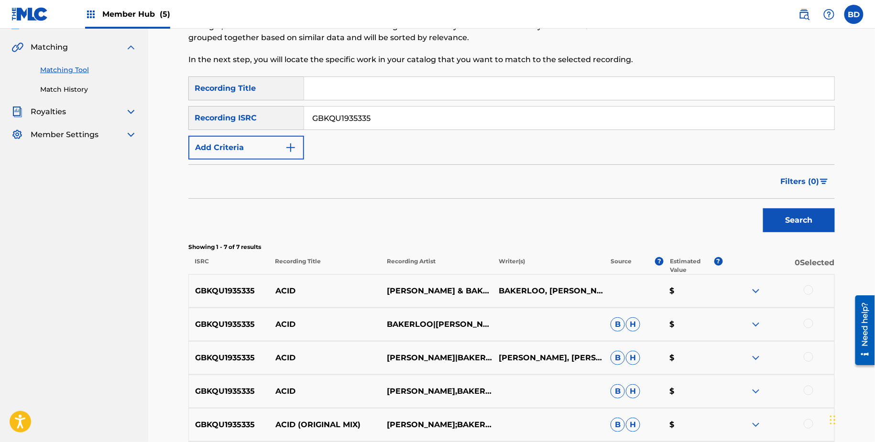
scroll to position [253, 0]
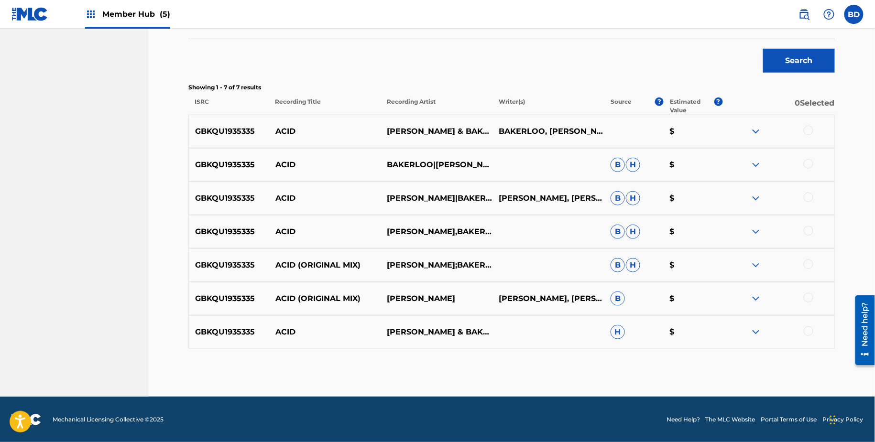
click at [287, 193] on p "ACID" at bounding box center [325, 198] width 112 height 11
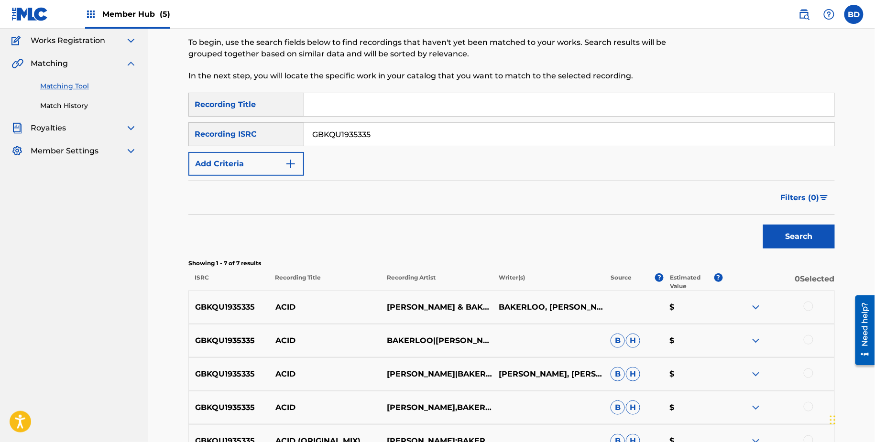
click at [350, 138] on input "GBKQU1935335" at bounding box center [569, 134] width 530 height 23
paste input "20351"
click at [763, 225] on button "Search" at bounding box center [799, 237] width 72 height 24
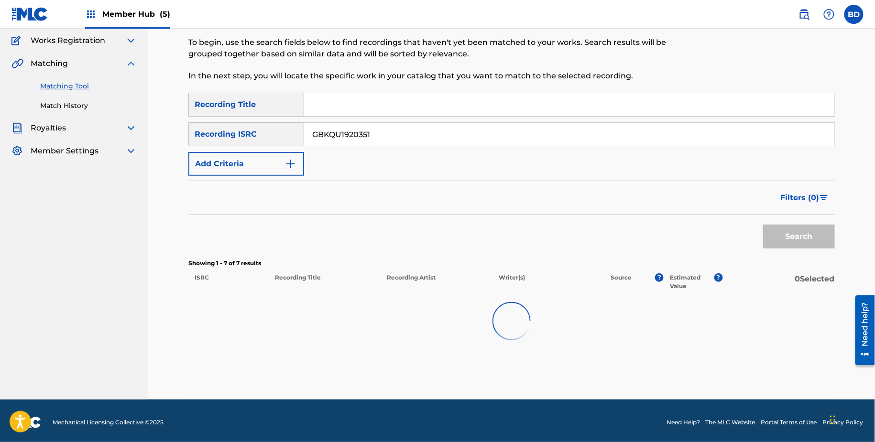
scroll to position [153, 0]
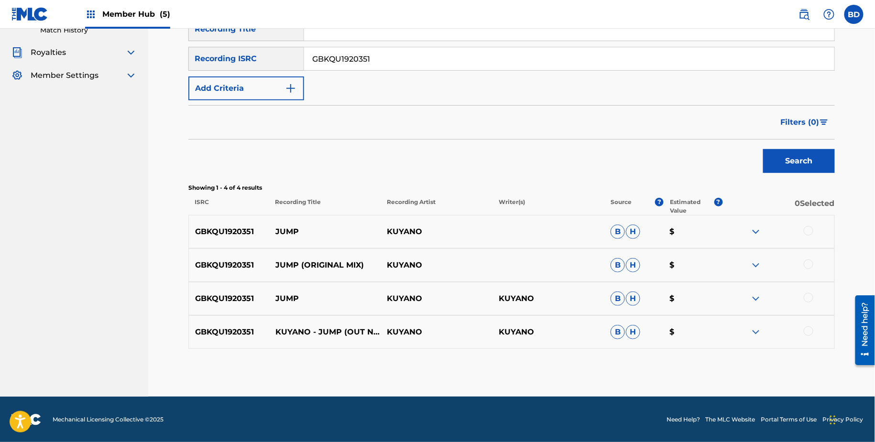
click at [760, 332] on img at bounding box center [755, 332] width 11 height 11
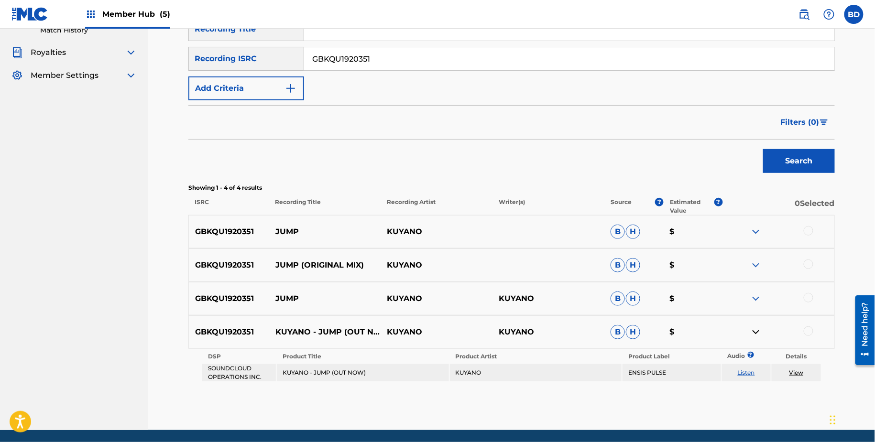
click at [757, 292] on div "GBKQU1920351 JUMP KUYANO KUYANO B H $" at bounding box center [511, 298] width 646 height 33
click at [757, 257] on div "GBKQU1920351 JUMP (ORIGINAL MIX) KUYANO B H $" at bounding box center [511, 265] width 646 height 33
click at [755, 290] on div "GBKQU1920351 JUMP KUYANO KUYANO B H $" at bounding box center [511, 298] width 646 height 33
click at [755, 297] on img at bounding box center [755, 298] width 11 height 11
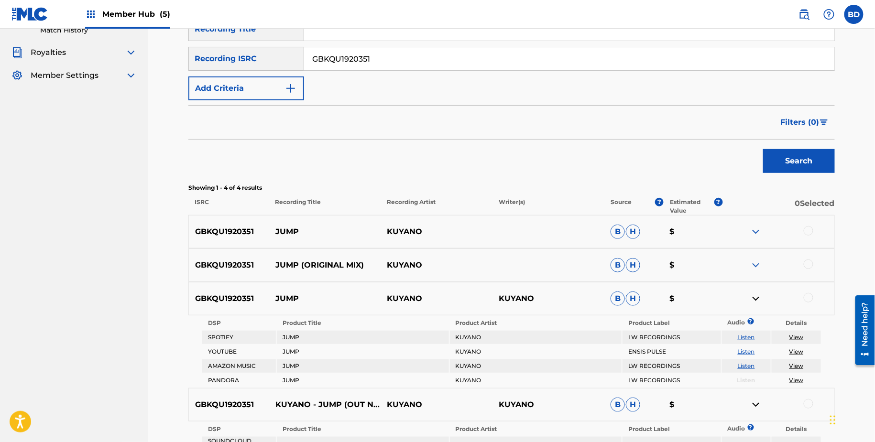
click at [755, 258] on div "GBKQU1920351 JUMP (ORIGINAL MIX) KUYANO B H $" at bounding box center [511, 265] width 646 height 33
click at [755, 259] on div "GBKQU1920351 JUMP (ORIGINAL MIX) KUYANO B H $" at bounding box center [511, 265] width 646 height 33
click at [755, 226] on img at bounding box center [755, 231] width 11 height 11
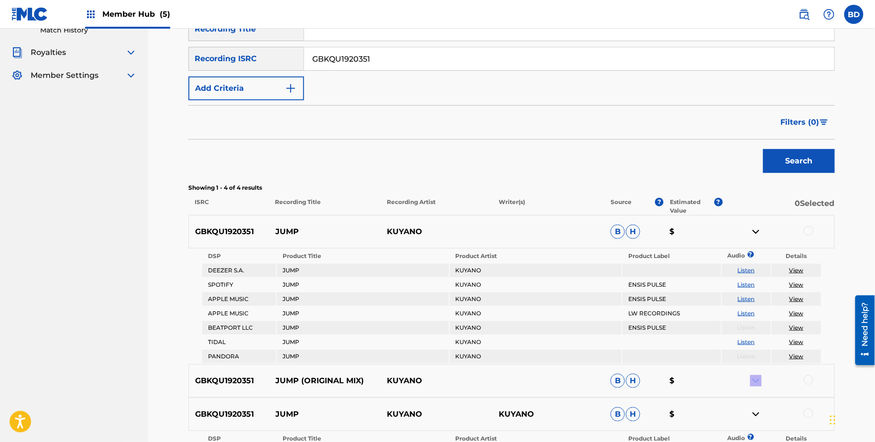
click at [755, 364] on div "GBKQU1920351 JUMP (ORIGINAL MIX) KUYANO B H $" at bounding box center [511, 380] width 646 height 33
click at [755, 384] on img at bounding box center [755, 380] width 11 height 11
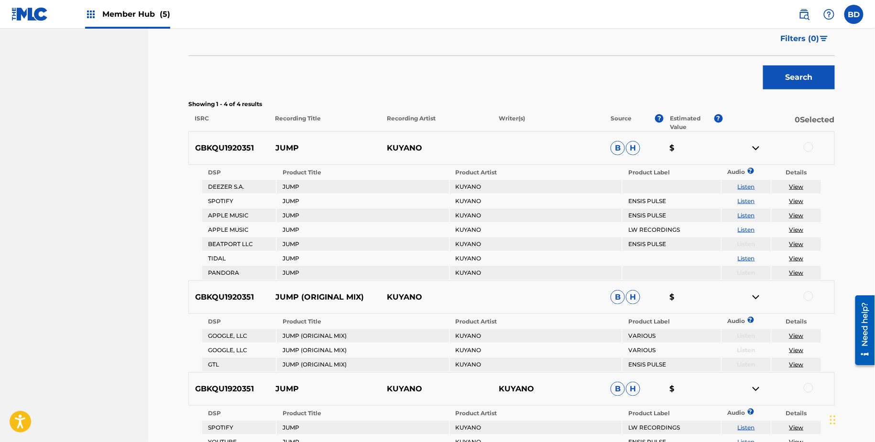
scroll to position [242, 0]
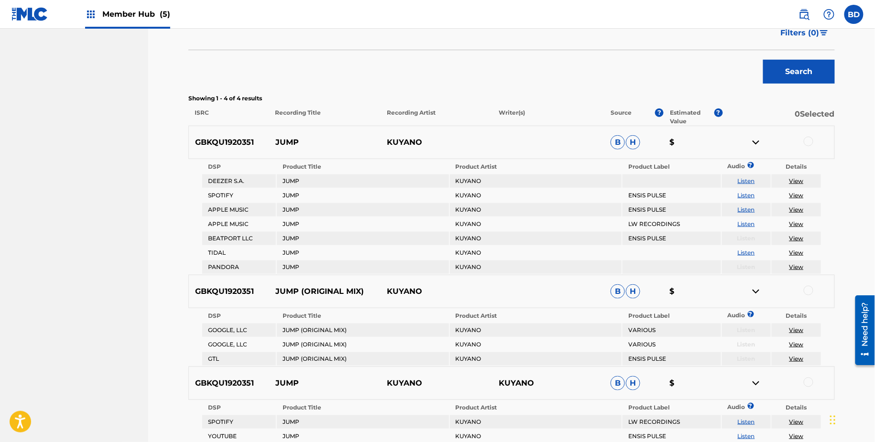
click at [275, 142] on p "JUMP" at bounding box center [325, 142] width 112 height 11
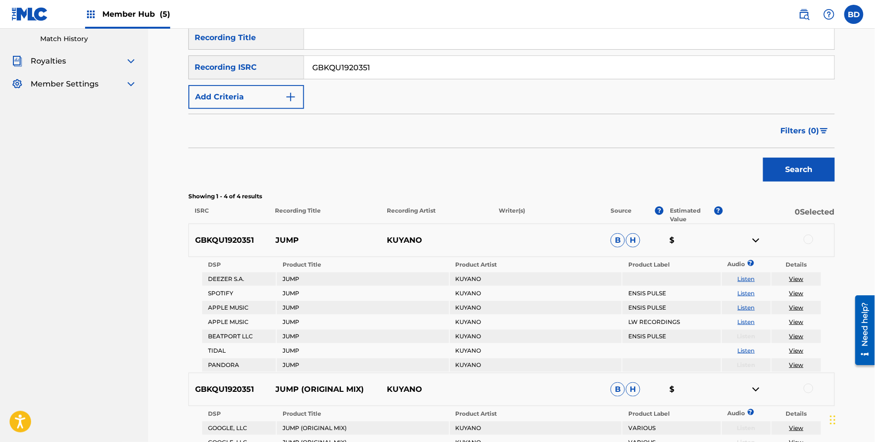
click at [372, 78] on input "GBKQU1920351" at bounding box center [569, 67] width 530 height 23
paste input "711212"
click at [763, 158] on button "Search" at bounding box center [799, 170] width 72 height 24
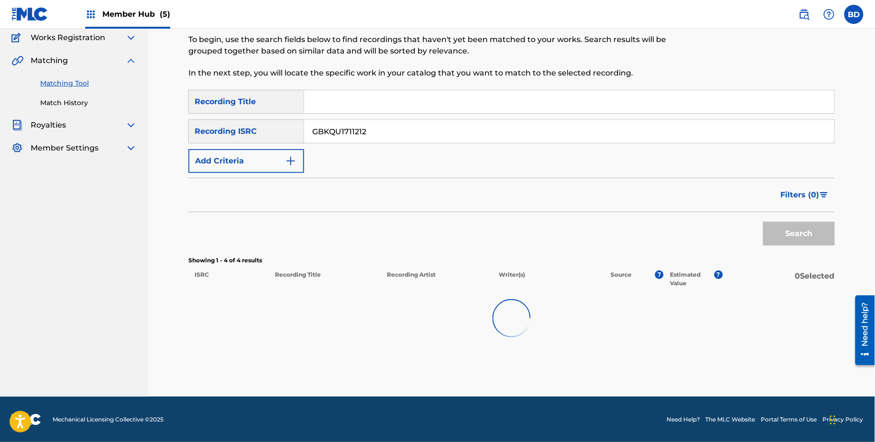
scroll to position [86, 0]
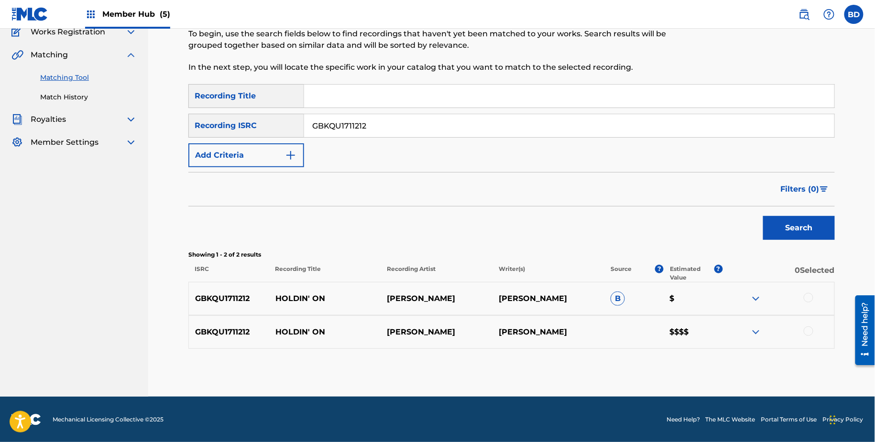
click at [305, 301] on p "HOLDIN' ON" at bounding box center [325, 298] width 112 height 11
click at [756, 298] on img at bounding box center [755, 298] width 11 height 11
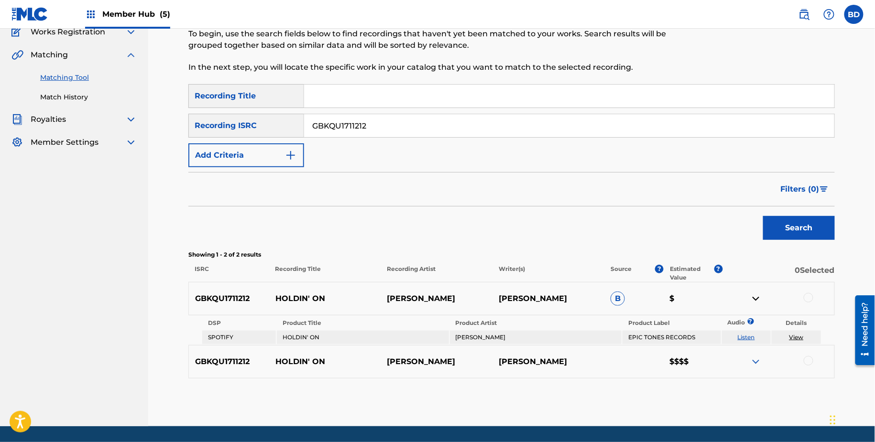
click at [371, 129] on input "GBKQU1711212" at bounding box center [569, 125] width 530 height 23
paste input "363723"
click at [763, 216] on button "Search" at bounding box center [799, 228] width 72 height 24
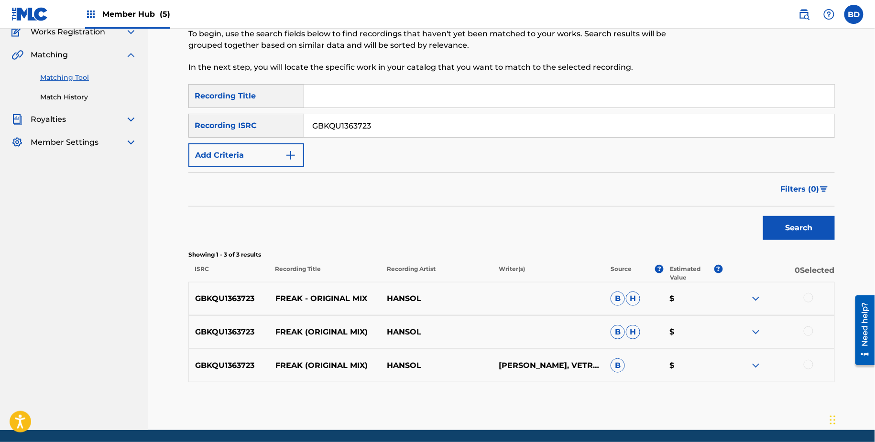
click at [756, 365] on img at bounding box center [755, 365] width 11 height 11
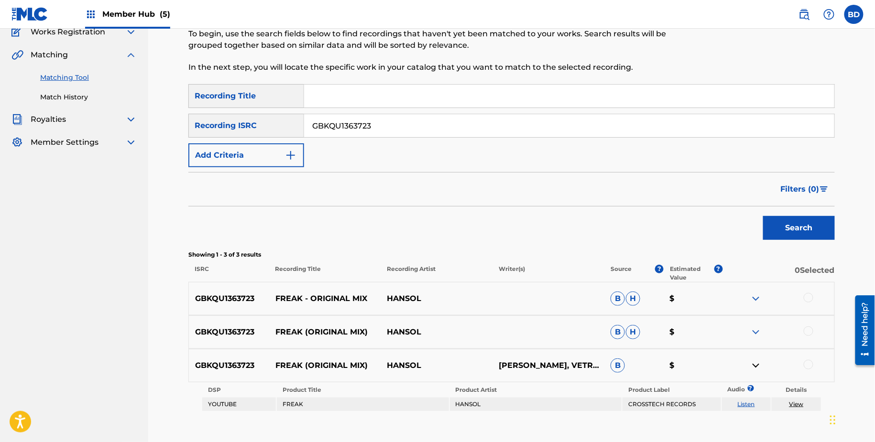
click at [756, 331] on img at bounding box center [755, 332] width 11 height 11
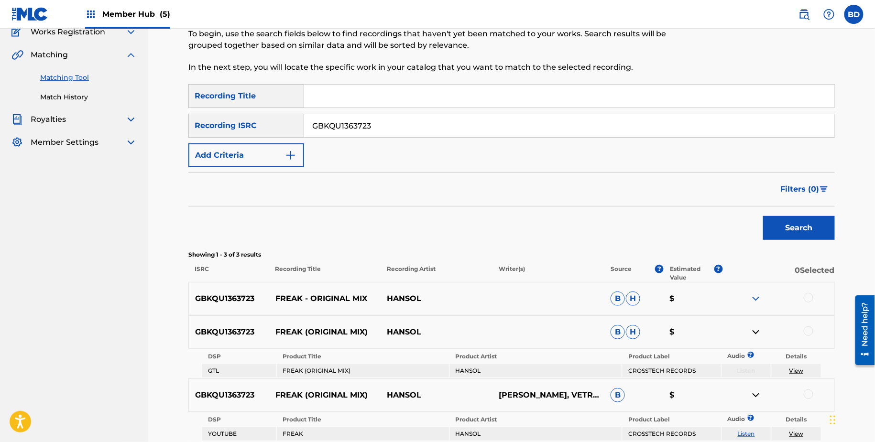
click at [756, 304] on img at bounding box center [755, 298] width 11 height 11
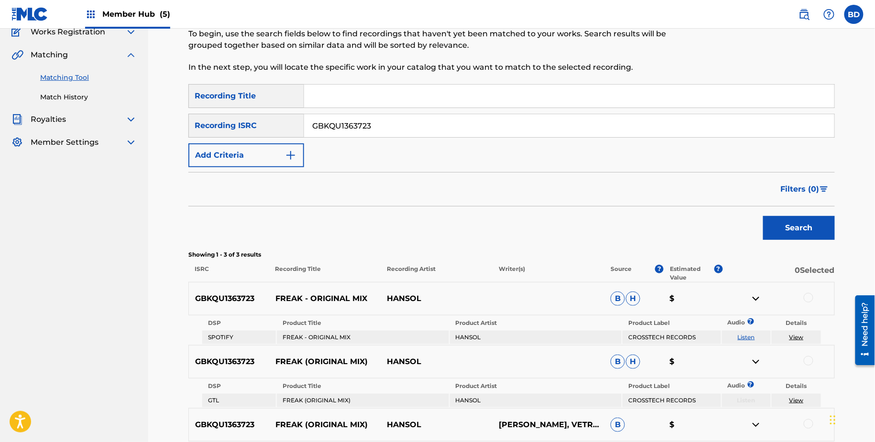
scroll to position [191, 0]
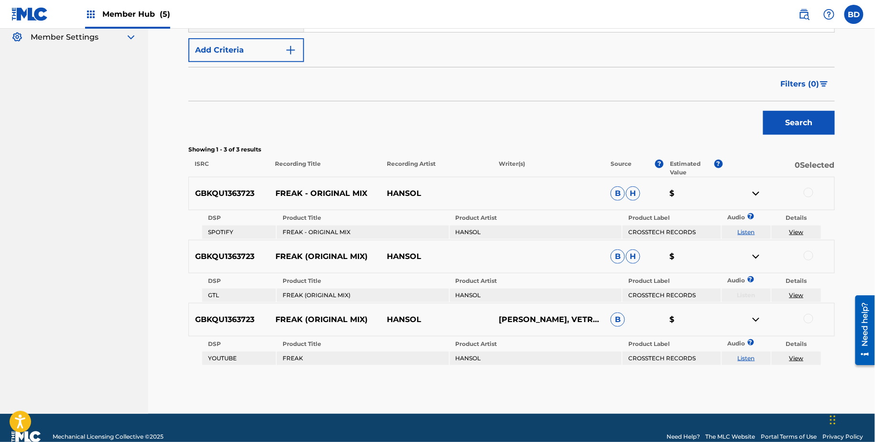
click at [284, 194] on p "FREAK - ORIGINAL MIX" at bounding box center [325, 193] width 112 height 11
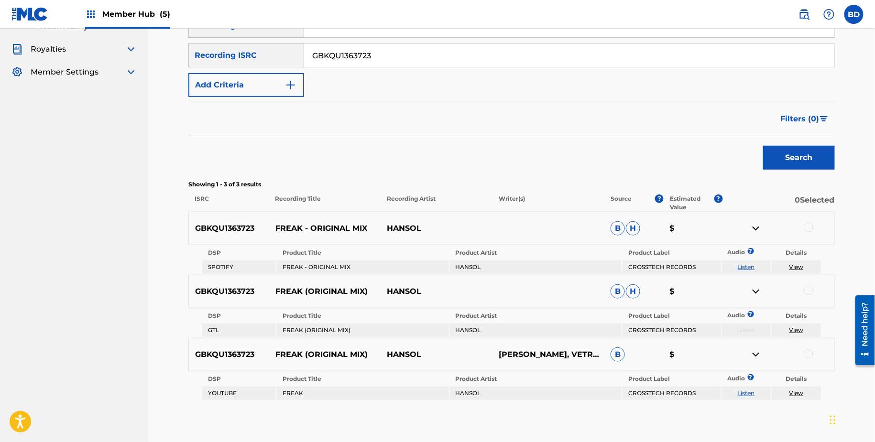
click at [341, 61] on input "GBKQU1363723" at bounding box center [569, 55] width 530 height 23
paste input "PL2143776"
click at [763, 146] on button "Search" at bounding box center [799, 158] width 72 height 24
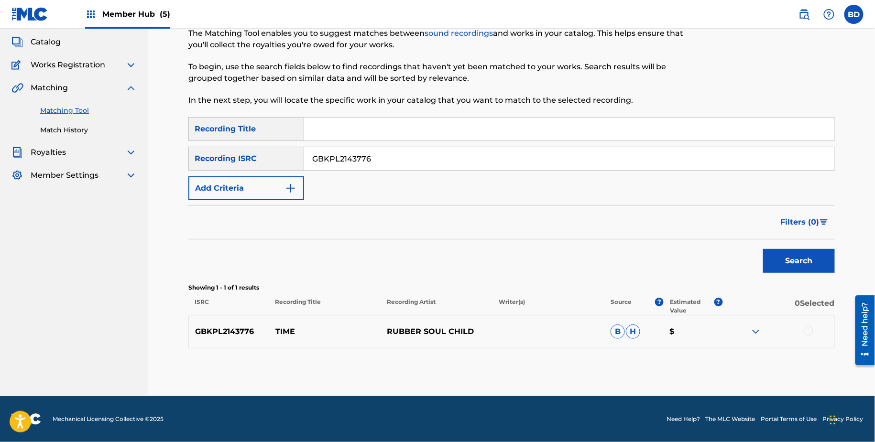
scroll to position [53, 0]
click at [291, 334] on p "TIME" at bounding box center [325, 332] width 112 height 11
click at [754, 332] on img at bounding box center [755, 332] width 11 height 11
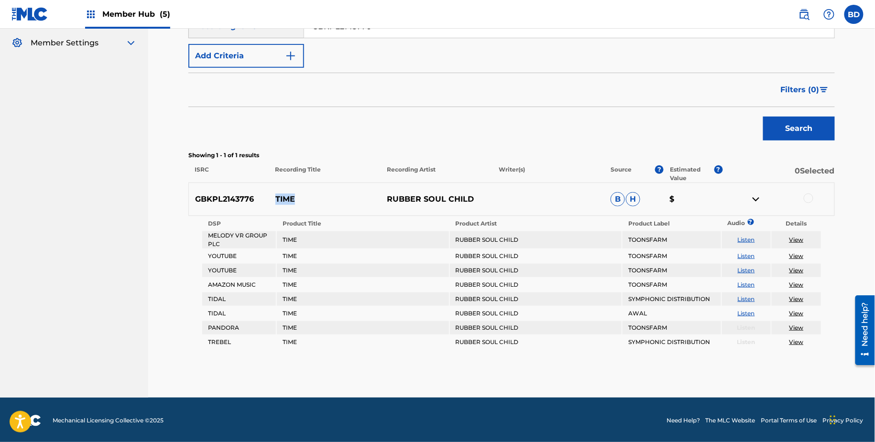
scroll to position [87, 0]
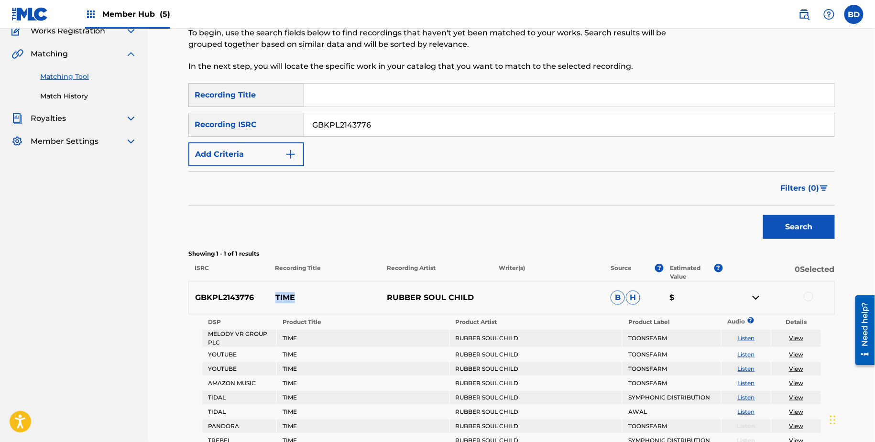
click at [342, 113] on div "GBKPL2143776" at bounding box center [569, 125] width 531 height 24
click at [345, 116] on input "GBKPL2143776" at bounding box center [569, 124] width 530 height 23
paste input "090847"
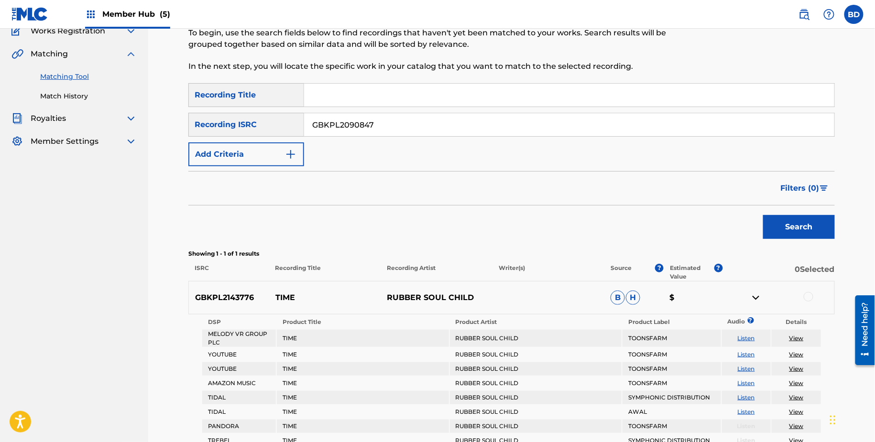
click at [763, 215] on button "Search" at bounding box center [799, 227] width 72 height 24
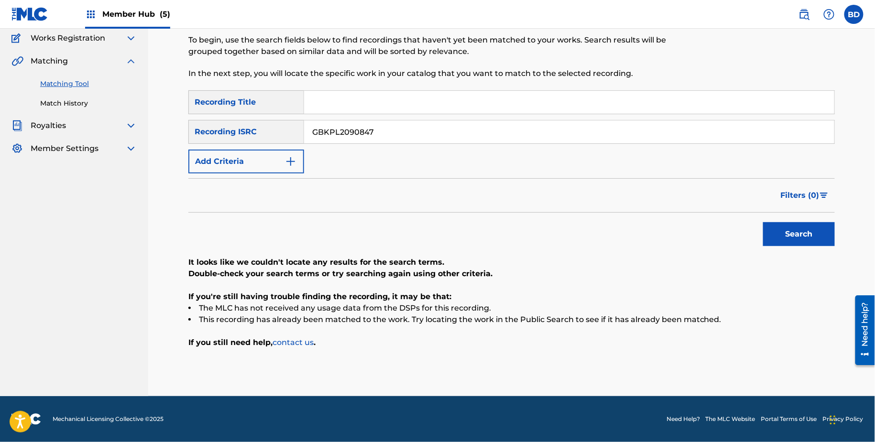
scroll to position [79, 0]
click at [355, 138] on input "GBKPL2090847" at bounding box center [569, 132] width 530 height 23
paste input "1897610"
click at [763, 223] on button "Search" at bounding box center [799, 235] width 72 height 24
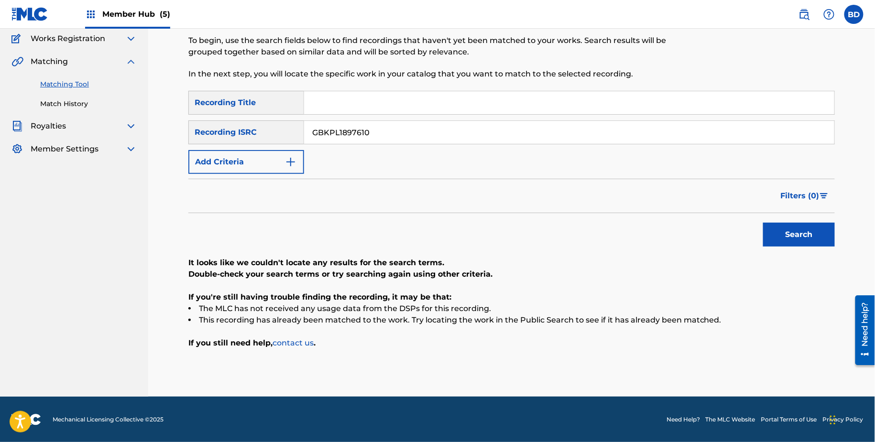
click at [359, 131] on input "GBKPL1897610" at bounding box center [569, 132] width 530 height 23
paste input "GYQ0600055"
click at [763, 223] on button "Search" at bounding box center [799, 235] width 72 height 24
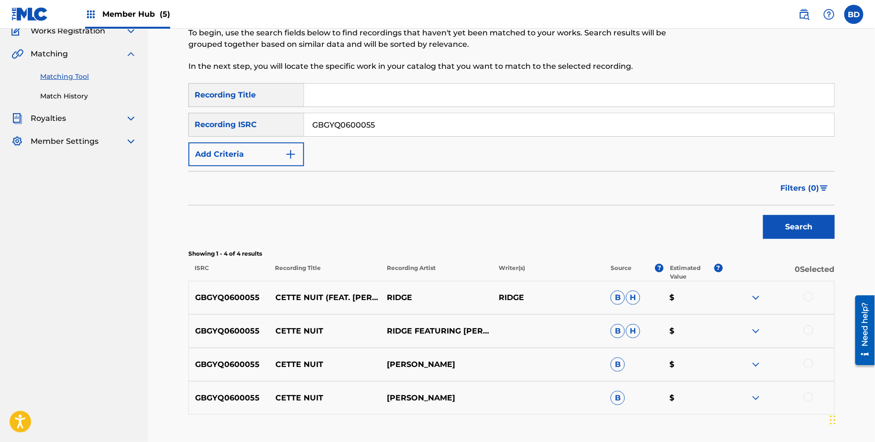
scroll to position [153, 0]
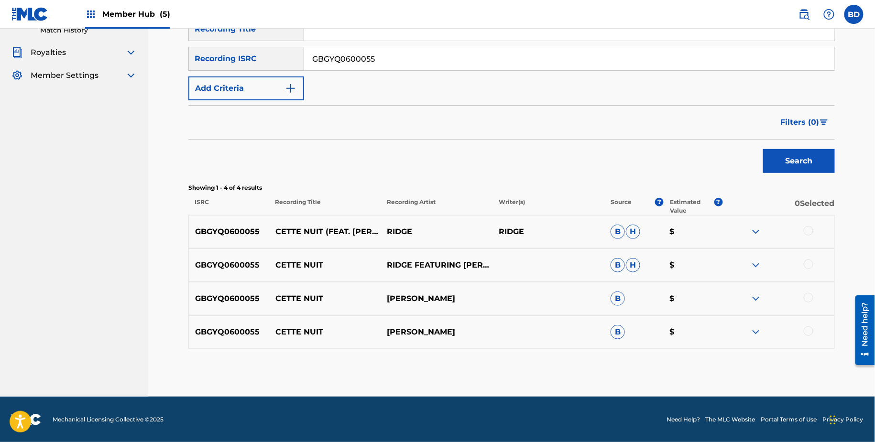
click at [275, 286] on div "GBGYQ0600055 CETTE NUIT JOYCE MORENO B $" at bounding box center [511, 298] width 646 height 33
click at [353, 60] on input "GBGYQ0600055" at bounding box center [569, 58] width 530 height 23
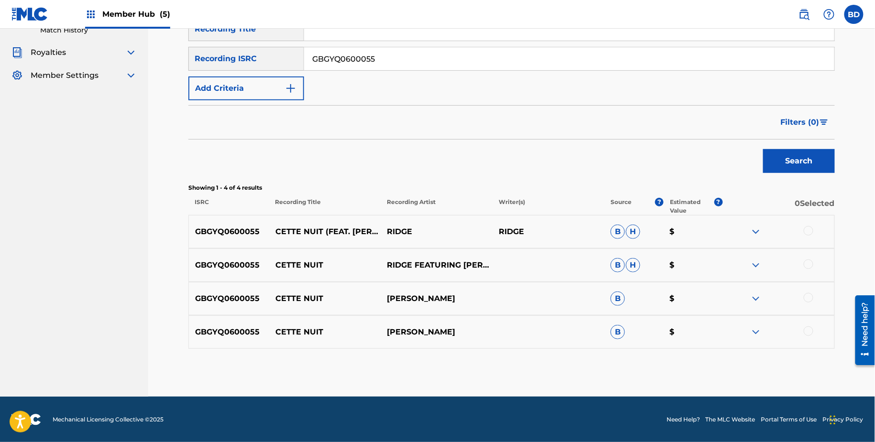
paste input "GBEXH1300139"
click at [763, 149] on button "Search" at bounding box center [799, 161] width 72 height 24
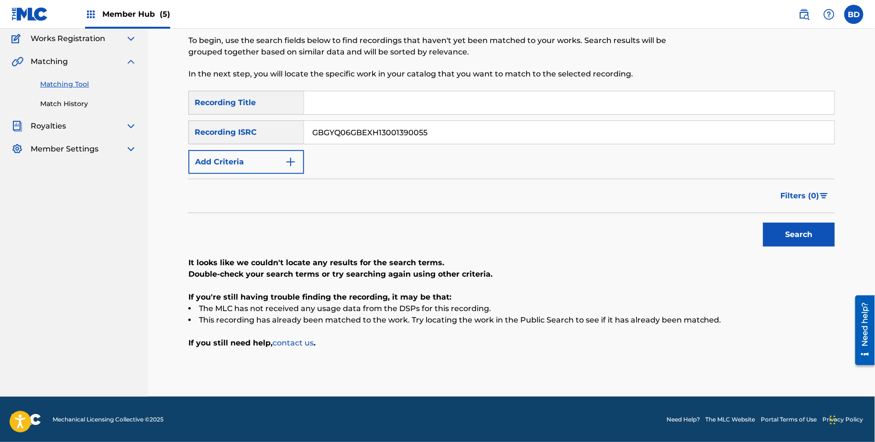
click at [345, 127] on input "GBGYQ06GBEXH13001390055" at bounding box center [569, 132] width 530 height 23
paste input "EXH1300139"
click at [763, 223] on button "Search" at bounding box center [799, 235] width 72 height 24
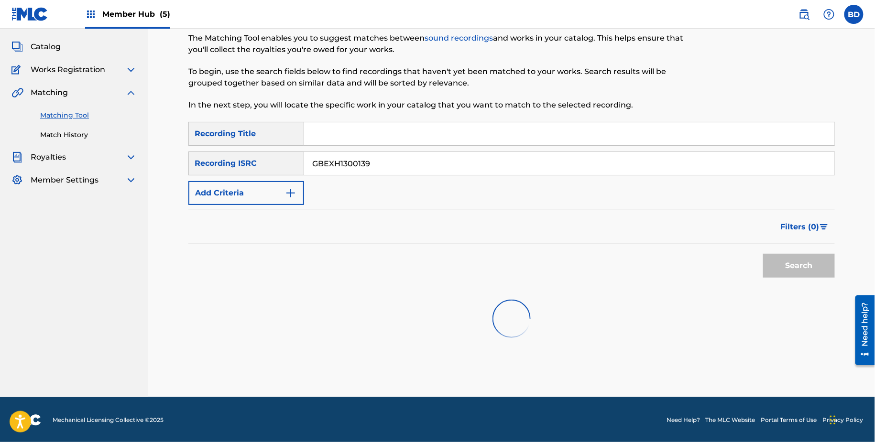
scroll to position [79, 0]
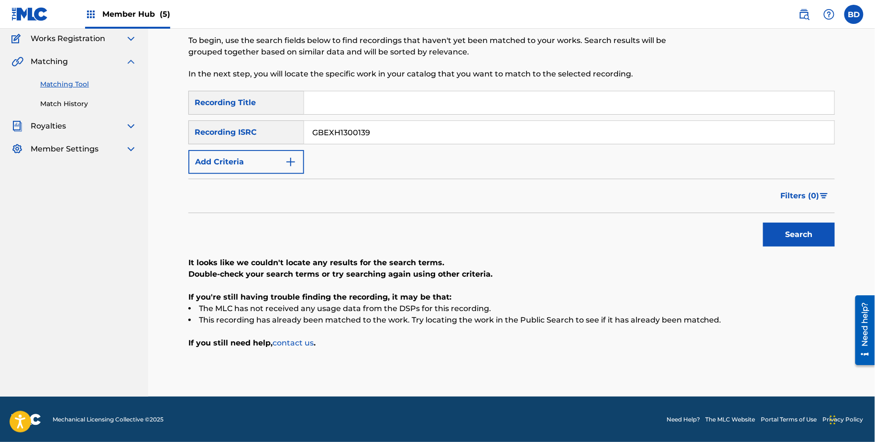
click at [347, 121] on input "GBEXH1300139" at bounding box center [569, 132] width 530 height 23
paste input "WA2404531"
click at [763, 223] on button "Search" at bounding box center [799, 235] width 72 height 24
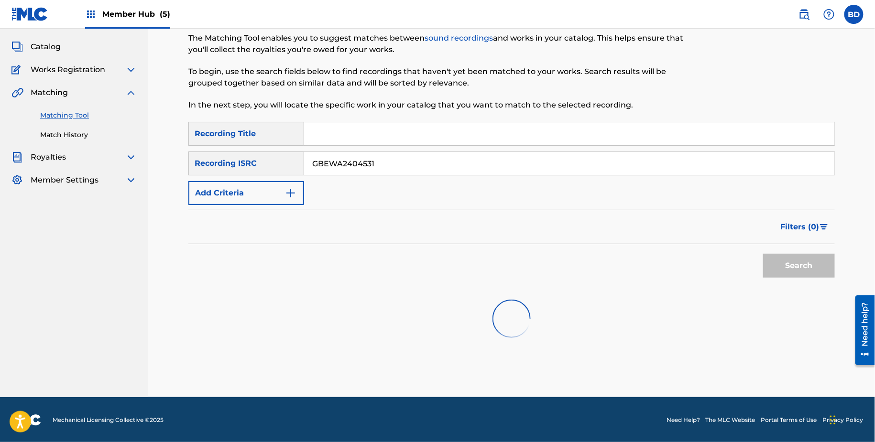
scroll to position [86, 0]
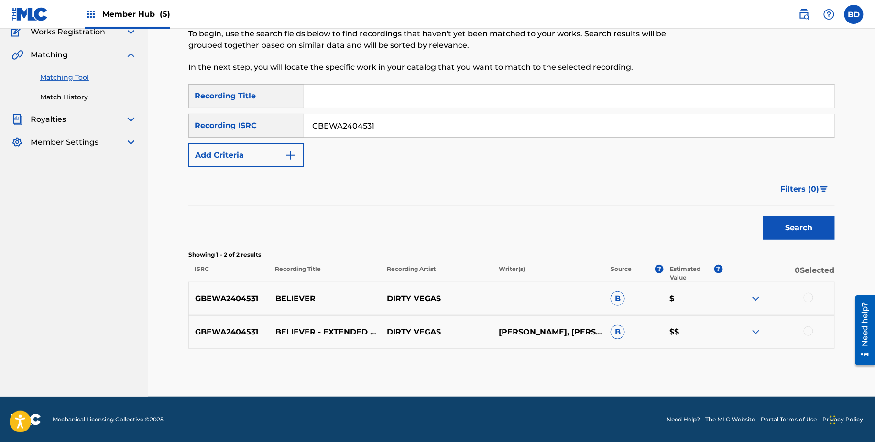
click at [293, 300] on p "BELIEVER" at bounding box center [325, 298] width 112 height 11
click at [346, 126] on input "GBEWA2404531" at bounding box center [569, 125] width 530 height 23
click at [763, 216] on button "Search" at bounding box center [799, 228] width 72 height 24
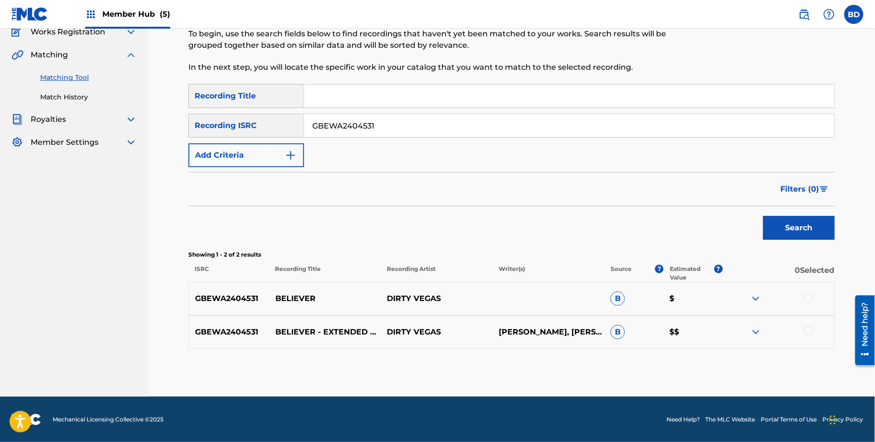
paste input "020"
click at [762, 330] on div at bounding box center [778, 332] width 112 height 11
click at [759, 334] on img at bounding box center [755, 332] width 11 height 11
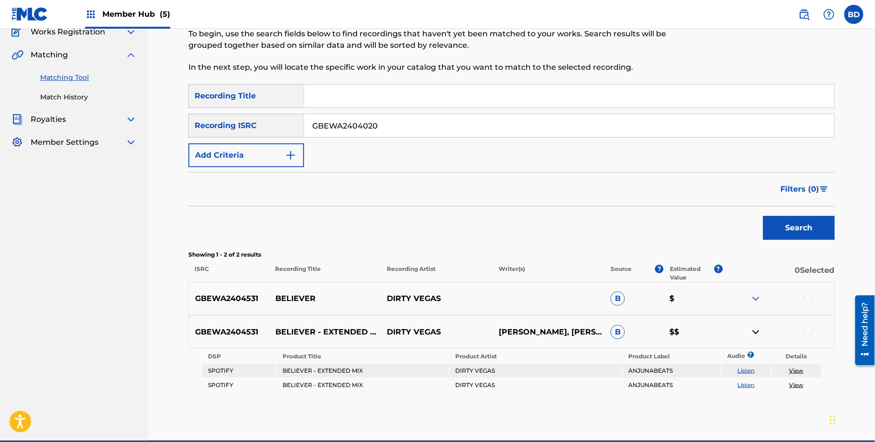
click at [758, 298] on img at bounding box center [755, 298] width 11 height 11
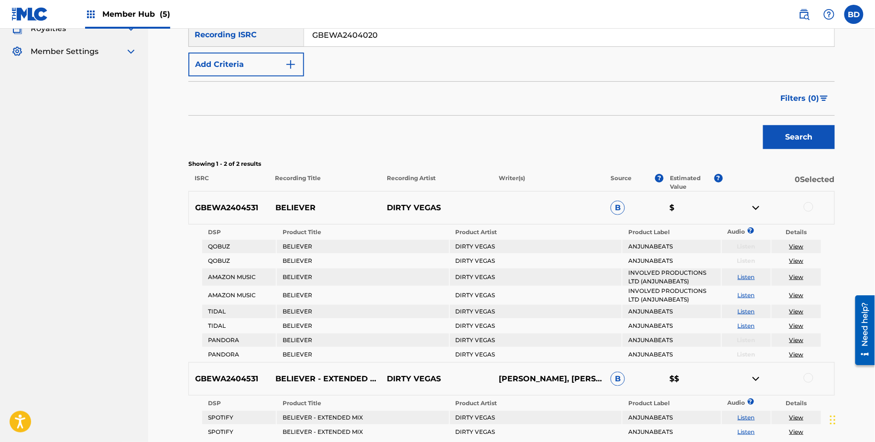
scroll to position [206, 0]
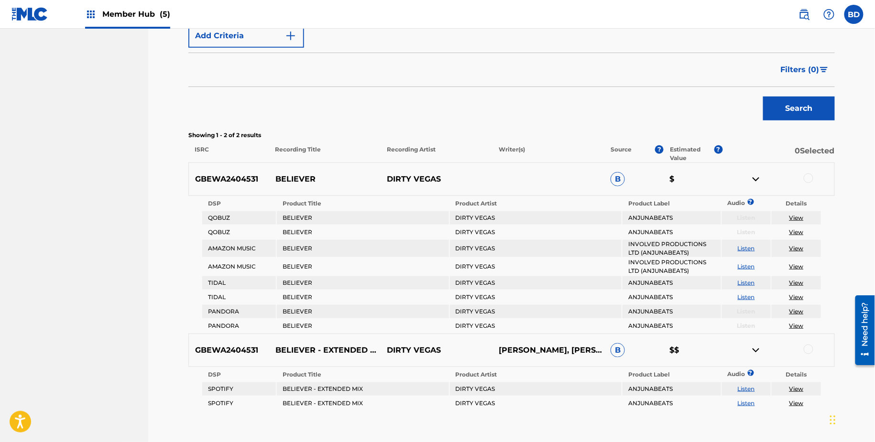
click at [287, 174] on p "BELIEVER" at bounding box center [325, 179] width 112 height 11
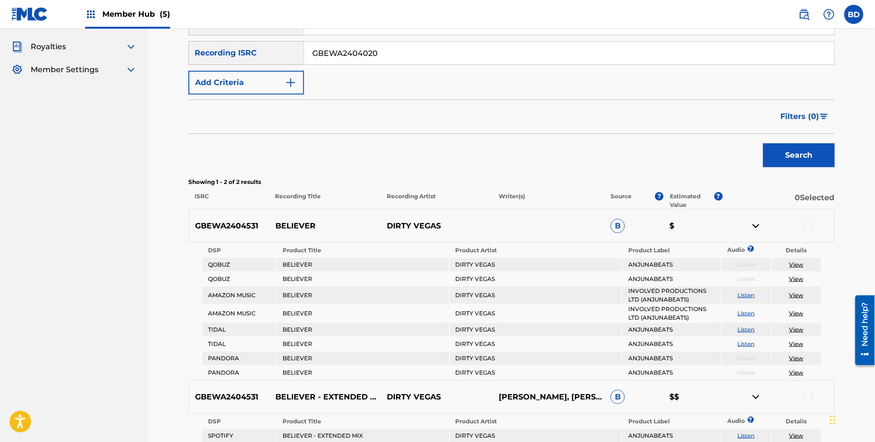
click at [340, 53] on input "GBEWA2404020" at bounding box center [569, 53] width 530 height 23
paste input "30281"
click at [763, 143] on button "Search" at bounding box center [799, 155] width 72 height 24
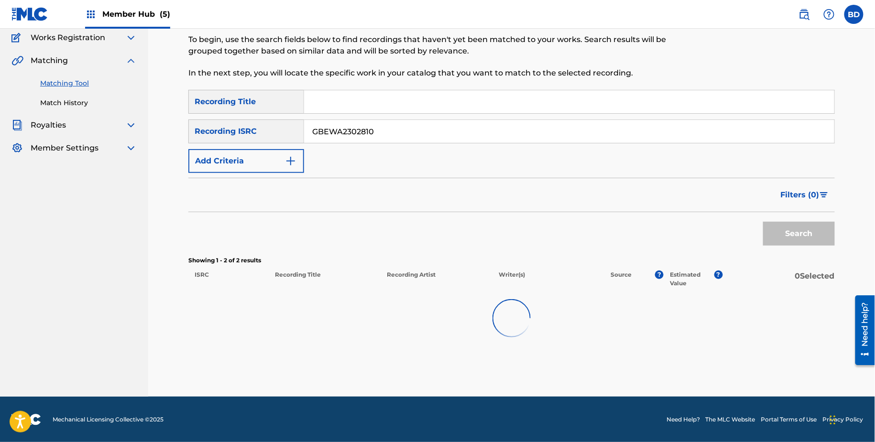
scroll to position [79, 0]
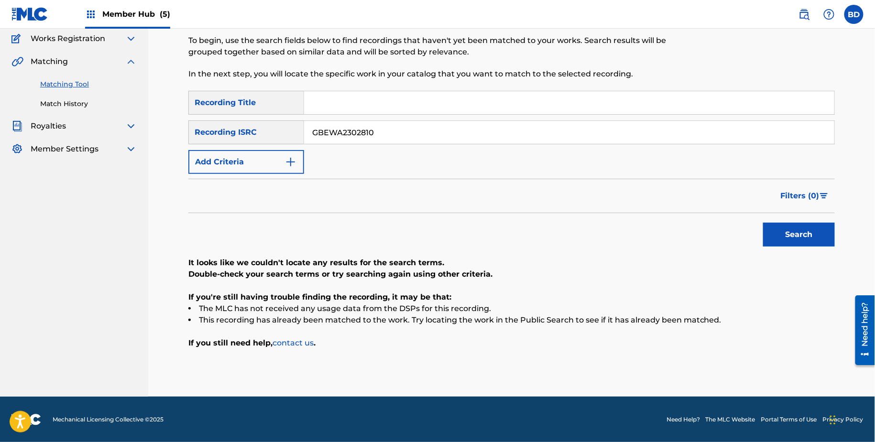
click at [335, 138] on input "GBEWA2302810" at bounding box center [569, 132] width 530 height 23
paste input "103554"
click at [763, 223] on button "Search" at bounding box center [799, 235] width 72 height 24
click at [401, 133] on input "GBEWA2103554" at bounding box center [569, 132] width 530 height 23
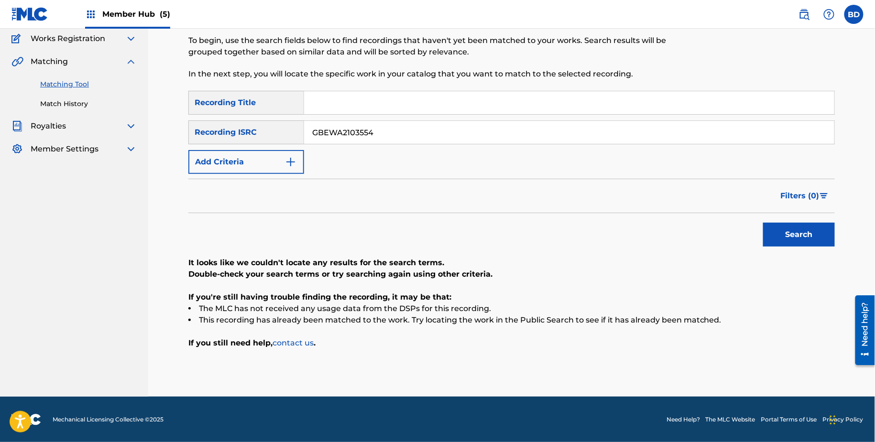
click at [401, 133] on input "GBEWA2103554" at bounding box center [569, 132] width 530 height 23
paste input "NT1330630"
type input "GBENT1330630"
click at [763, 223] on button "Search" at bounding box center [799, 235] width 72 height 24
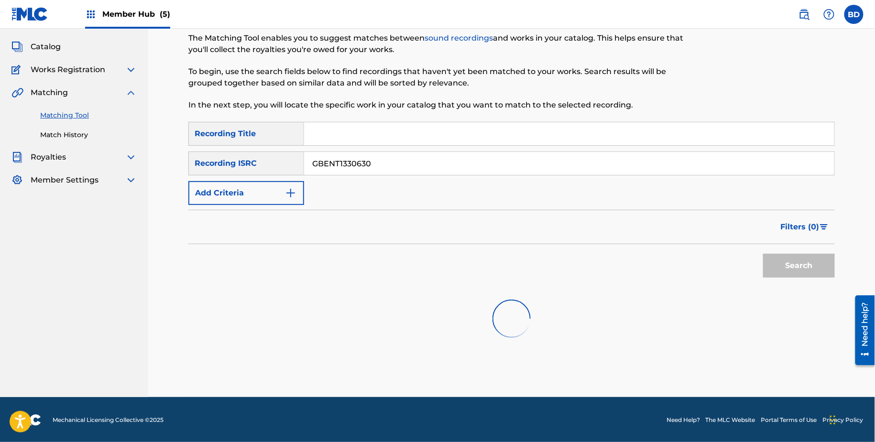
scroll to position [159, 0]
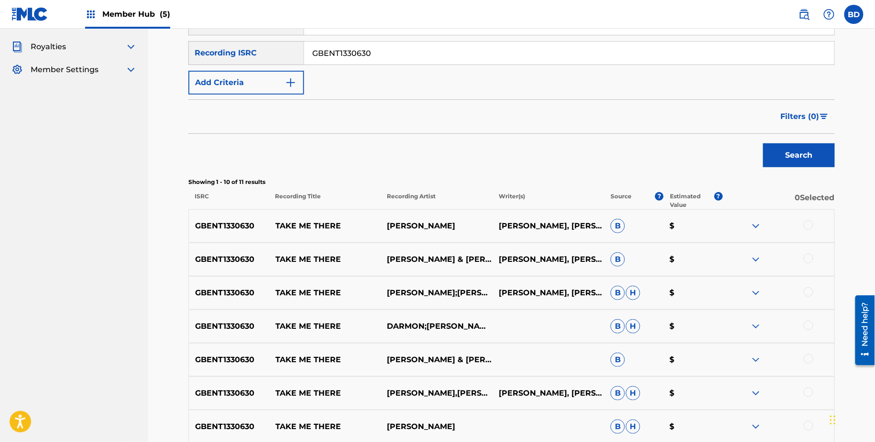
click at [343, 55] on input "GBENT1330630" at bounding box center [569, 53] width 530 height 23
click at [763, 143] on button "Search" at bounding box center [799, 155] width 72 height 24
click at [302, 245] on div "GBENT1330630 TAKE ME THERE ERAN HERSH & DARMON HENRY ERAN DARMAN, ZAHI DARMAN B…" at bounding box center [511, 259] width 646 height 33
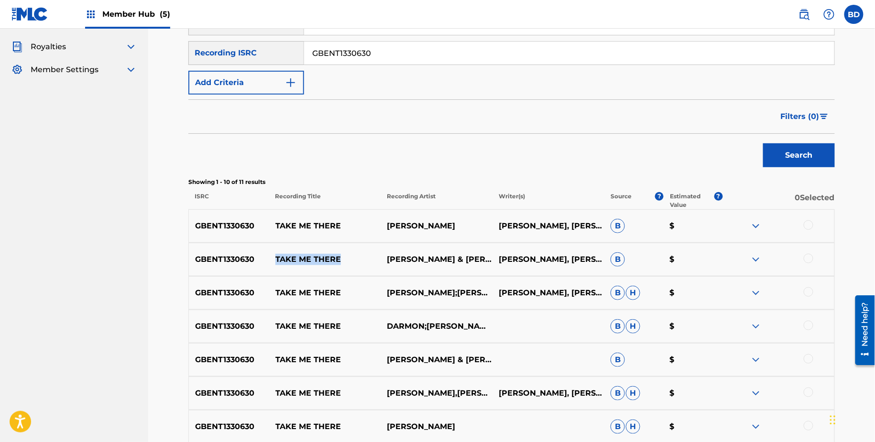
click at [302, 245] on div "GBENT1330630 TAKE ME THERE ERAN HERSH & DARMON HENRY ERAN DARMAN, ZAHI DARMAN B…" at bounding box center [511, 259] width 646 height 33
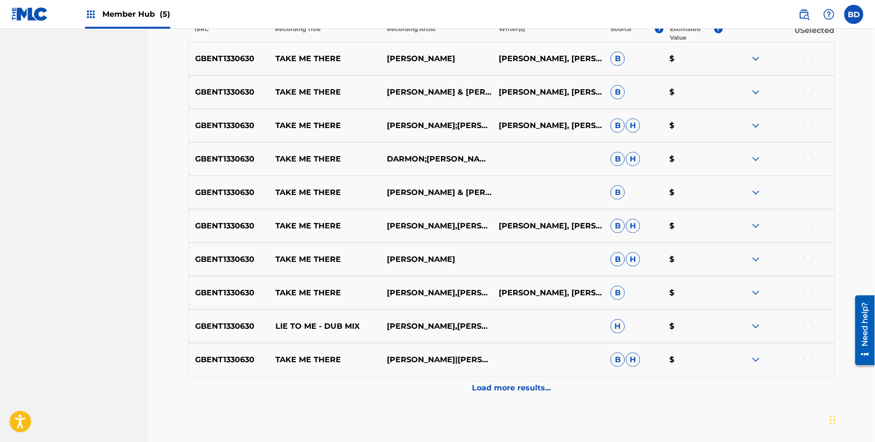
click at [673, 351] on div "GBENT1330630 TAKE ME THERE ERAN HERSH|DARMON B H $" at bounding box center [511, 359] width 646 height 33
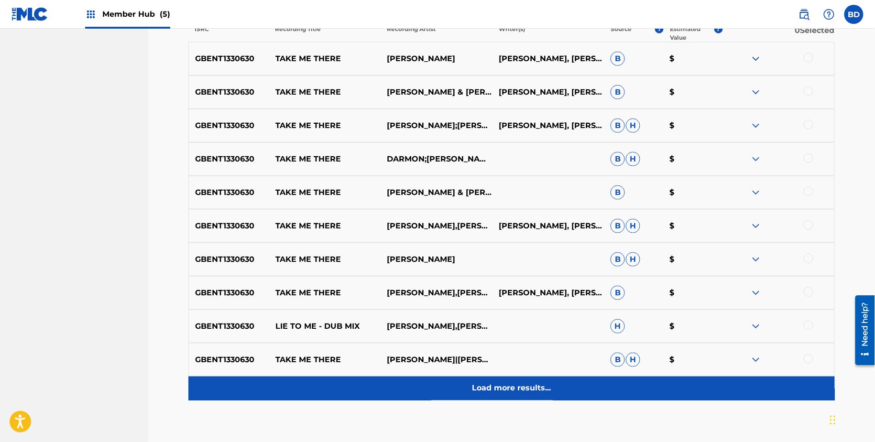
click at [668, 387] on div "Load more results..." at bounding box center [511, 389] width 646 height 24
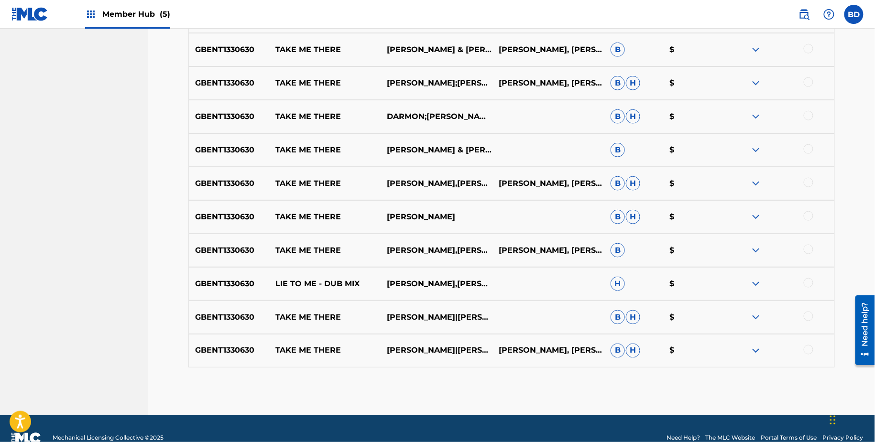
scroll to position [387, 0]
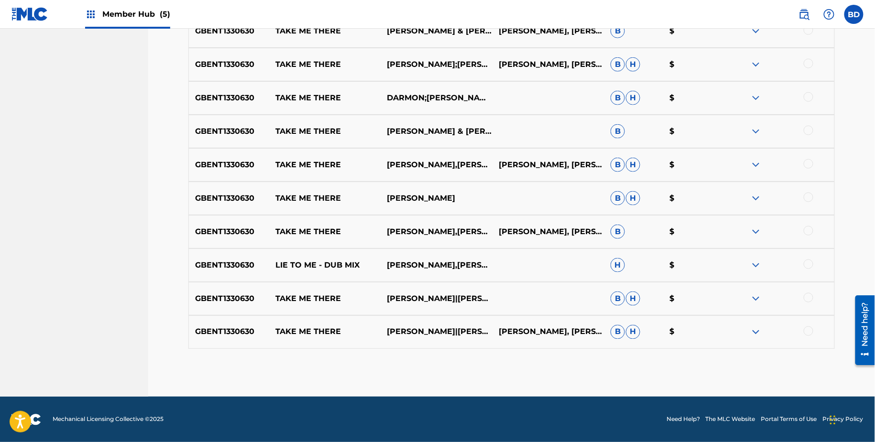
click at [760, 335] on img at bounding box center [755, 332] width 11 height 11
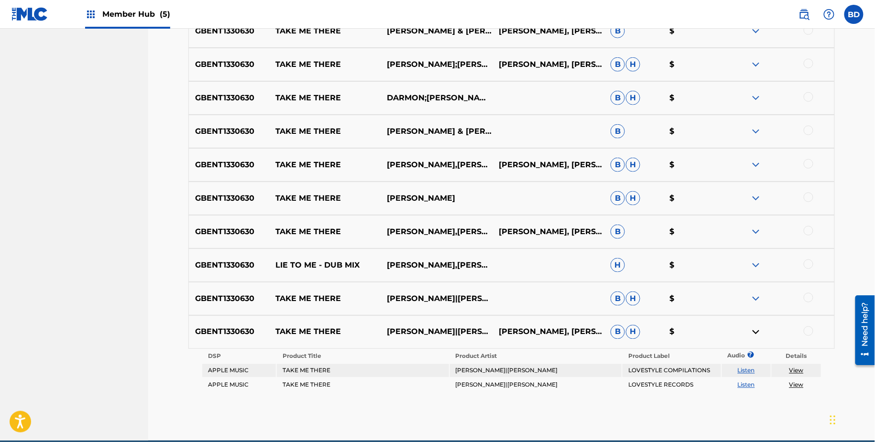
click at [760, 299] on img at bounding box center [755, 298] width 11 height 11
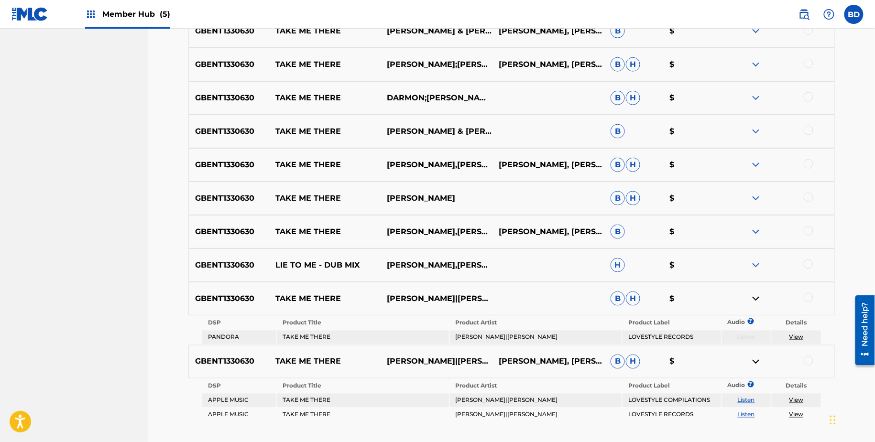
click at [756, 261] on img at bounding box center [755, 265] width 11 height 11
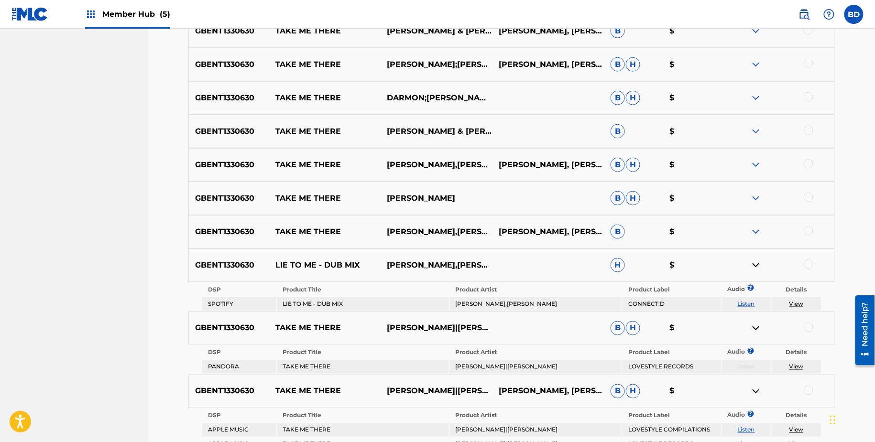
click at [755, 238] on div "GBENT1330630 TAKE ME THERE ERAN HERSH,DARMON HENRY ERAN DARMAN, ZAHI DARMAN B $" at bounding box center [511, 231] width 646 height 33
click at [755, 231] on img at bounding box center [755, 231] width 11 height 11
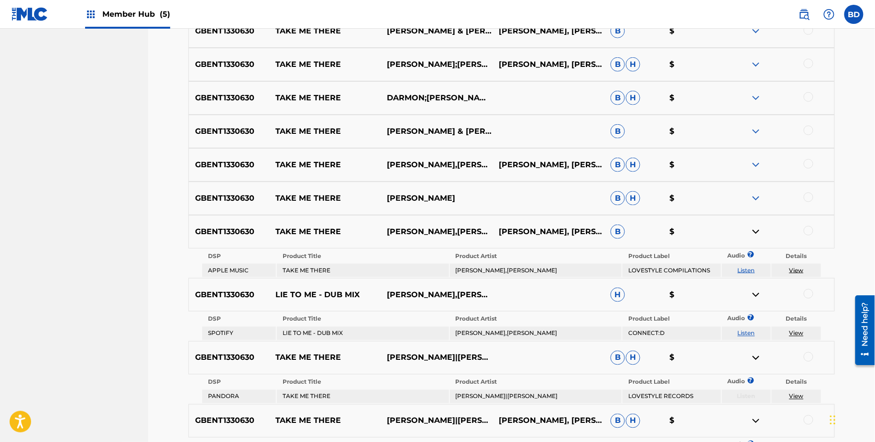
click at [758, 188] on div "GBENT1330630 TAKE ME THERE ERAN HERSH B H $" at bounding box center [511, 198] width 646 height 33
click at [758, 198] on img at bounding box center [755, 198] width 11 height 11
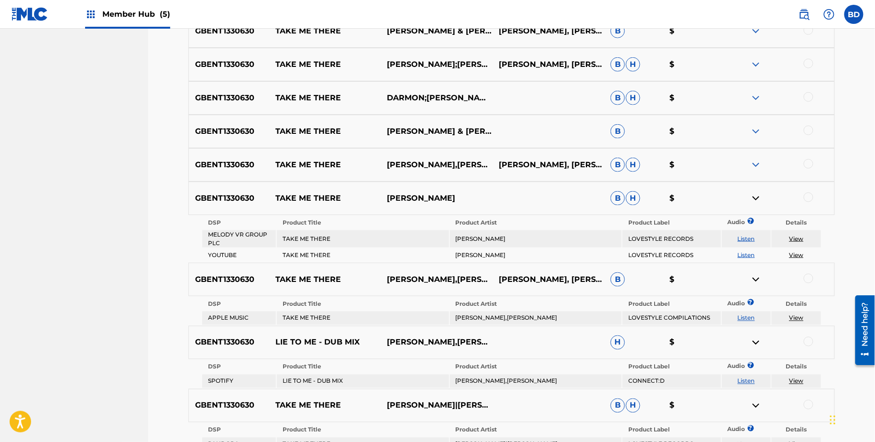
click at [758, 154] on div "GBENT1330630 TAKE ME THERE ERAN HERSH,DARMON HENRY ERAN DARMAN, ZAHI DARMAN B H…" at bounding box center [511, 164] width 646 height 33
click at [758, 164] on img at bounding box center [755, 164] width 11 height 11
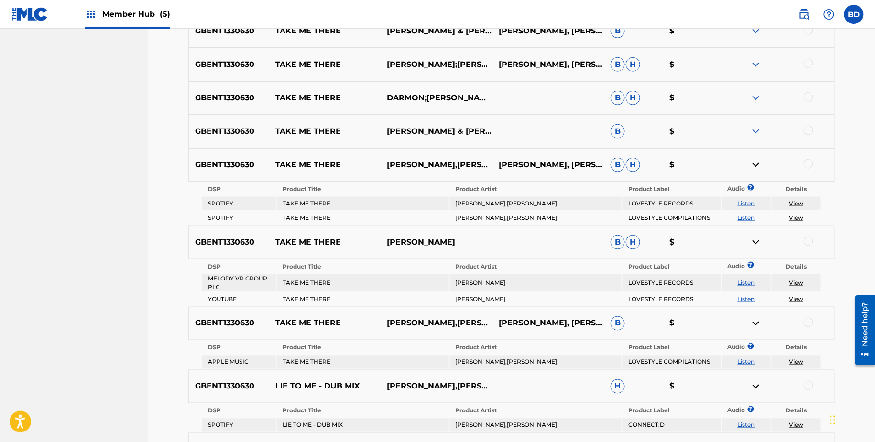
click at [758, 118] on div "GBENT1330630 TAKE ME THERE ERAN HERSH & DARMON B $" at bounding box center [511, 131] width 646 height 33
click at [758, 131] on img at bounding box center [755, 131] width 11 height 11
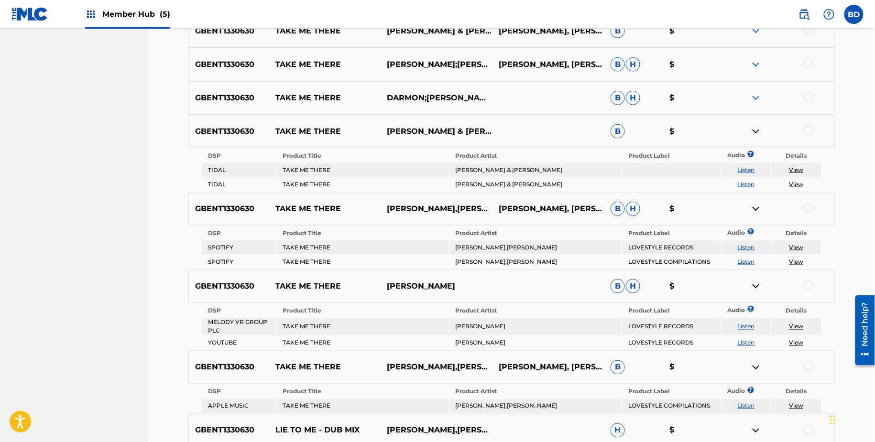
click at [758, 97] on img at bounding box center [755, 97] width 11 height 11
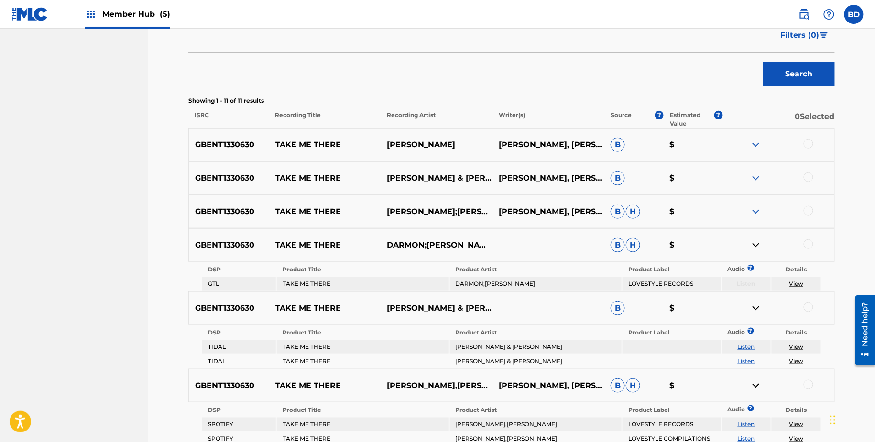
scroll to position [179, 0]
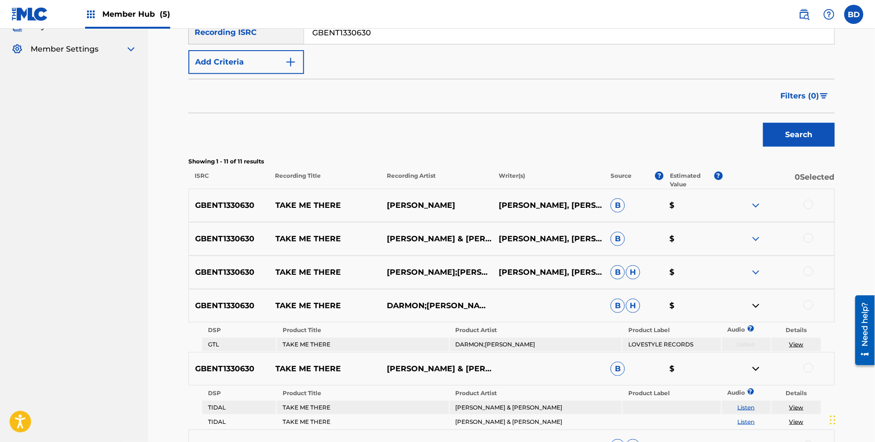
click at [753, 274] on img at bounding box center [755, 272] width 11 height 11
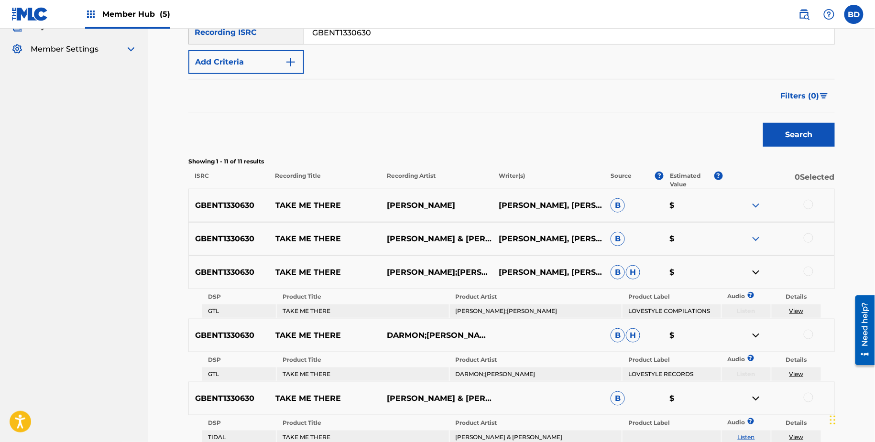
click at [753, 238] on img at bounding box center [755, 238] width 11 height 11
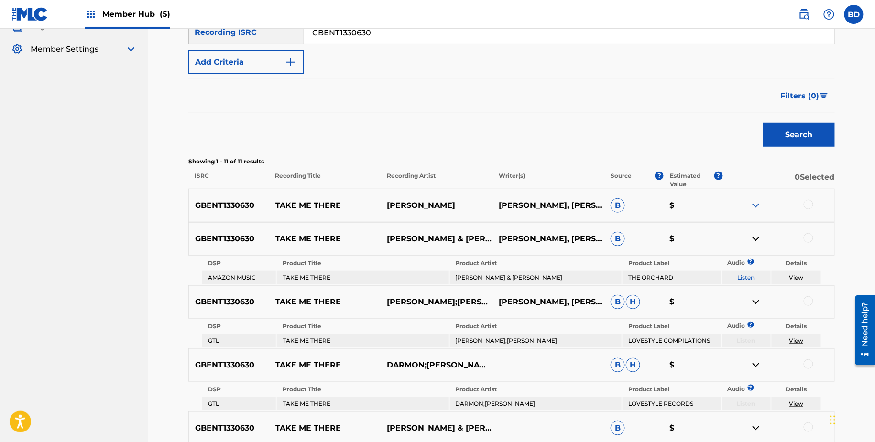
click at [760, 197] on div "GBENT1330630 TAKE ME THERE ERAN HERSH HENRY ERAN DARMAN, ZAHI DARMAN B $" at bounding box center [511, 205] width 646 height 33
click at [760, 205] on img at bounding box center [755, 205] width 11 height 11
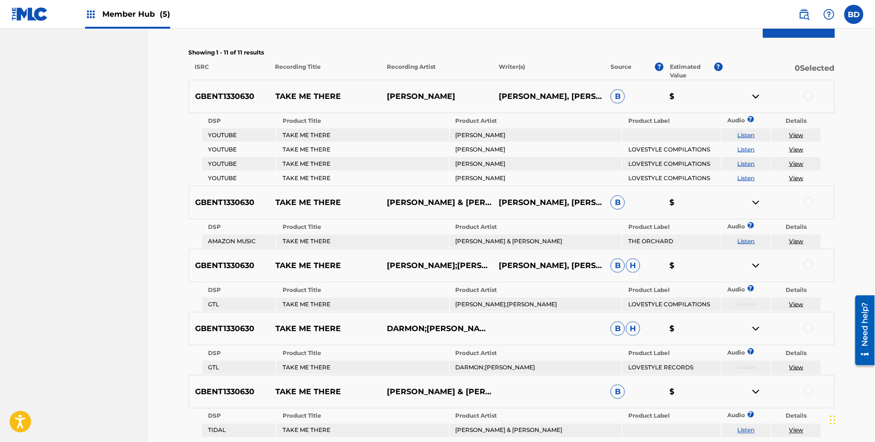
scroll to position [303, 0]
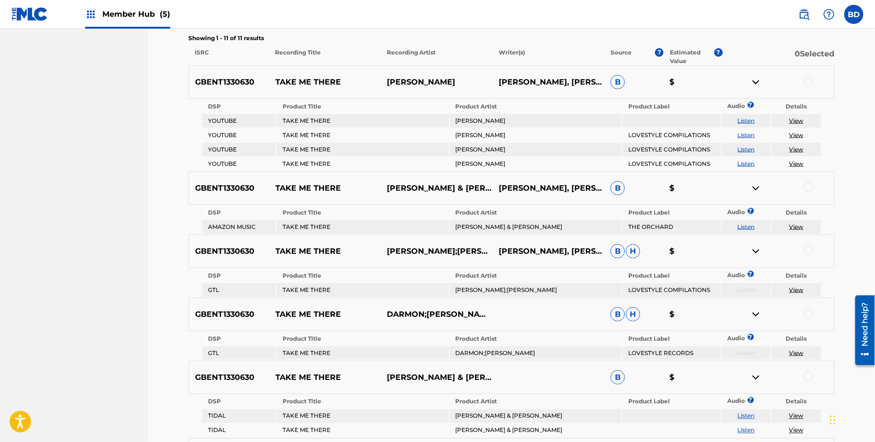
click at [809, 80] on div at bounding box center [809, 82] width 10 height 10
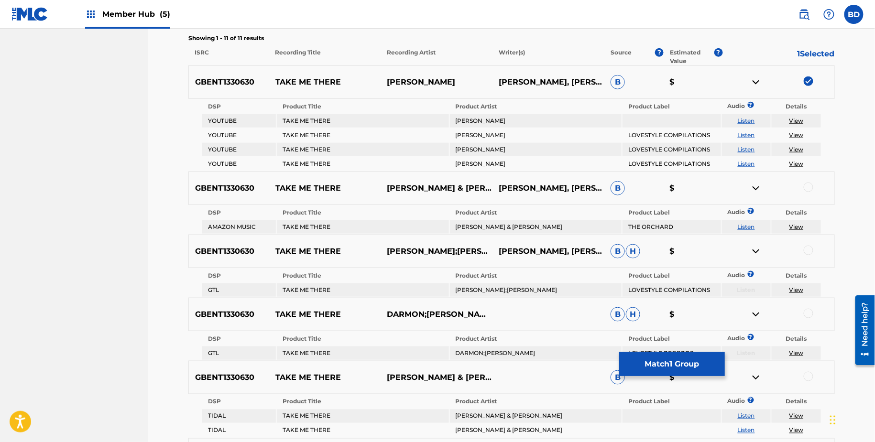
click at [758, 83] on img at bounding box center [755, 82] width 11 height 11
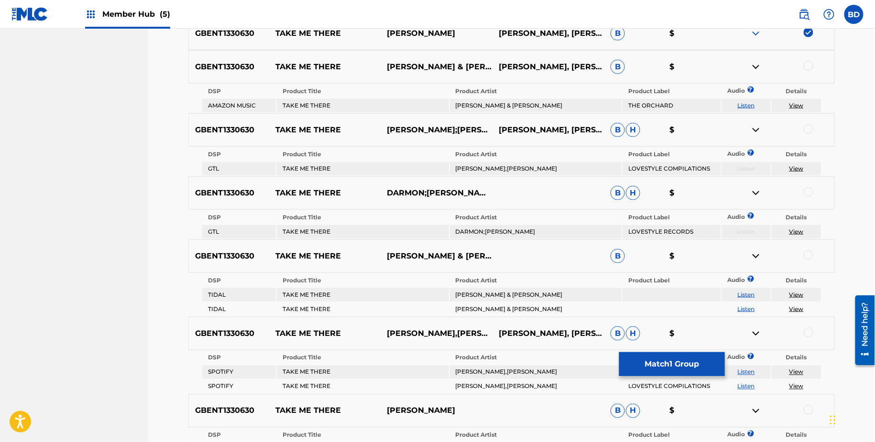
scroll to position [358, 0]
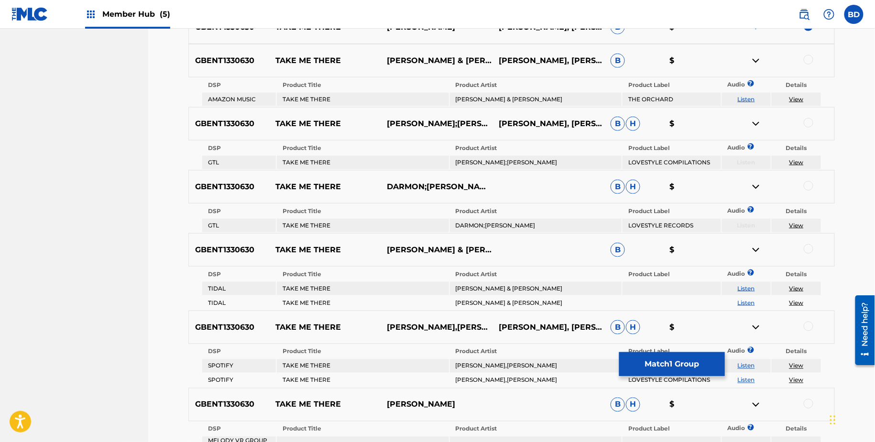
click at [805, 61] on div at bounding box center [809, 60] width 10 height 10
click at [751, 59] on img at bounding box center [755, 60] width 11 height 11
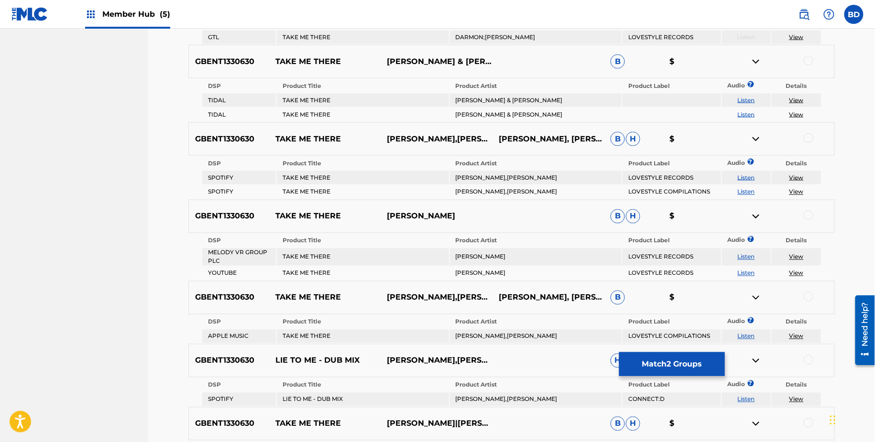
scroll to position [527, 0]
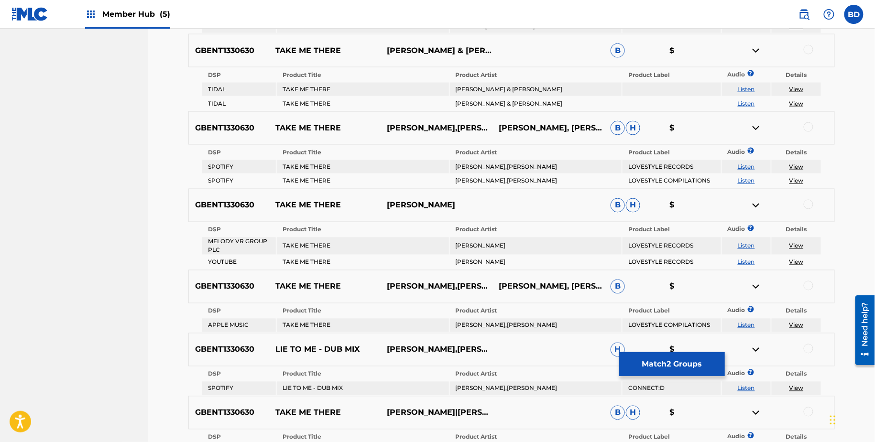
click at [813, 45] on div at bounding box center [778, 50] width 112 height 11
click at [807, 49] on div at bounding box center [809, 50] width 10 height 10
click at [756, 50] on img at bounding box center [755, 50] width 11 height 11
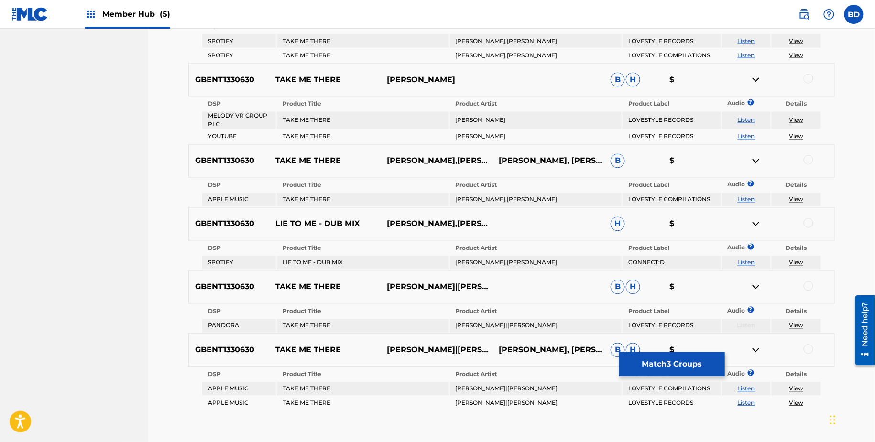
scroll to position [630, 0]
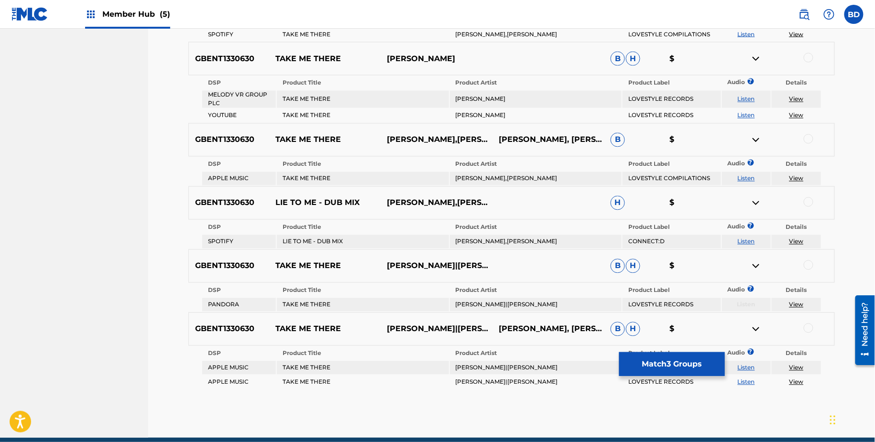
click at [809, 136] on div at bounding box center [809, 139] width 10 height 10
click at [751, 136] on img at bounding box center [755, 139] width 11 height 11
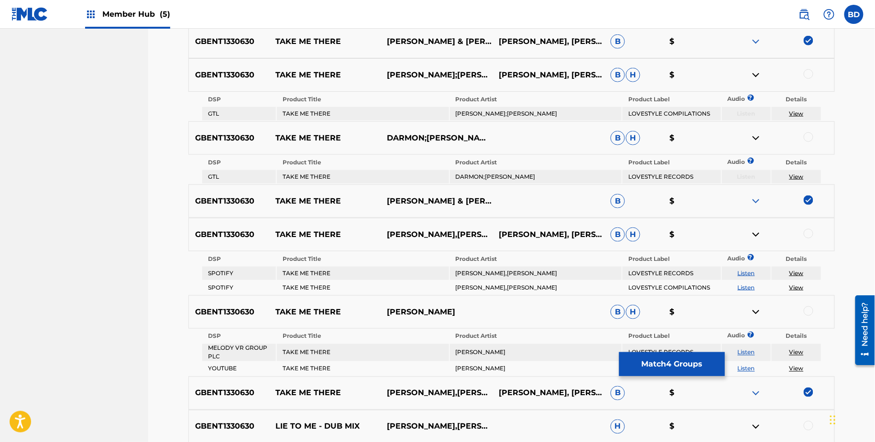
scroll to position [381, 0]
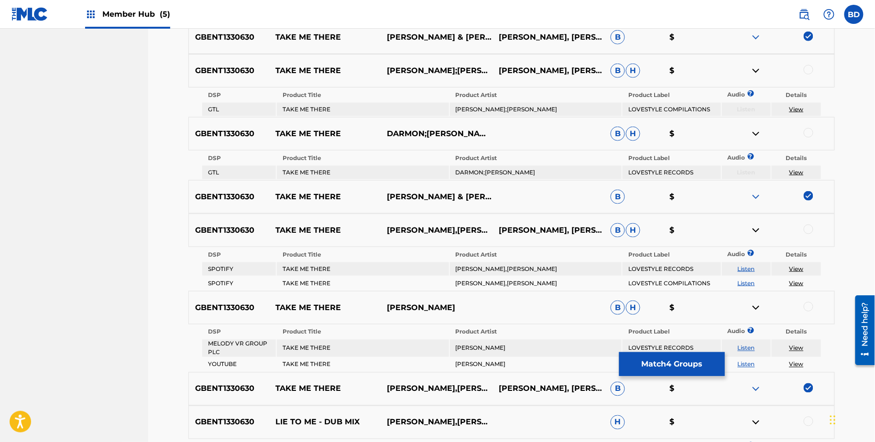
click at [806, 73] on div at bounding box center [809, 70] width 10 height 10
click at [754, 68] on img at bounding box center [755, 70] width 11 height 11
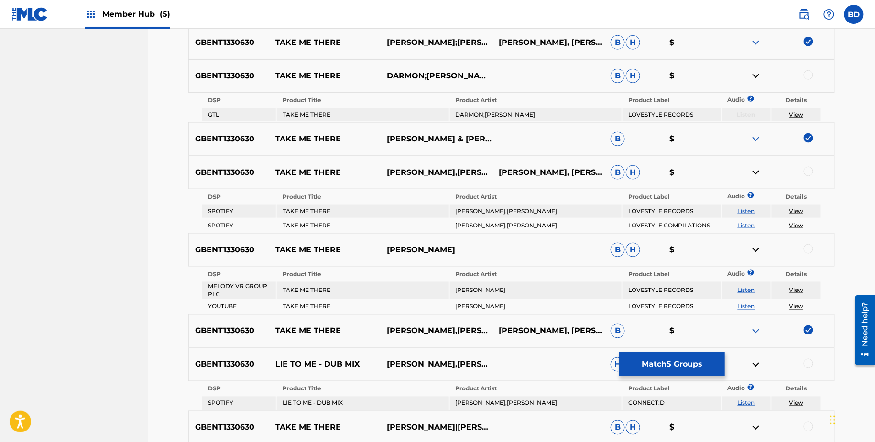
scroll to position [428, 0]
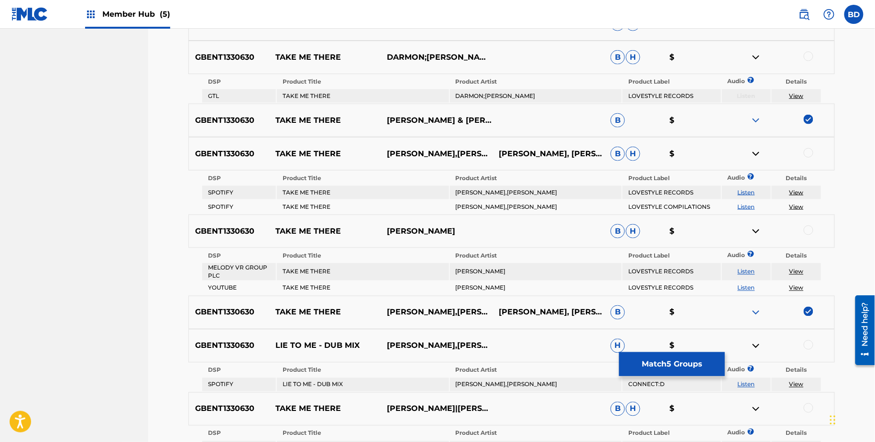
click at [812, 57] on div at bounding box center [809, 57] width 10 height 10
click at [763, 57] on div at bounding box center [778, 57] width 112 height 11
click at [751, 55] on img at bounding box center [755, 57] width 11 height 11
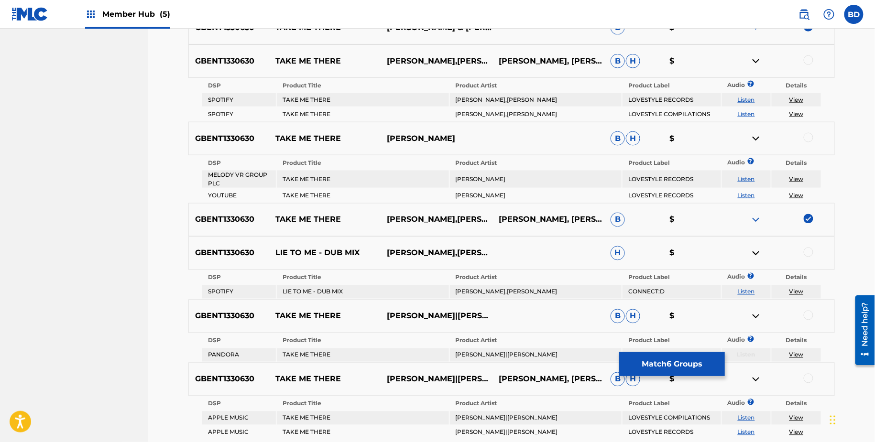
scroll to position [500, 0]
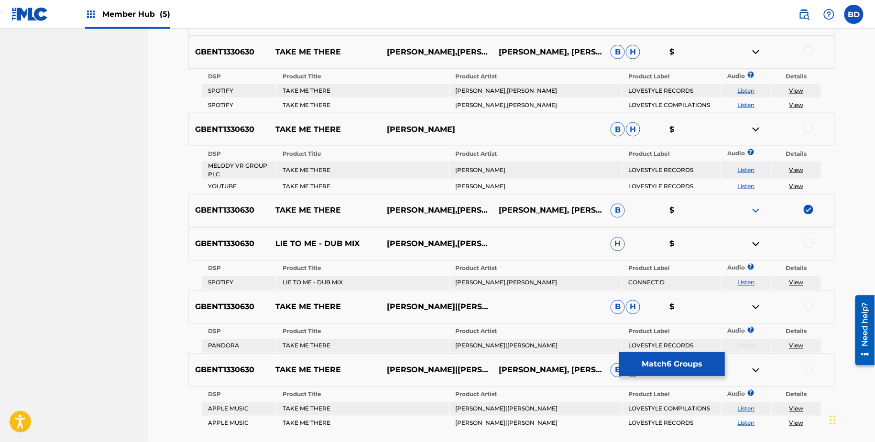
click at [810, 50] on div at bounding box center [809, 51] width 10 height 10
click at [757, 50] on img at bounding box center [755, 51] width 11 height 11
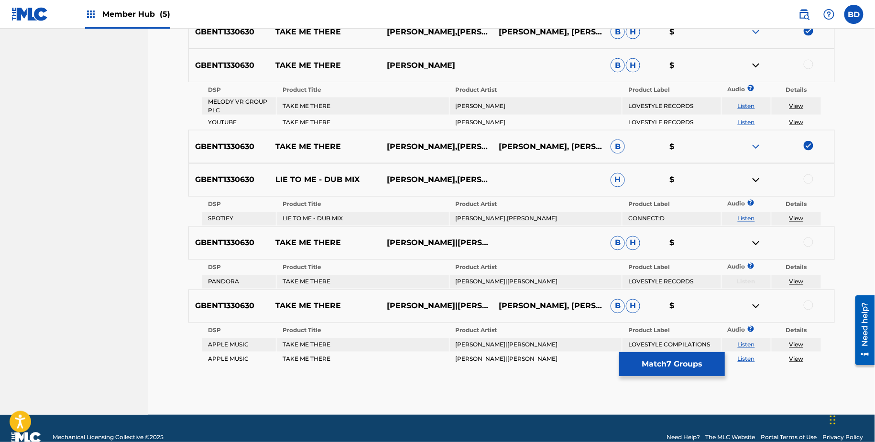
scroll to position [522, 0]
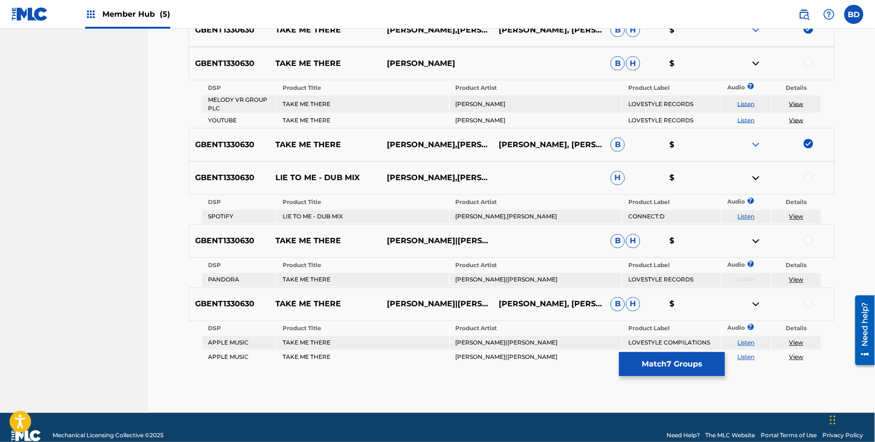
click at [809, 62] on div at bounding box center [809, 63] width 10 height 10
click at [753, 64] on img at bounding box center [755, 63] width 11 height 11
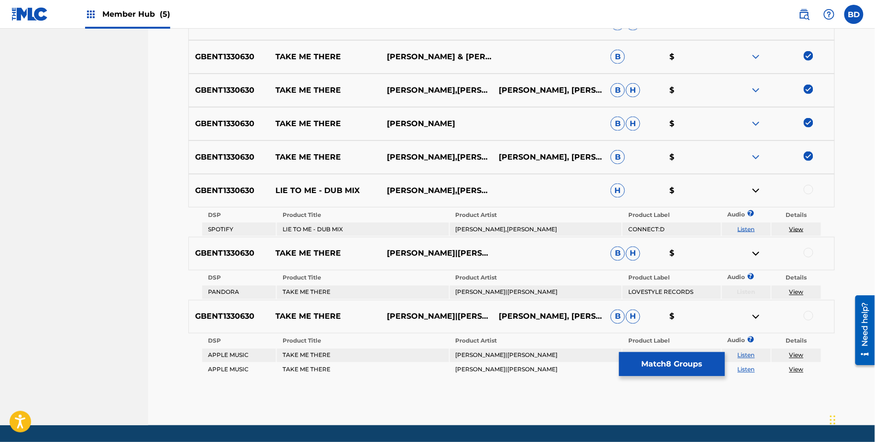
scroll to position [490, 0]
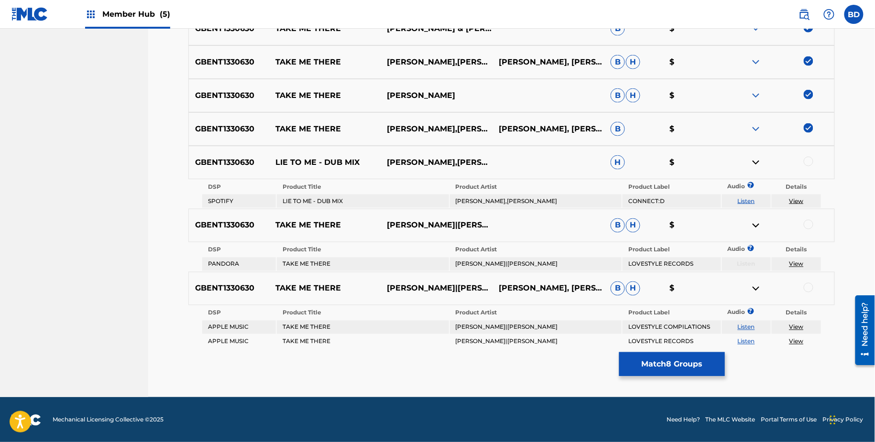
click at [807, 225] on div at bounding box center [809, 225] width 10 height 10
click at [755, 225] on img at bounding box center [755, 225] width 11 height 11
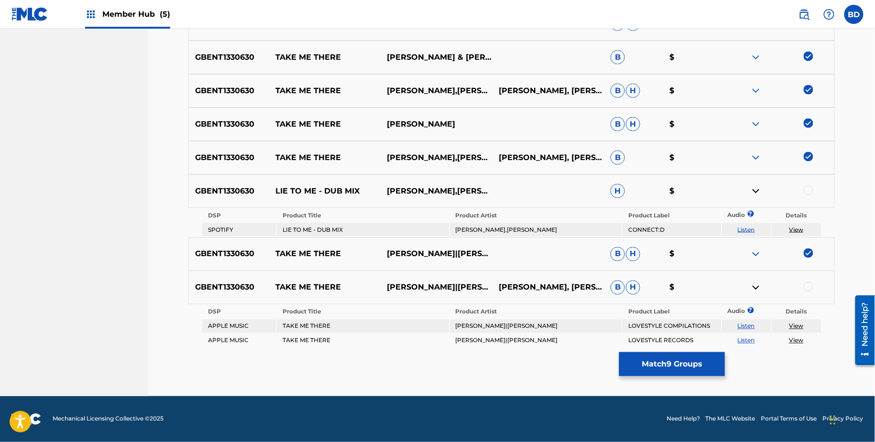
scroll to position [460, 0]
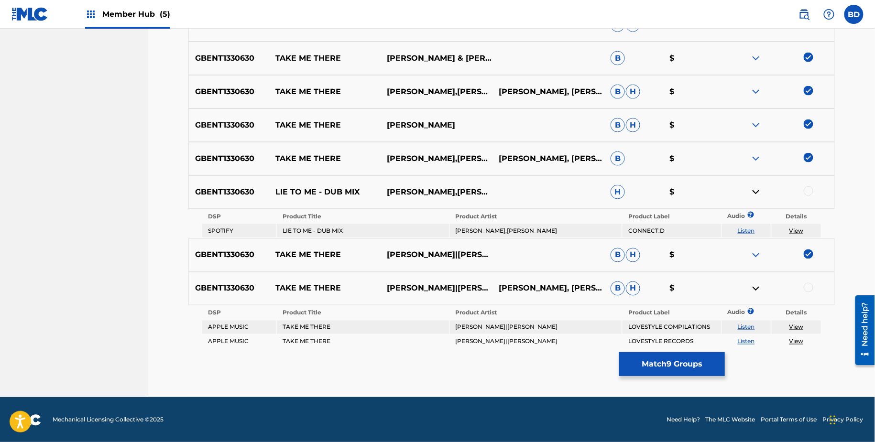
click at [808, 286] on div at bounding box center [809, 288] width 10 height 10
click at [759, 287] on img at bounding box center [755, 288] width 11 height 11
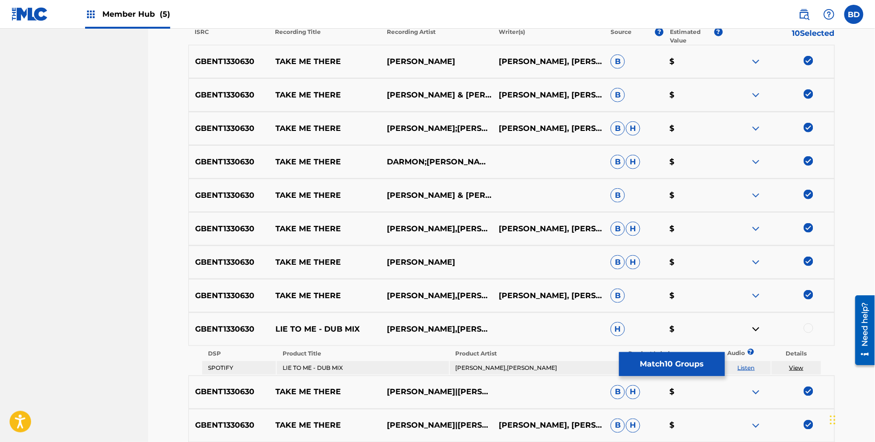
scroll to position [416, 0]
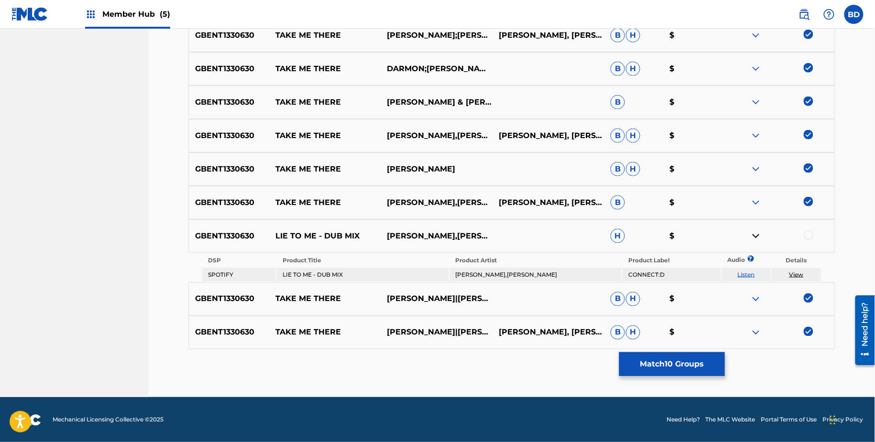
drag, startPoint x: 791, startPoint y: 240, endPoint x: 807, endPoint y: 236, distance: 16.2
click at [810, 235] on div at bounding box center [809, 235] width 10 height 10
drag, startPoint x: 799, startPoint y: 274, endPoint x: 774, endPoint y: 274, distance: 24.9
click at [777, 274] on td "View" at bounding box center [796, 274] width 49 height 13
click at [495, 268] on td "LE BABAR,PAT LEZIZMO,DAMON TRUEITT" at bounding box center [536, 274] width 172 height 13
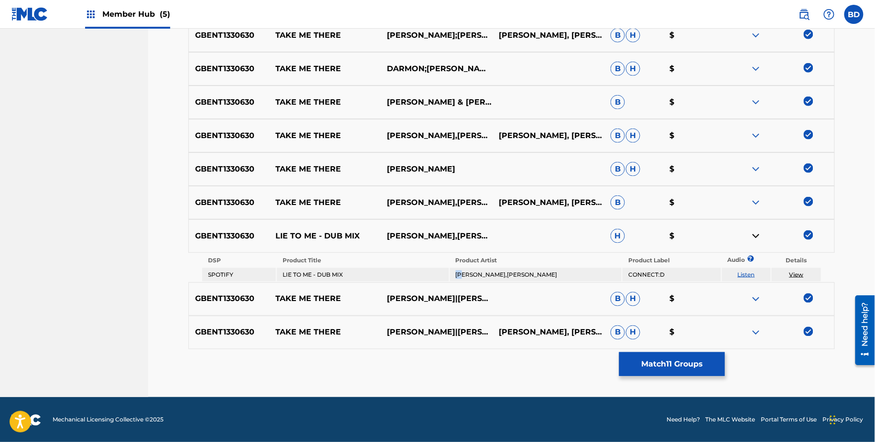
click at [495, 268] on td "LE BABAR,PAT LEZIZMO,DAMON TRUEITT" at bounding box center [536, 274] width 172 height 13
click at [313, 273] on td "LIE TO ME - DUB MIX" at bounding box center [363, 274] width 172 height 13
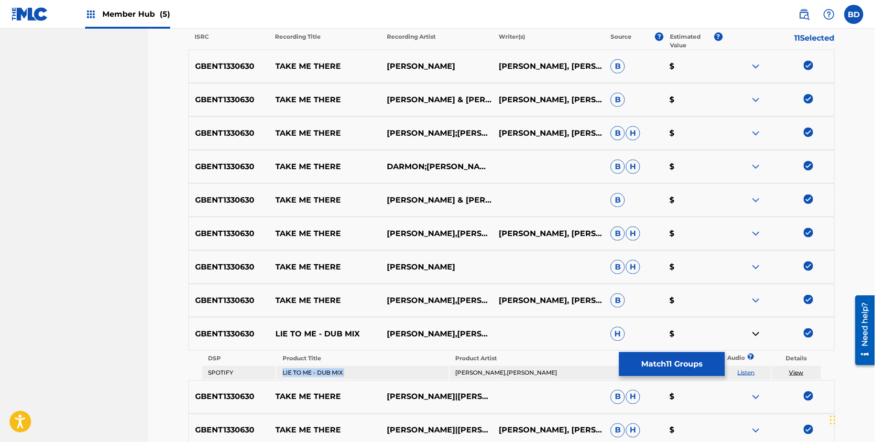
scroll to position [315, 0]
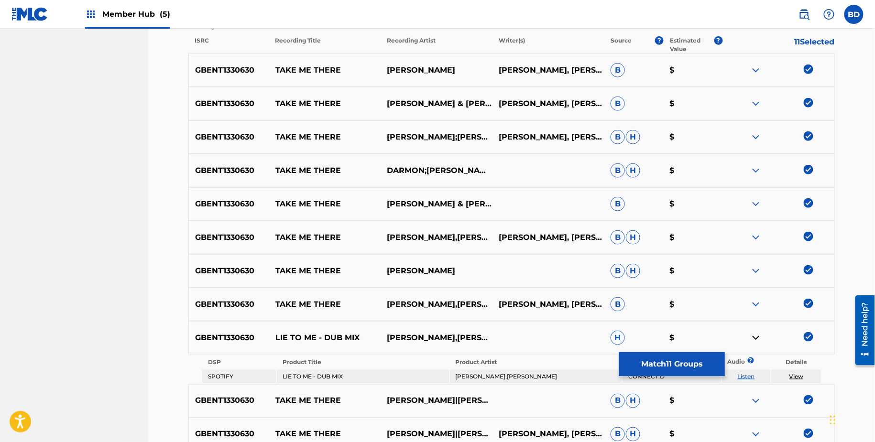
click at [812, 344] on div "GBENT1330630 LIE TO ME - DUB MIX LE BABAR,PAT LEZIZMO,DAMON TRUEITT H $" at bounding box center [511, 337] width 646 height 33
click at [810, 338] on img at bounding box center [809, 337] width 10 height 10
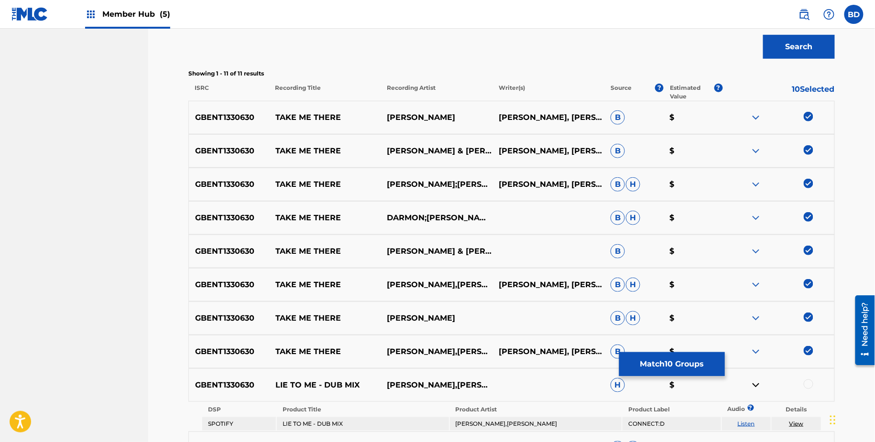
scroll to position [247, 0]
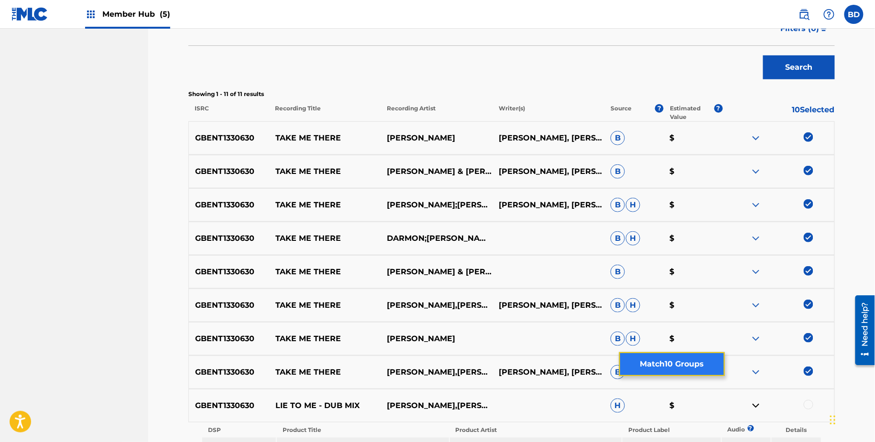
click at [637, 365] on button "Match 10 Groups" at bounding box center [672, 364] width 106 height 24
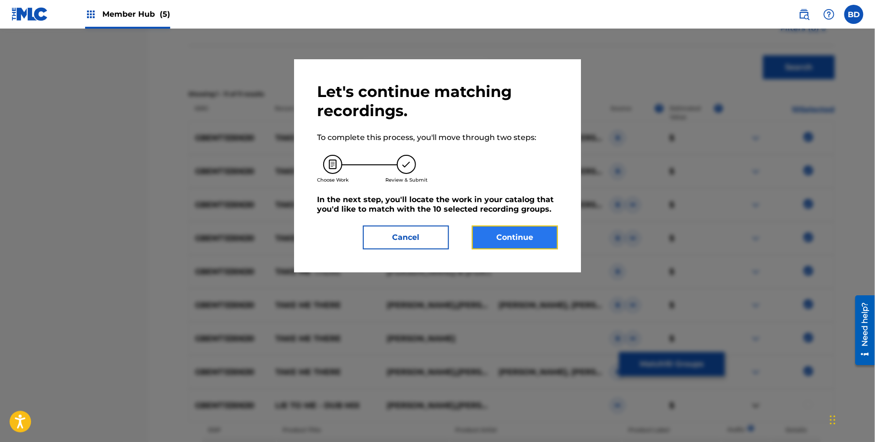
click at [542, 241] on button "Continue" at bounding box center [515, 238] width 86 height 24
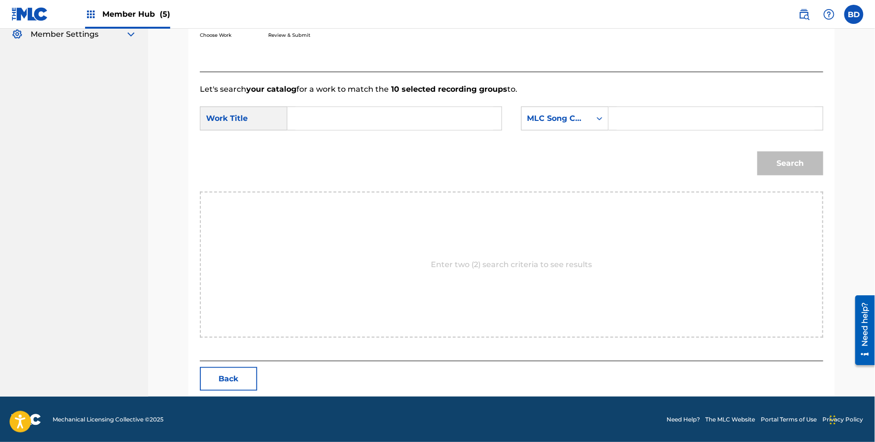
click at [646, 126] on input "Search Form" at bounding box center [716, 118] width 198 height 23
paste input "T47MQR"
type input "T47MQR"
click at [407, 120] on input "Search Form" at bounding box center [395, 118] width 198 height 23
type input "me"
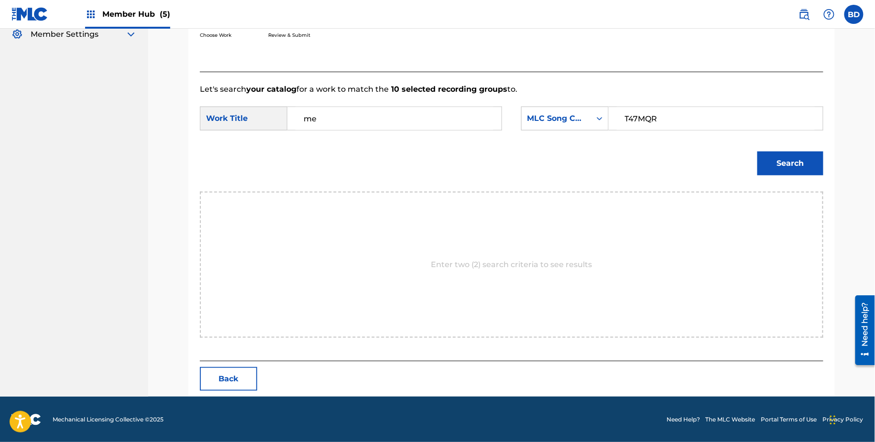
click at [757, 152] on button "Search" at bounding box center [790, 164] width 66 height 24
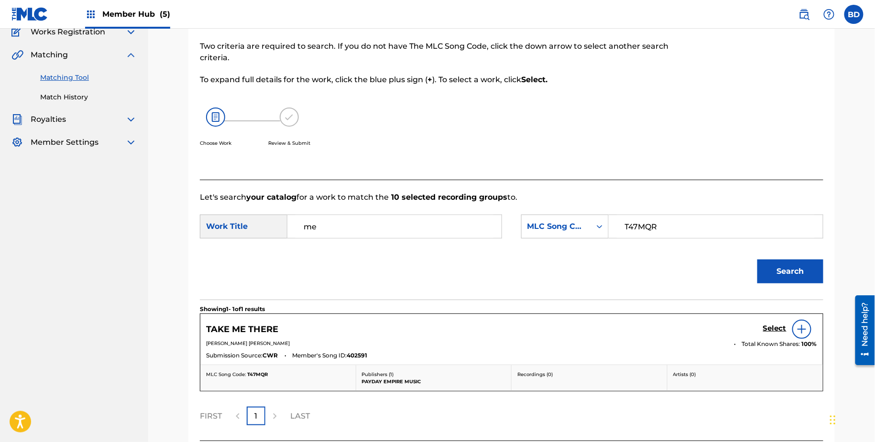
scroll to position [165, 0]
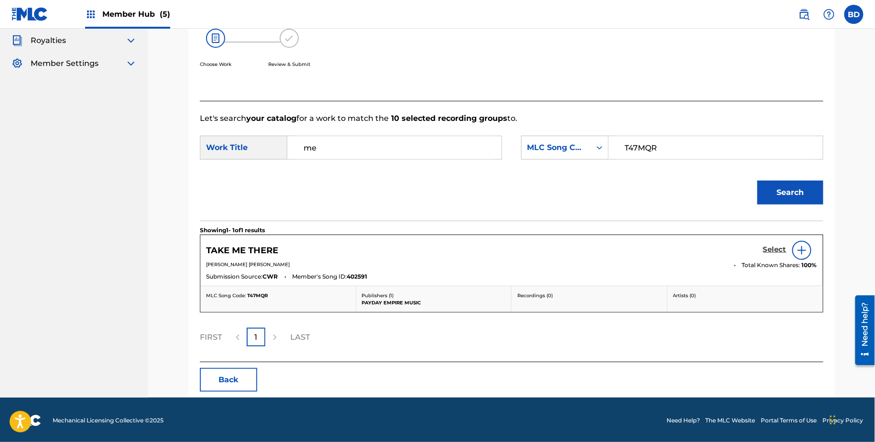
click at [766, 253] on h5 "Select" at bounding box center [774, 249] width 23 height 9
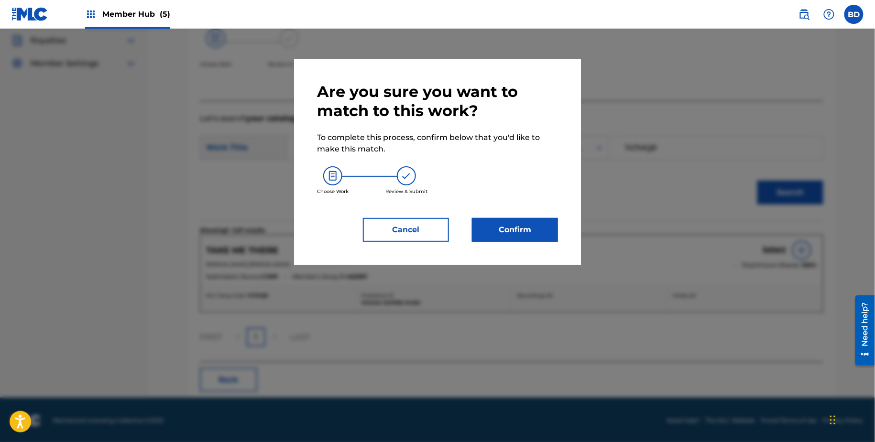
click at [530, 215] on div "Are you sure you want to match to this work? To complete this process, confirm …" at bounding box center [437, 162] width 241 height 160
click at [528, 231] on button "Confirm" at bounding box center [515, 230] width 86 height 24
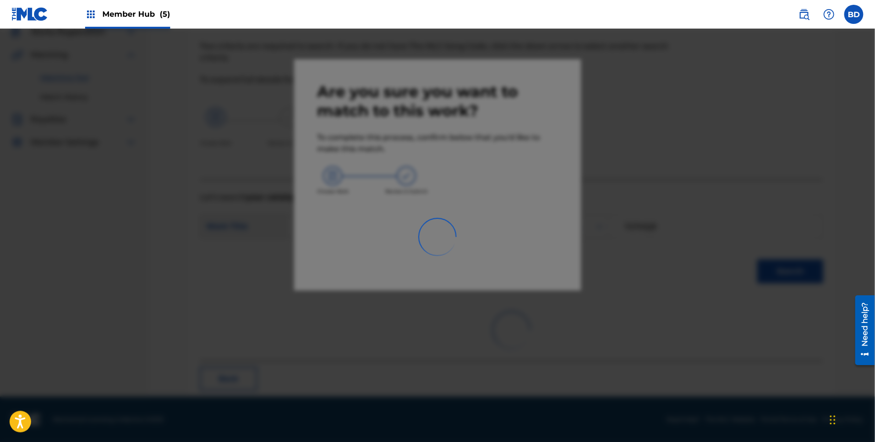
scroll to position [25, 0]
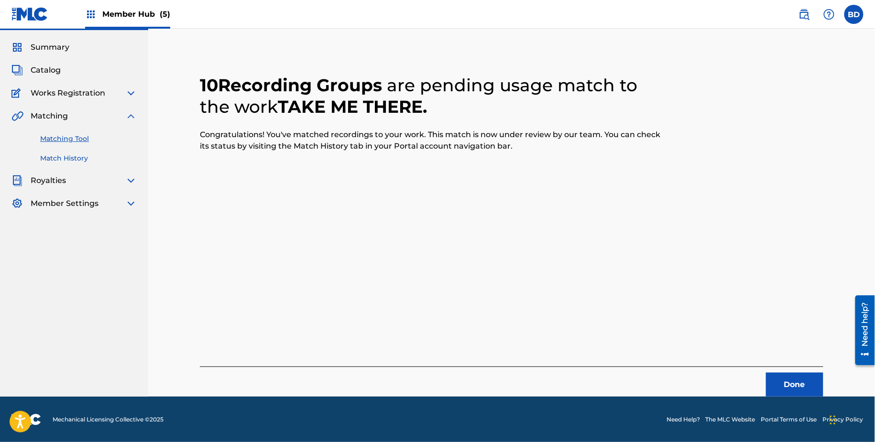
click at [80, 158] on link "Match History" at bounding box center [88, 158] width 97 height 10
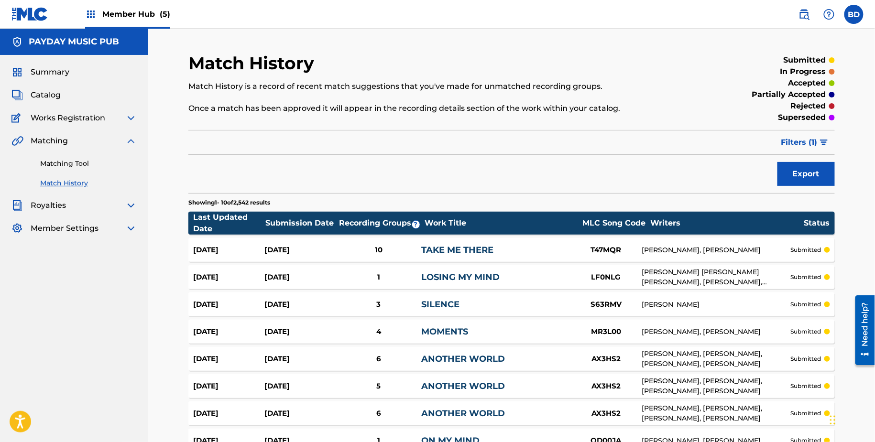
click at [501, 250] on div "TAKE ME THERE" at bounding box center [495, 250] width 149 height 13
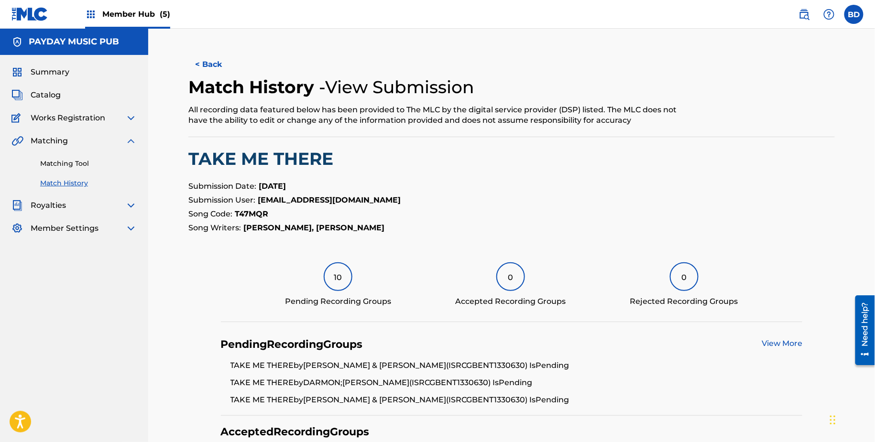
click at [95, 150] on div "Matching Tool Match History" at bounding box center [73, 168] width 125 height 42
click at [95, 158] on div "Matching Tool Match History" at bounding box center [73, 168] width 125 height 42
click at [43, 156] on div "Matching Tool Match History" at bounding box center [73, 168] width 125 height 42
click at [49, 159] on link "Matching Tool" at bounding box center [88, 164] width 97 height 10
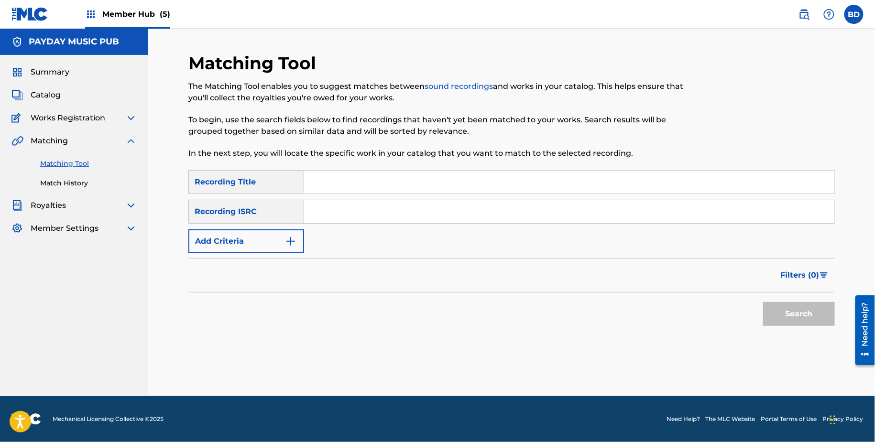
click at [361, 212] on input "Search Form" at bounding box center [569, 211] width 530 height 23
paste input "GBENT1330630"
click at [763, 302] on button "Search" at bounding box center [799, 314] width 72 height 24
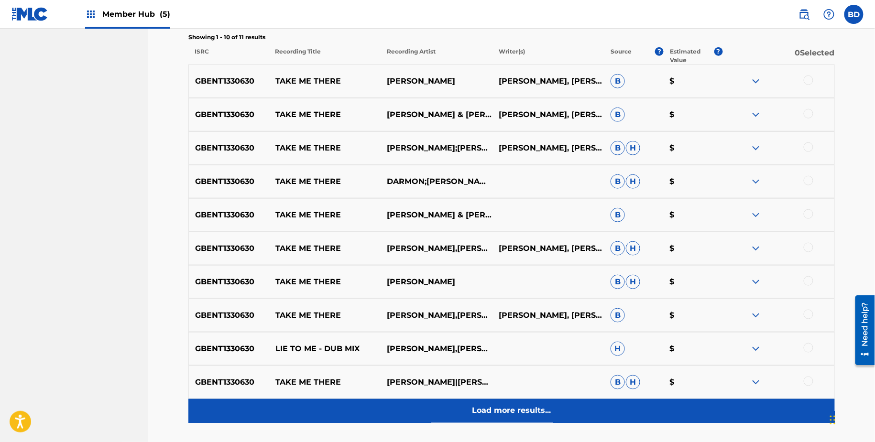
click at [657, 419] on div "Load more results..." at bounding box center [511, 411] width 646 height 24
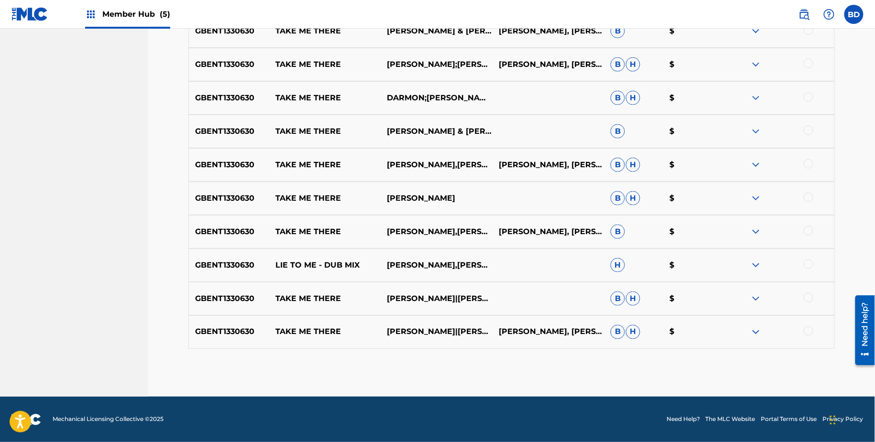
click at [759, 331] on img at bounding box center [755, 332] width 11 height 11
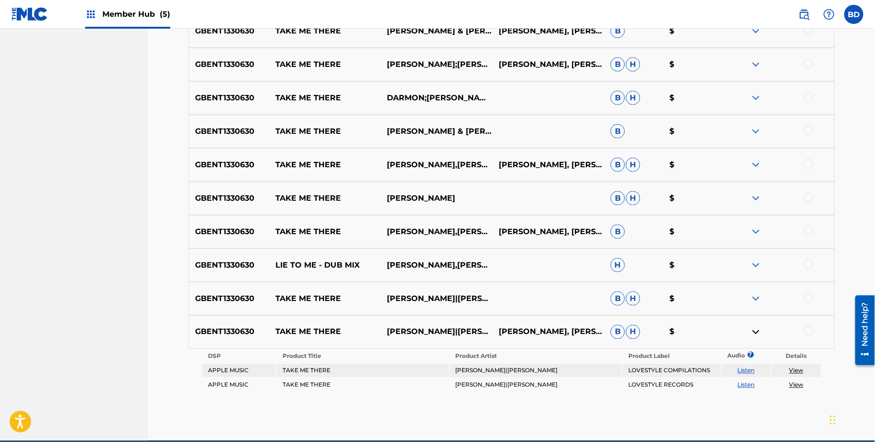
scroll to position [388, 0]
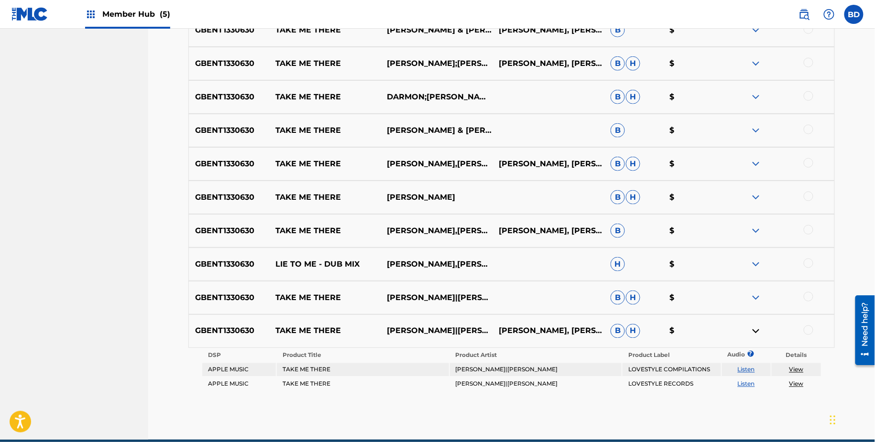
click at [759, 304] on div "GBENT1330630 TAKE ME THERE ERAN HERSH|DARMON B H $" at bounding box center [511, 297] width 646 height 33
click at [758, 294] on img at bounding box center [755, 297] width 11 height 11
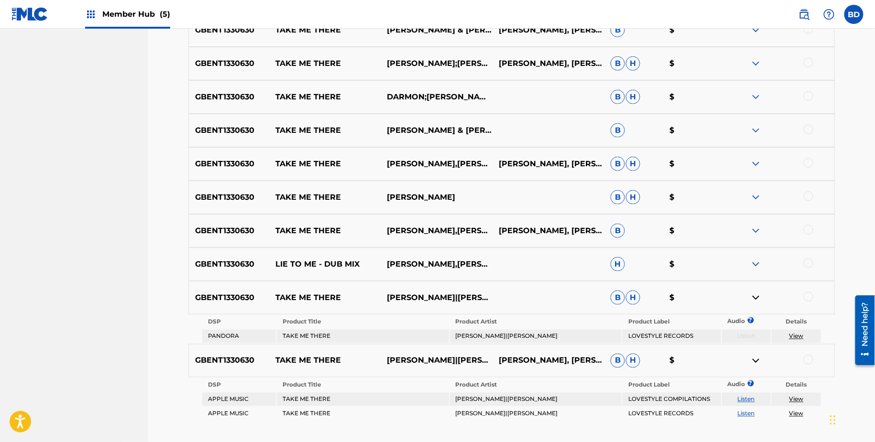
click at [758, 262] on img at bounding box center [755, 264] width 11 height 11
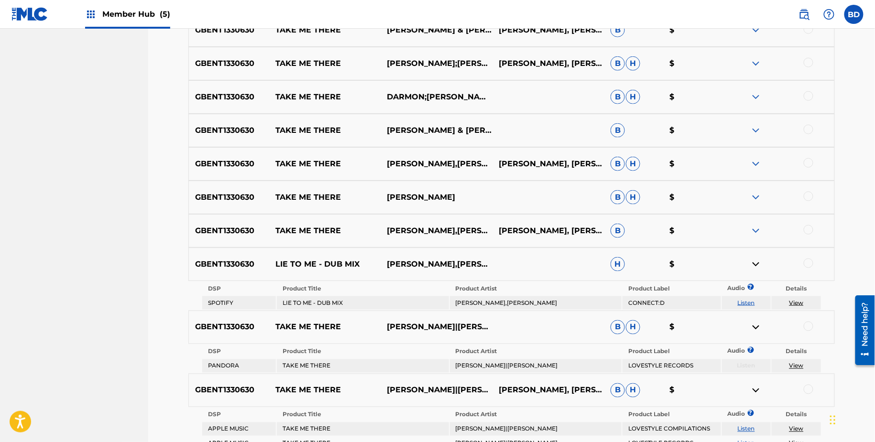
click at [754, 224] on div "GBENT1330630 TAKE ME THERE ERAN HERSH,DARMON HENRY ERAN DARMAN, ZAHI DARMAN B $" at bounding box center [511, 230] width 646 height 33
click at [754, 236] on div "GBENT1330630 TAKE ME THERE ERAN HERSH,DARMON HENRY ERAN DARMAN, ZAHI DARMAN B $" at bounding box center [511, 230] width 646 height 33
click at [754, 228] on img at bounding box center [755, 230] width 11 height 11
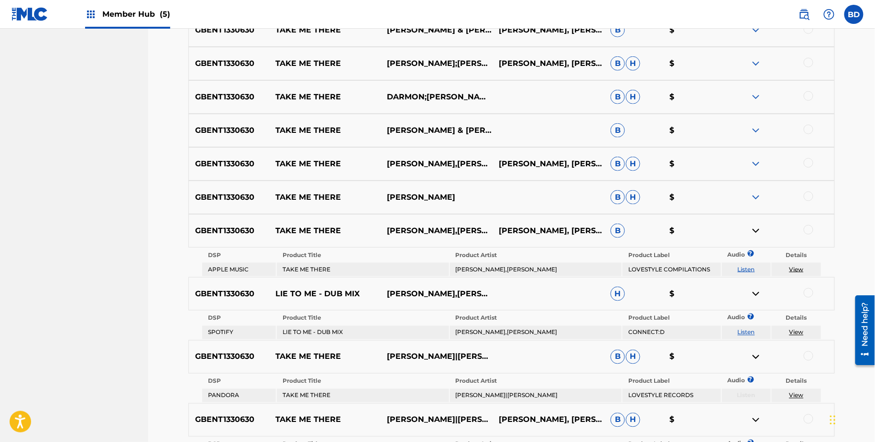
click at [754, 192] on img at bounding box center [755, 197] width 11 height 11
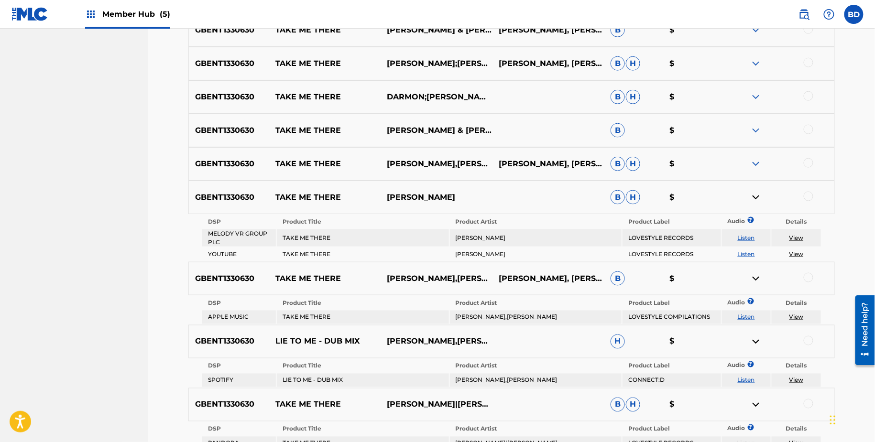
click at [755, 166] on img at bounding box center [755, 163] width 11 height 11
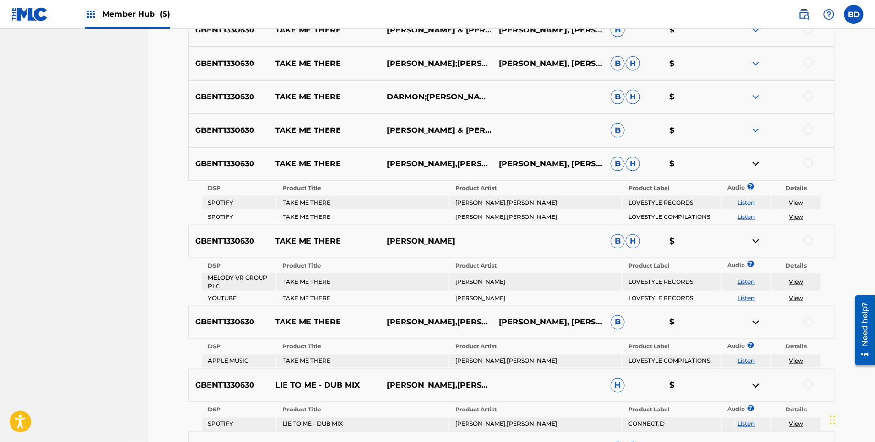
click at [755, 134] on img at bounding box center [755, 130] width 11 height 11
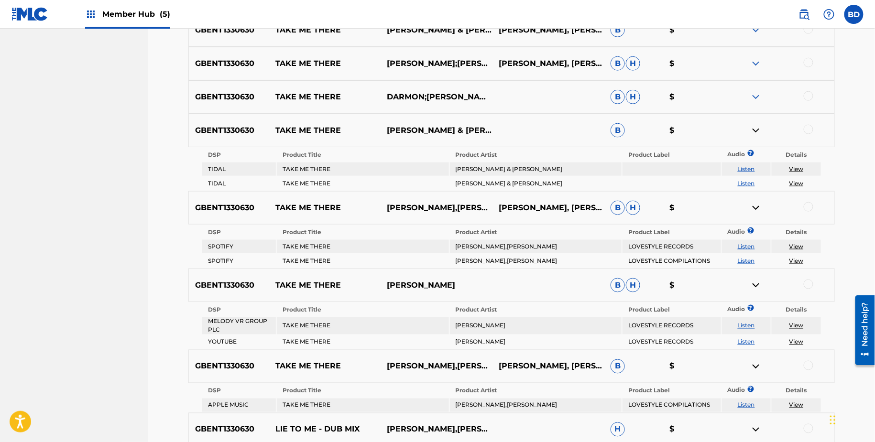
click at [754, 92] on img at bounding box center [755, 96] width 11 height 11
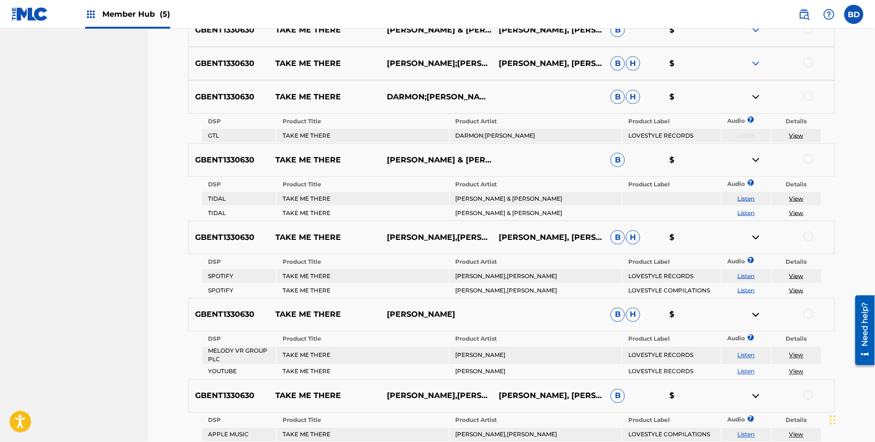
click at [760, 55] on div "GBENT1330630 TAKE ME THERE ERAN HERSH;DARMON HENRY ERAN DARMAN, ZAHI DARMAN B H…" at bounding box center [511, 63] width 646 height 33
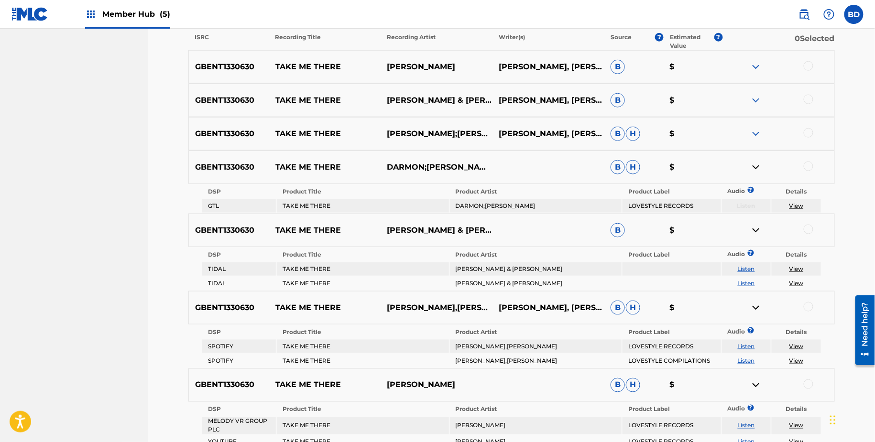
scroll to position [278, 0]
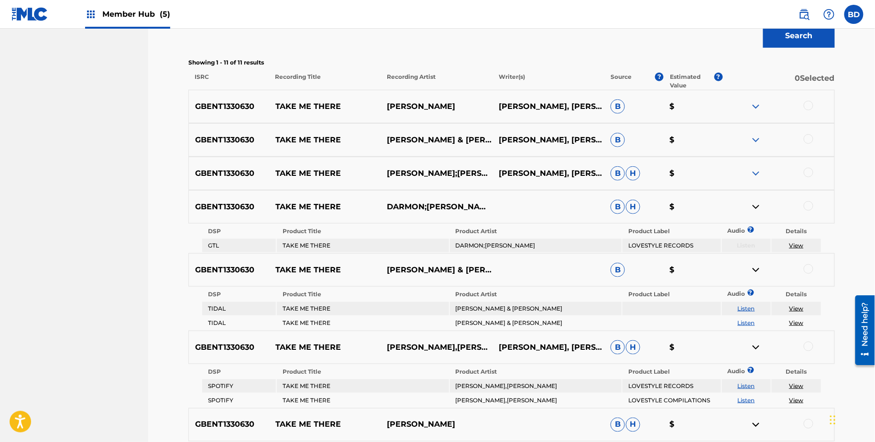
click at [754, 169] on img at bounding box center [755, 173] width 11 height 11
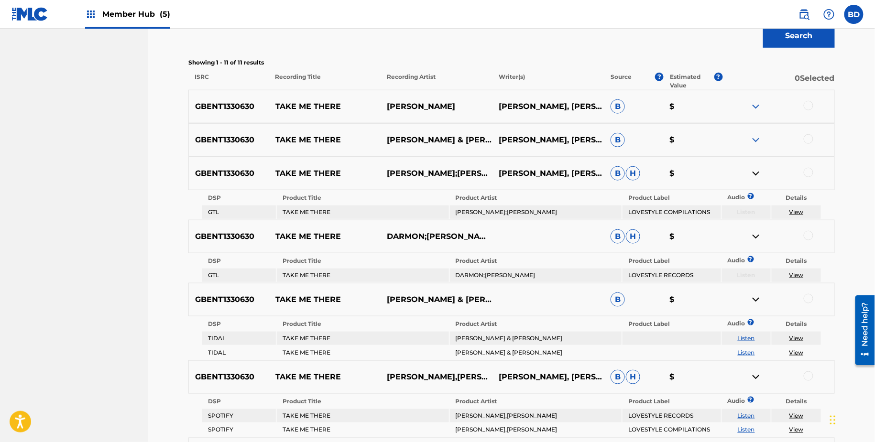
click at [754, 143] on img at bounding box center [755, 139] width 11 height 11
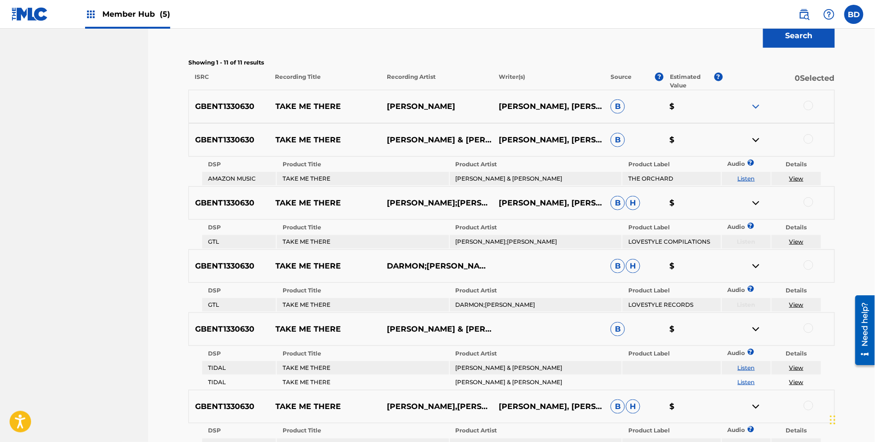
click at [755, 101] on img at bounding box center [755, 106] width 11 height 11
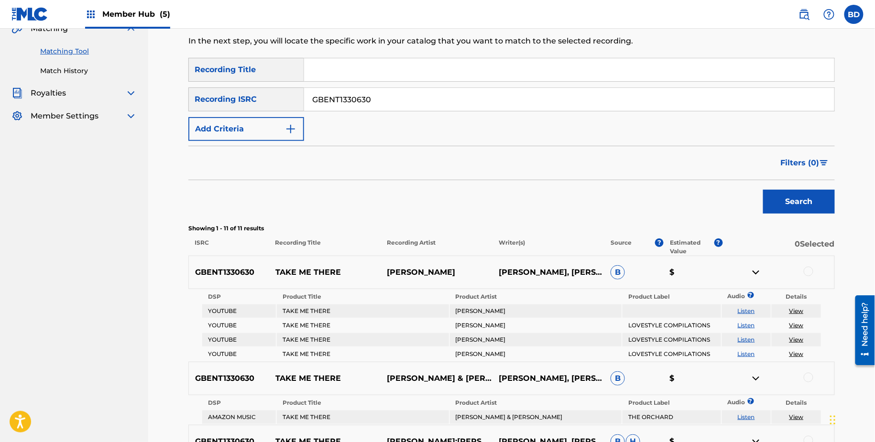
scroll to position [0, 0]
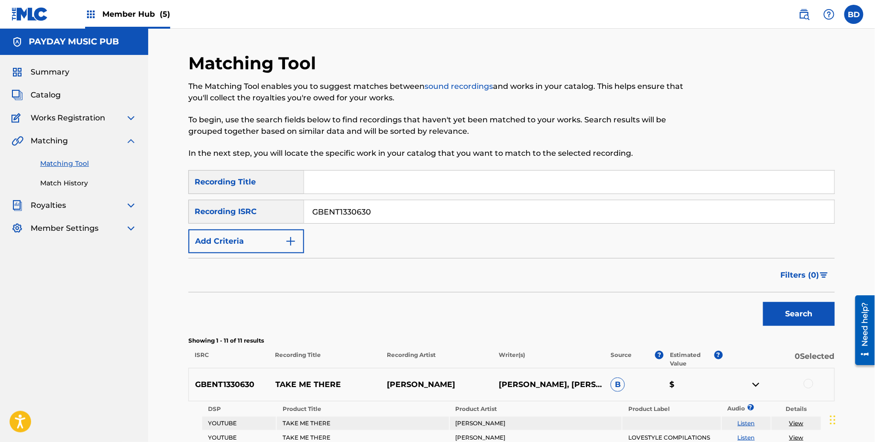
click at [347, 215] on input "GBENT1330630" at bounding box center [569, 211] width 530 height 23
paste input "L2504246"
type input "GBENL2504246"
click at [763, 302] on button "Search" at bounding box center [799, 314] width 72 height 24
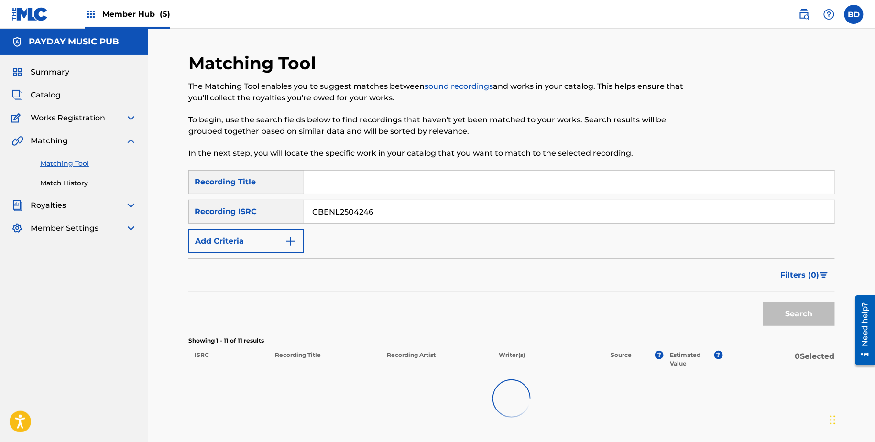
click at [763, 302] on button "Search" at bounding box center [799, 314] width 72 height 24
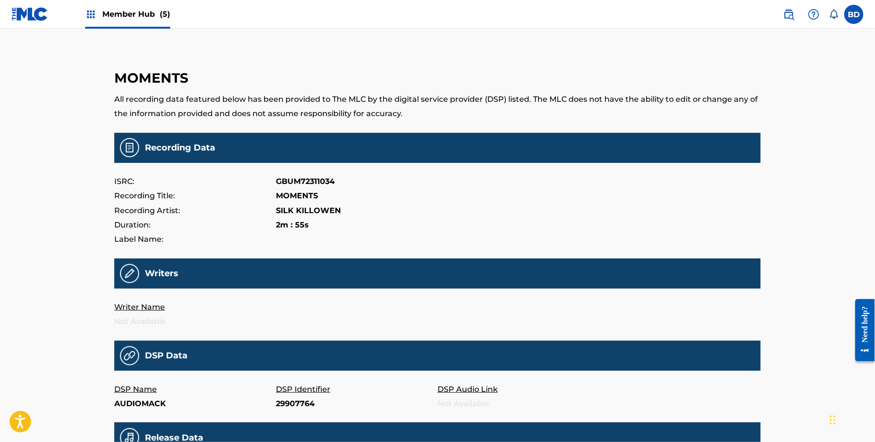
click at [289, 404] on p "29907764" at bounding box center [357, 404] width 162 height 14
copy p "29907764"
click at [296, 400] on p "210800258" at bounding box center [357, 404] width 162 height 14
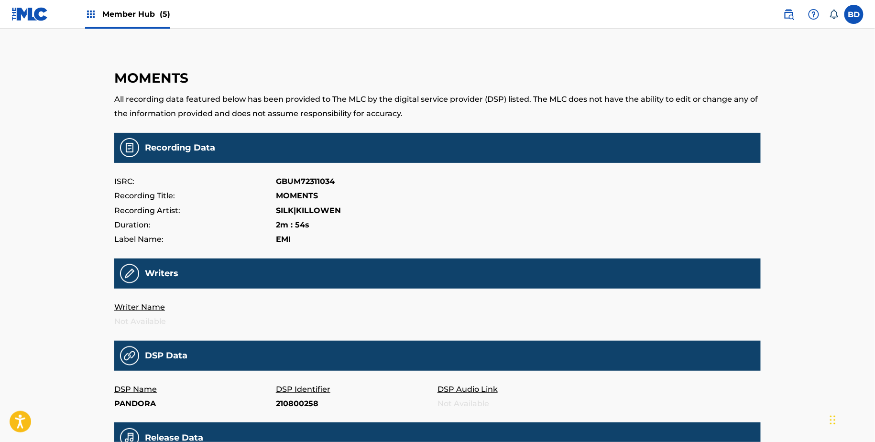
click at [296, 408] on p "210800258" at bounding box center [357, 404] width 162 height 14
copy p "210800258"
click at [286, 399] on p "207870474" at bounding box center [357, 404] width 162 height 14
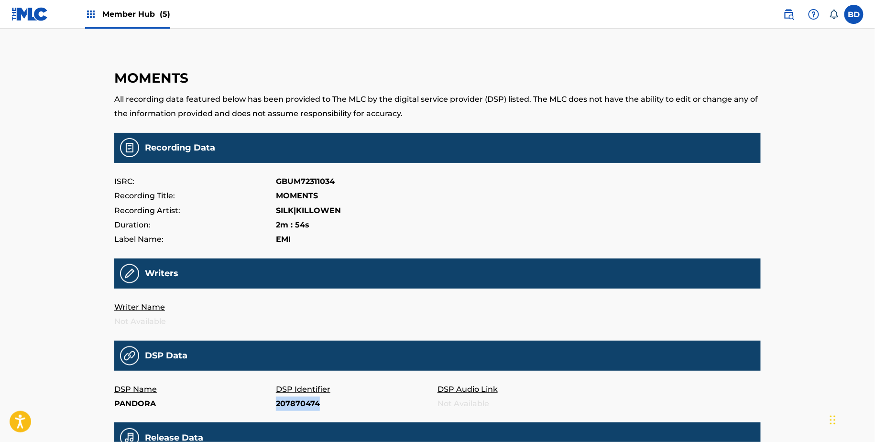
copy p "207870474"
click at [281, 406] on p "UMG-7122909" at bounding box center [357, 404] width 162 height 14
copy p "UMG-7122909"
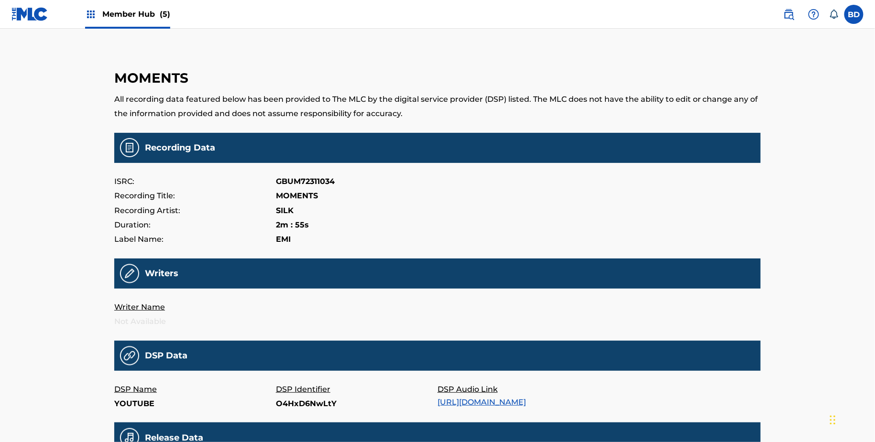
click at [304, 394] on p "DSP Identifier" at bounding box center [357, 390] width 162 height 14
click at [296, 410] on p "O4HxD6NwLtY" at bounding box center [357, 404] width 162 height 14
copy p "O4HxD6NwLtY"
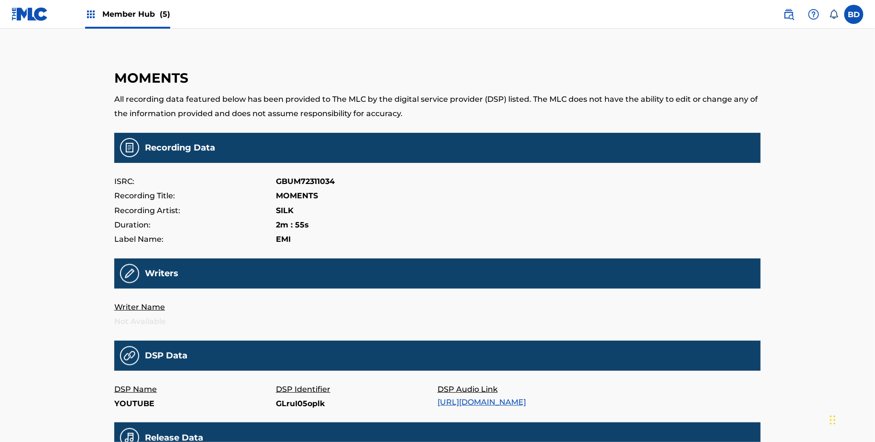
click at [296, 405] on p "GLruI05oplk" at bounding box center [357, 404] width 162 height 14
copy p "GLruI05oplk"
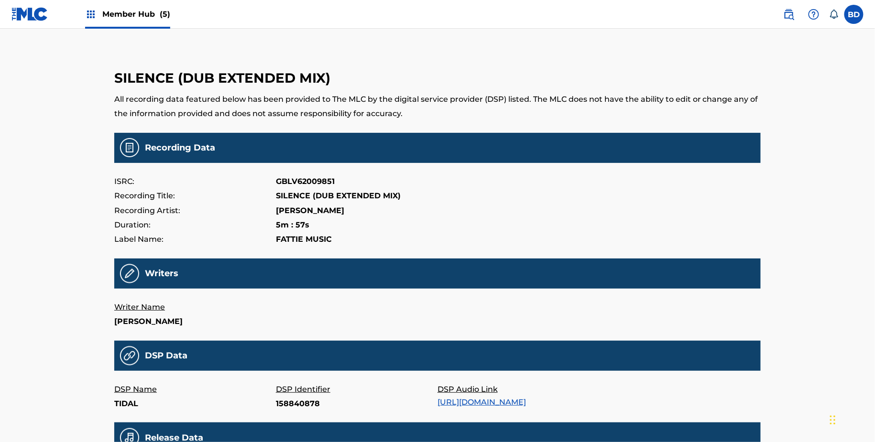
click at [296, 409] on p "158840878" at bounding box center [357, 404] width 162 height 14
copy p "158840878"
click at [296, 404] on p "1535478541" at bounding box center [357, 404] width 162 height 14
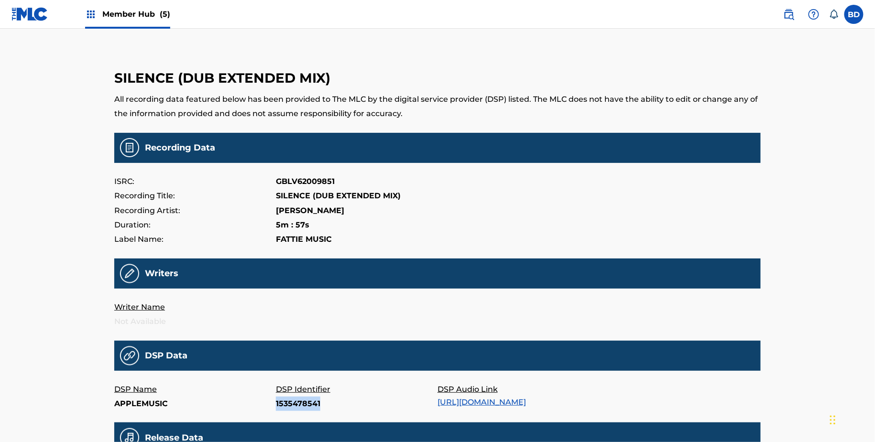
copy p "1535478541"
click at [283, 400] on p "B08L3TYHMC" at bounding box center [357, 404] width 162 height 14
copy p "B08L3TYHMC"
click at [293, 395] on p "DSP Identifier" at bounding box center [357, 390] width 162 height 14
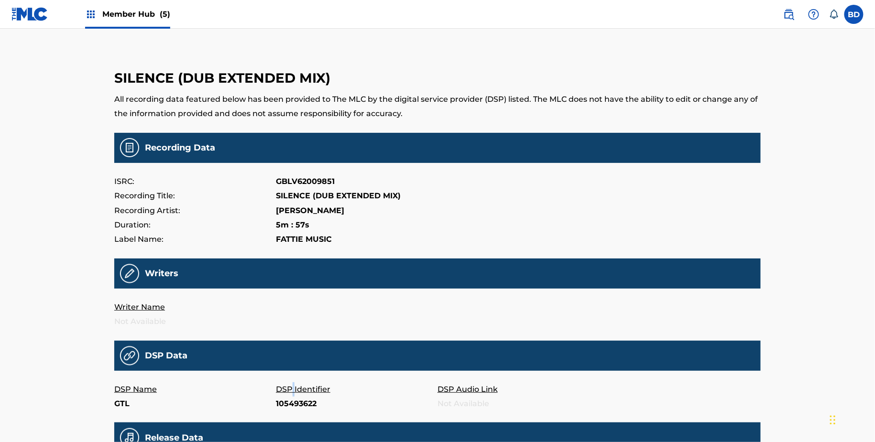
click at [293, 395] on p "DSP Identifier" at bounding box center [357, 390] width 162 height 14
click at [293, 405] on p "105493622" at bounding box center [357, 404] width 162 height 14
copy p "105493622"
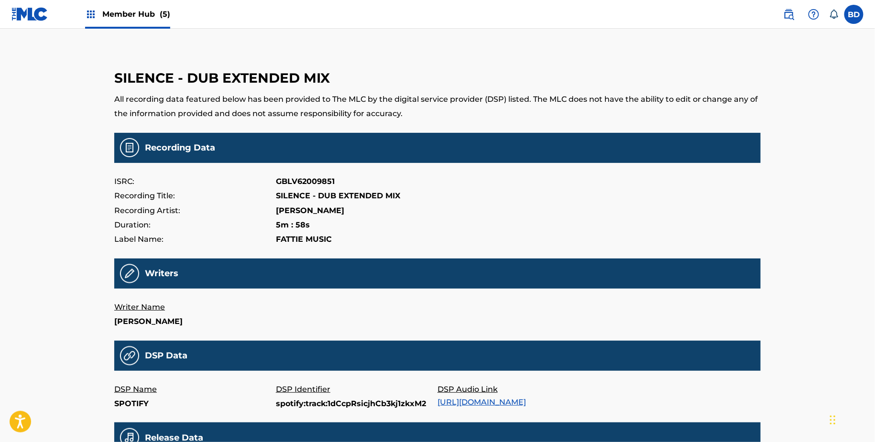
click at [287, 404] on p "spotify:track:1dCcpRsicjhCb3kj1zkxM2" at bounding box center [357, 404] width 162 height 14
copy p "spotify:track:1dCcpRsicjhCb3kj1zkxM2"
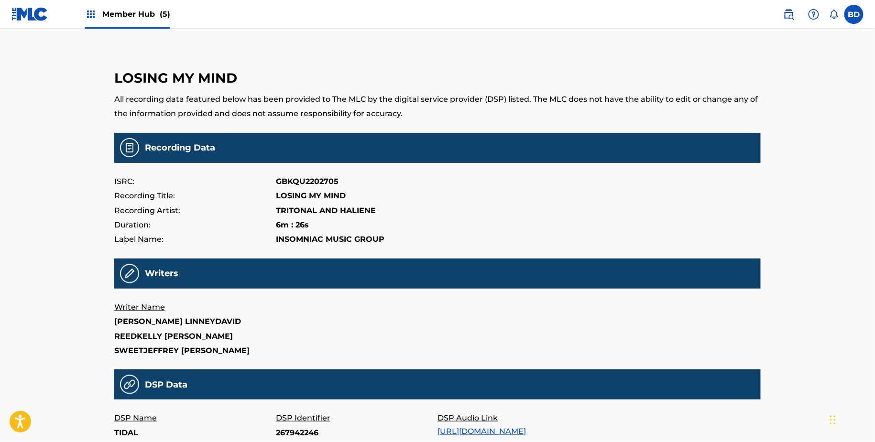
click at [290, 429] on p "267942246" at bounding box center [357, 433] width 162 height 14
copy p "267942246"
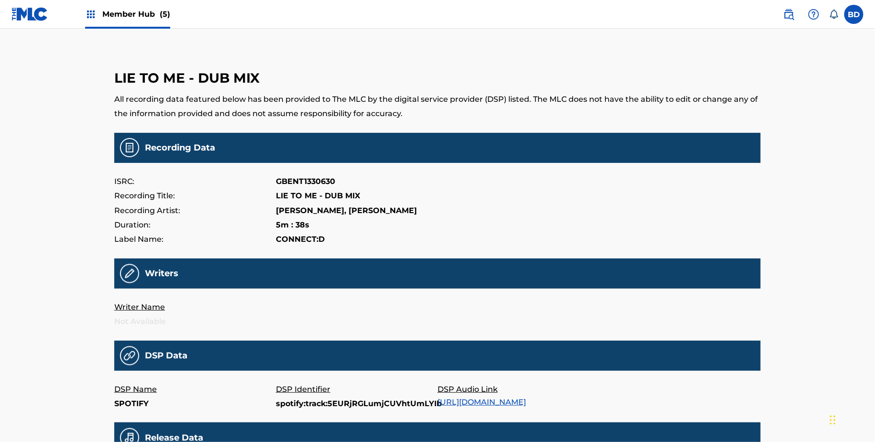
click at [289, 405] on p "spotify:track:5EURjRGLumjCUVhtUmLYIb" at bounding box center [357, 404] width 162 height 14
copy p "spotify:track:5EURjRGLumjCUVhtUmLYIb"
